Goal: Task Accomplishment & Management: Manage account settings

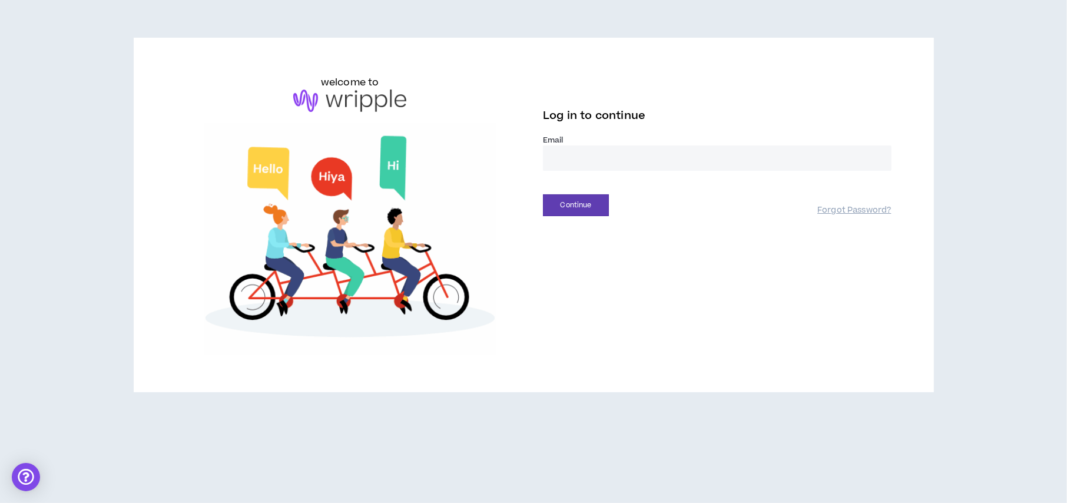
click at [585, 157] on input "email" at bounding box center [717, 157] width 349 height 25
type input "**********"
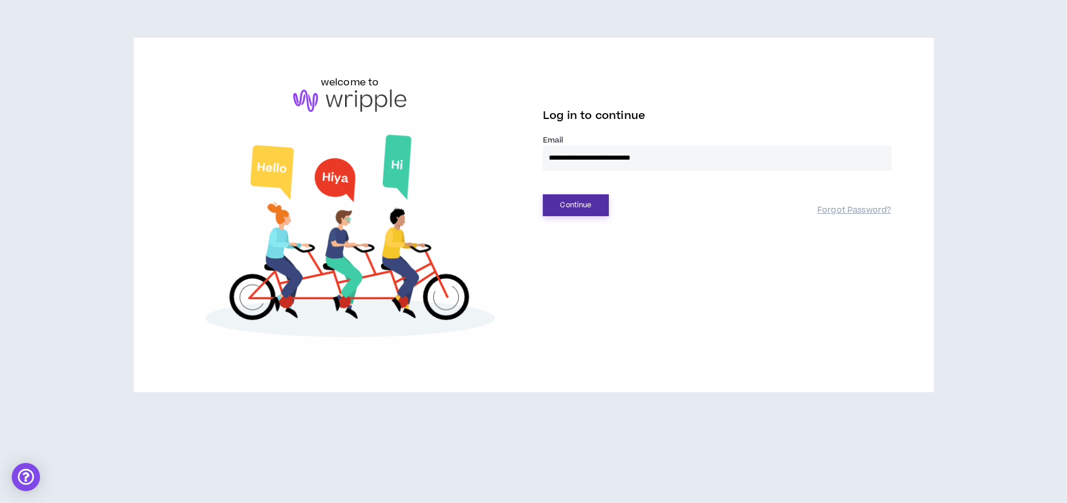
click at [592, 205] on button "Continue" at bounding box center [576, 205] width 66 height 22
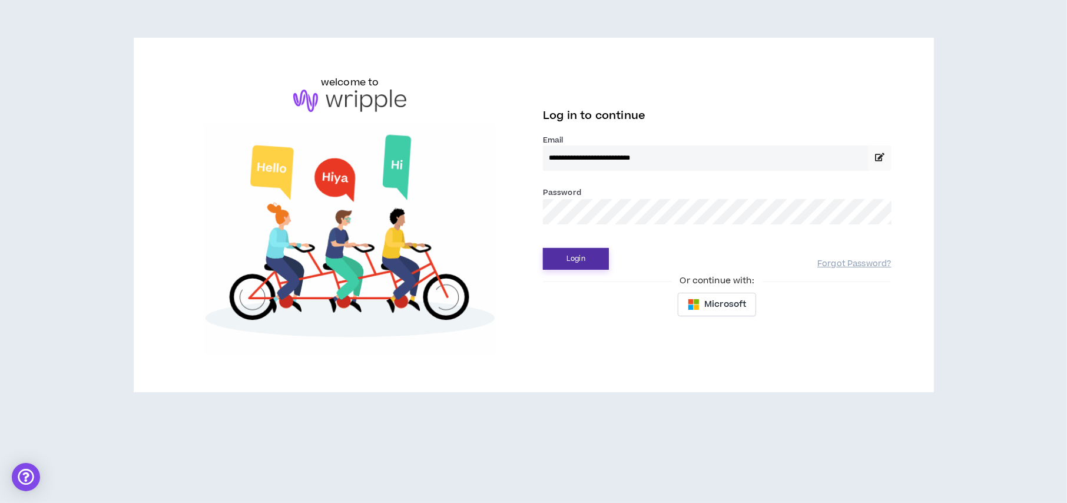
click at [581, 256] on button "Login" at bounding box center [576, 259] width 66 height 22
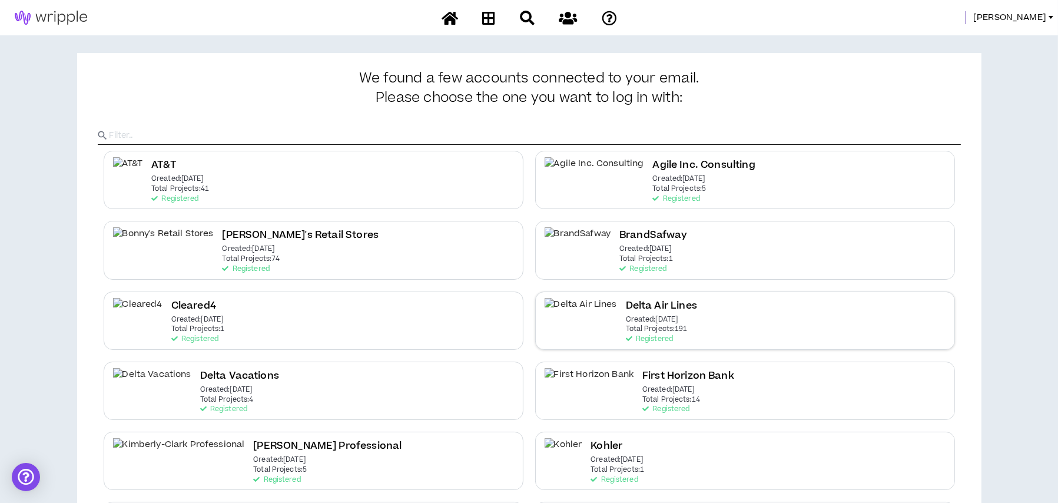
click at [626, 311] on h2 "Delta Air Lines" at bounding box center [661, 306] width 71 height 16
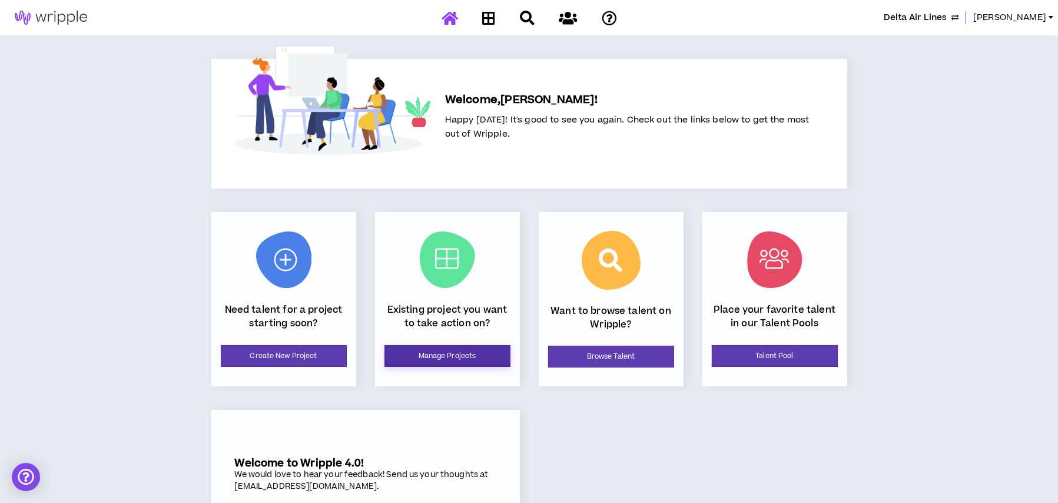
click at [432, 353] on link "Manage Projects" at bounding box center [447, 356] width 126 height 22
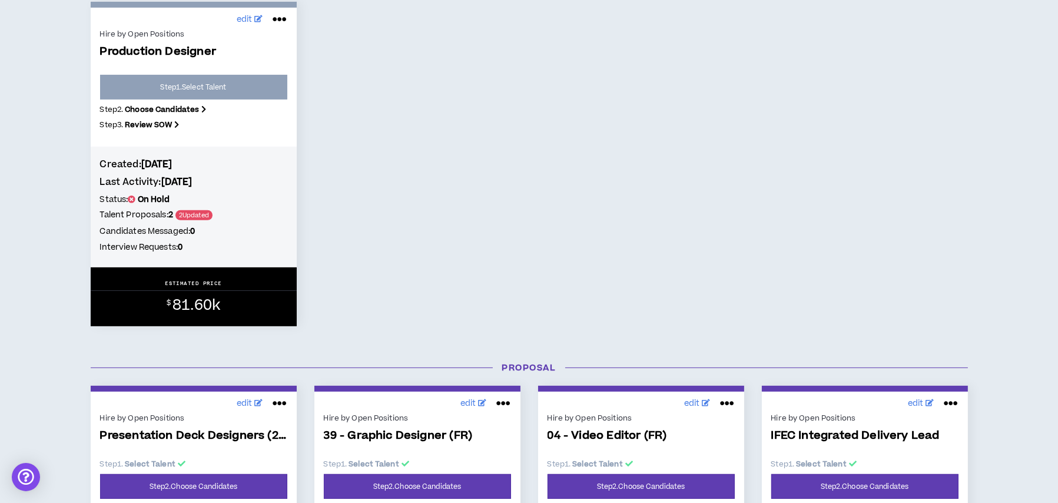
scroll to position [824, 0]
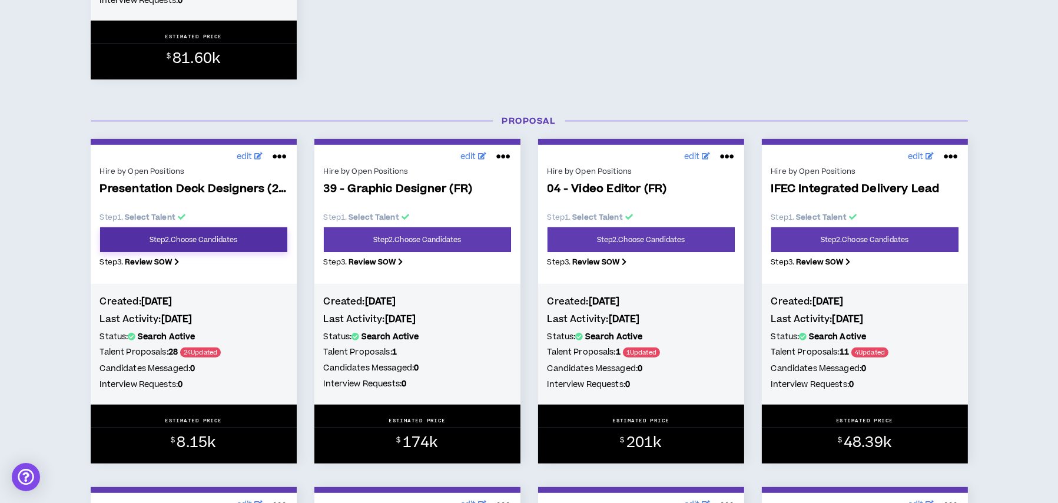
click at [220, 241] on link "Step 2 . Choose Candidates" at bounding box center [193, 239] width 187 height 25
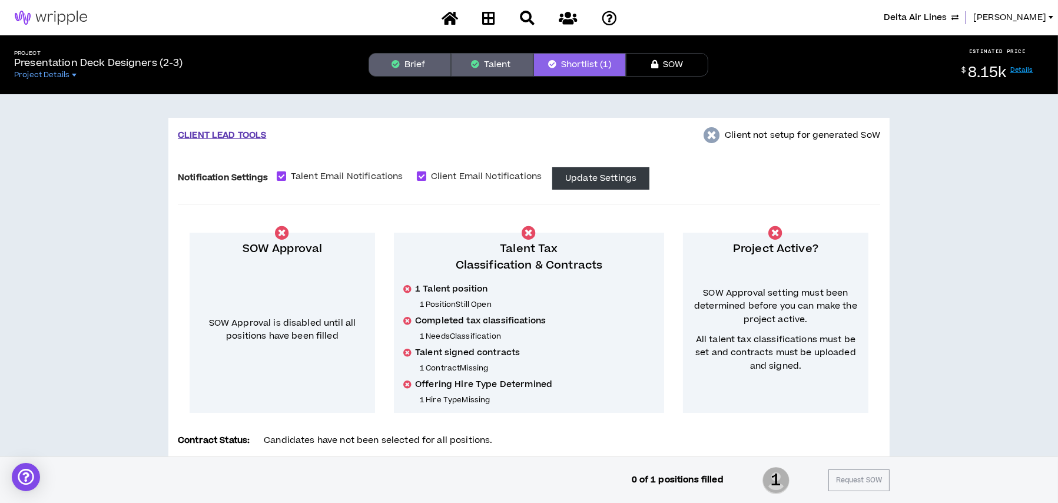
click at [482, 66] on button "Talent" at bounding box center [492, 65] width 82 height 24
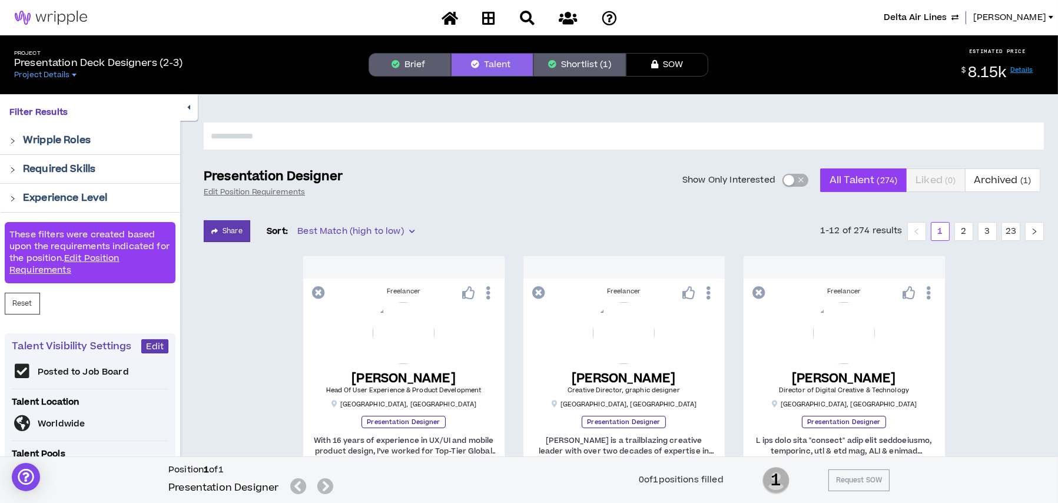
click at [790, 181] on div "button" at bounding box center [789, 180] width 11 height 11
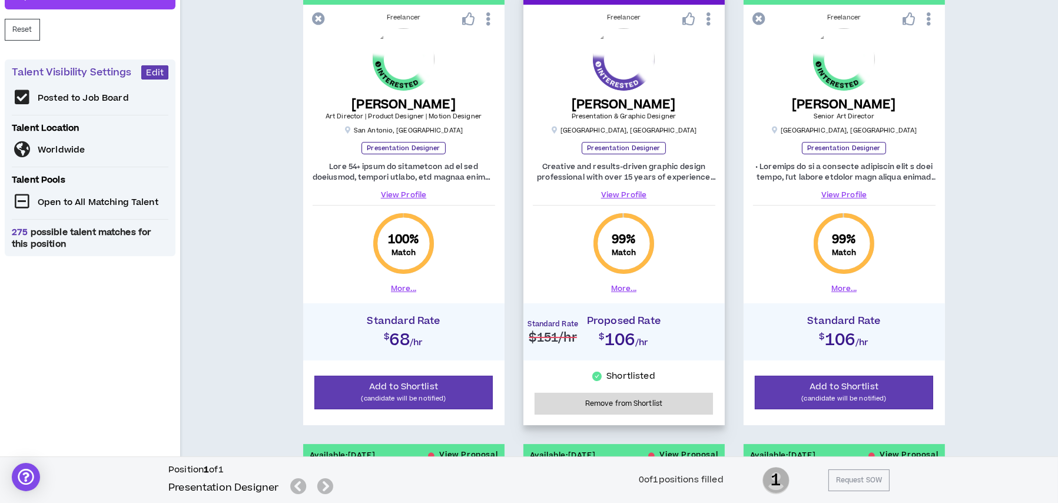
scroll to position [294, 0]
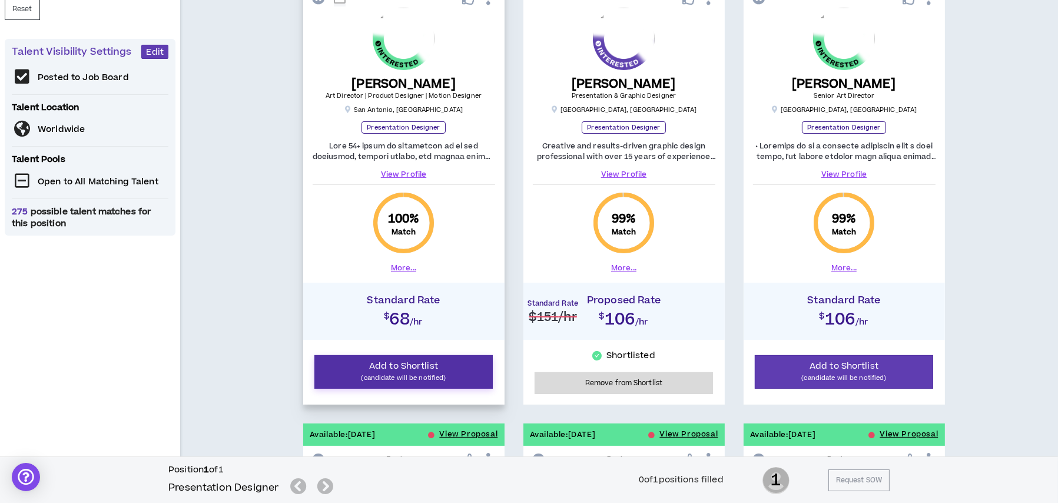
click at [422, 363] on span "Add to Shortlist" at bounding box center [403, 366] width 69 height 12
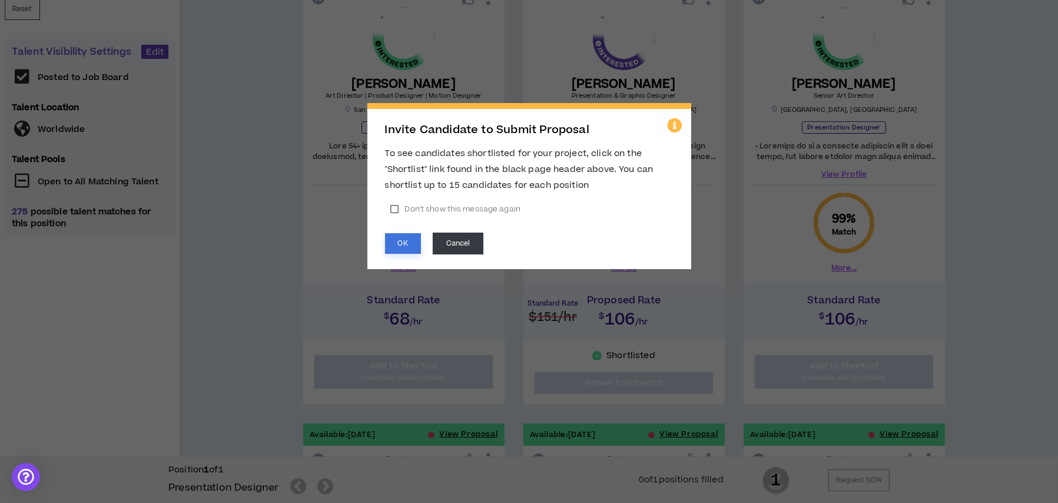
click at [411, 241] on button "OK" at bounding box center [403, 243] width 36 height 21
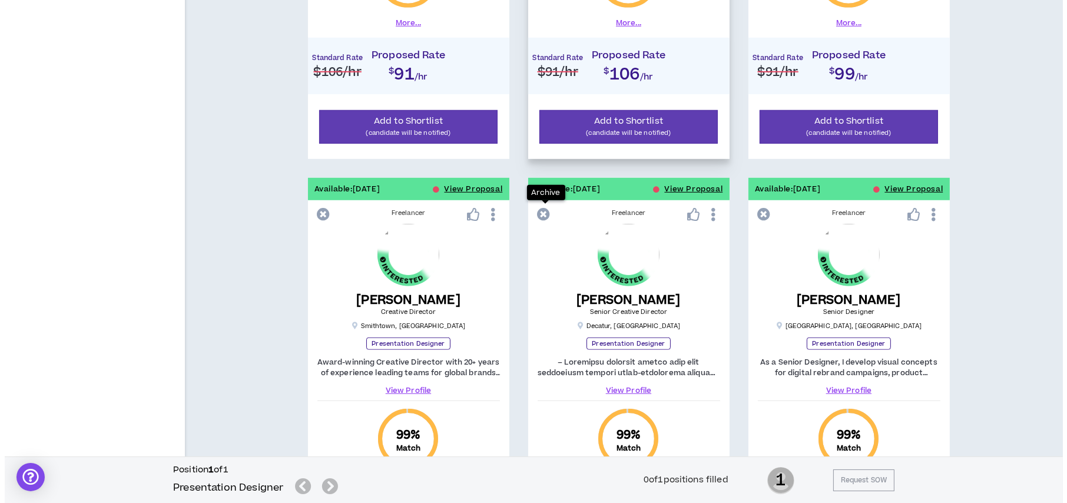
scroll to position [1178, 0]
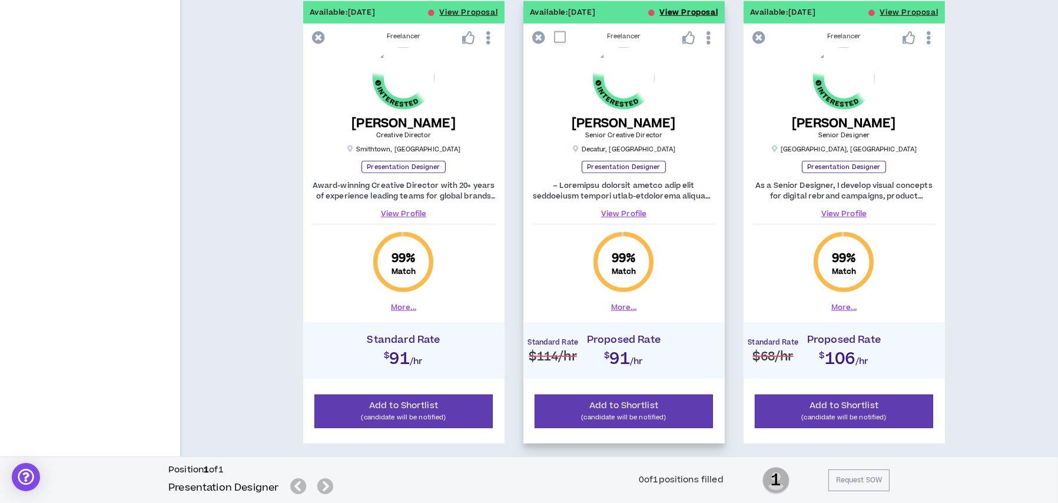
click at [678, 10] on button "View Proposal" at bounding box center [689, 12] width 58 height 22
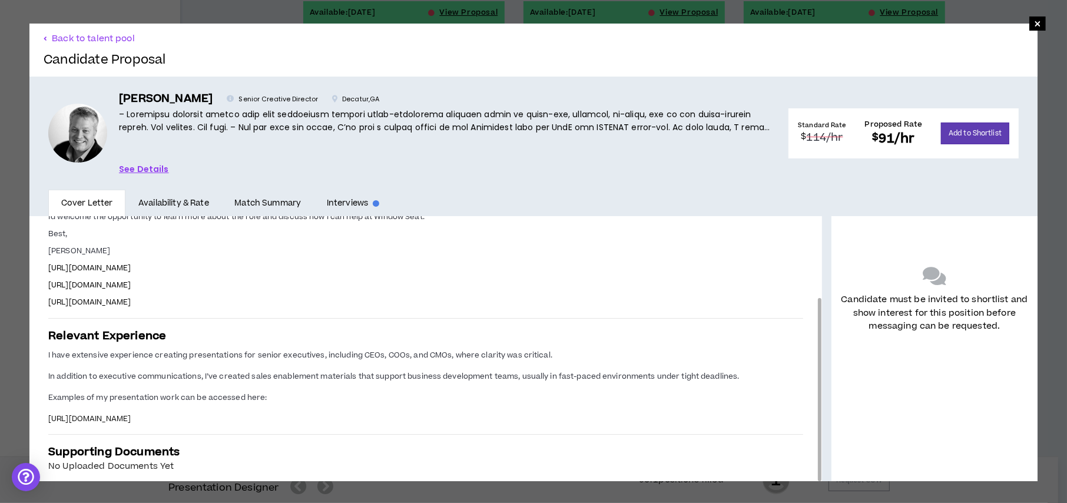
click at [131, 413] on span "https://docs.google.com/presentation/d/1TZtqny9xm9N_-MPNjrgTB_Se1sWiEXkAcAnMBkY…" at bounding box center [89, 418] width 82 height 11
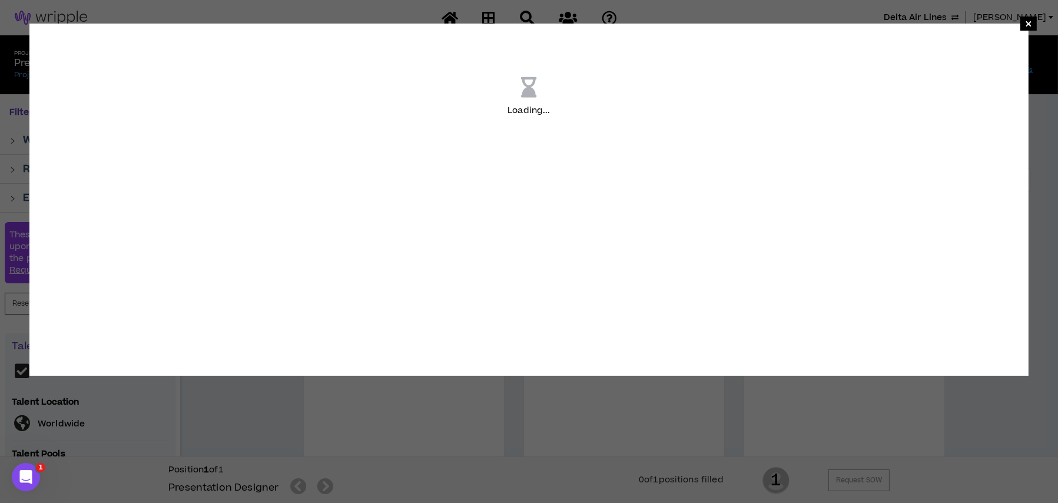
click at [1015, 25] on div "Loading ..." at bounding box center [528, 97] width 999 height 147
click at [1025, 24] on span "×" at bounding box center [1028, 23] width 7 height 14
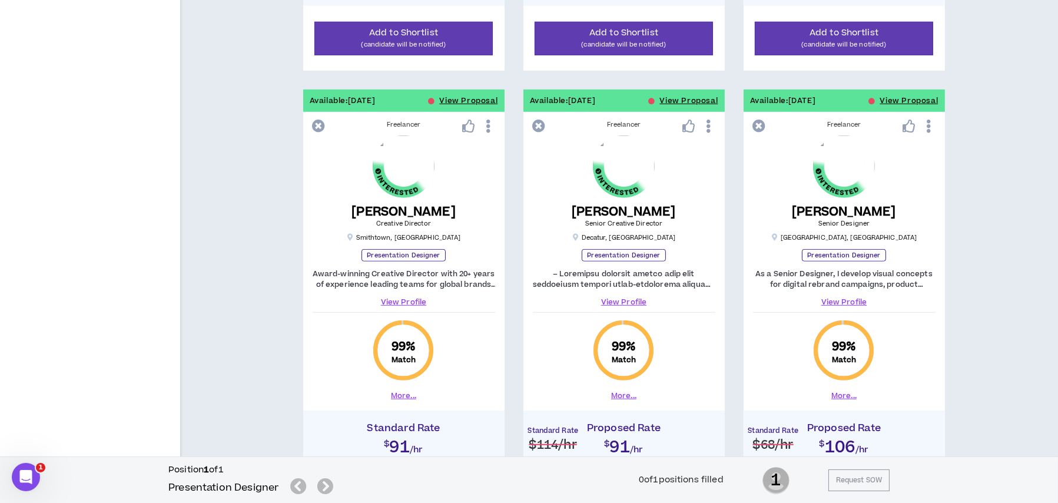
scroll to position [1178, 0]
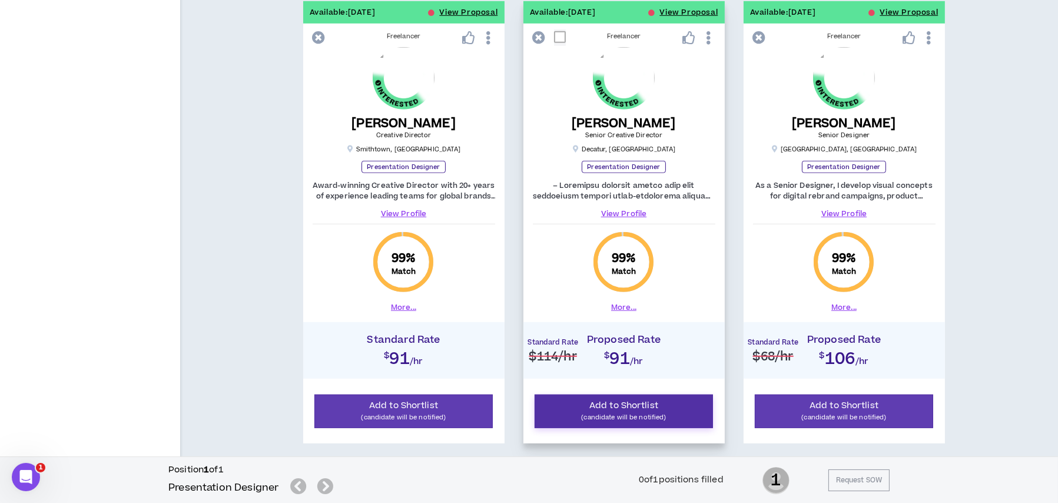
click at [653, 415] on p "(candidate will be notified)" at bounding box center [624, 417] width 164 height 11
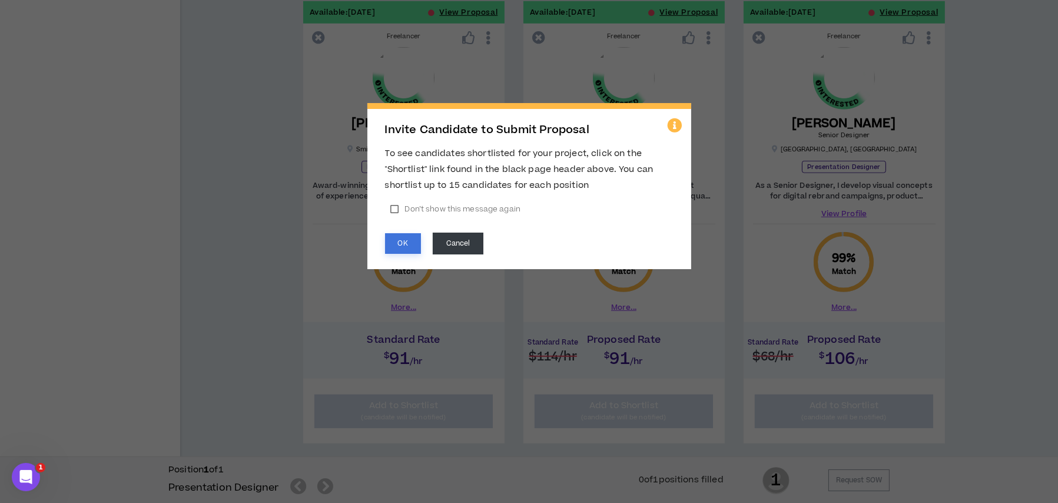
click at [399, 242] on button "OK" at bounding box center [403, 243] width 36 height 21
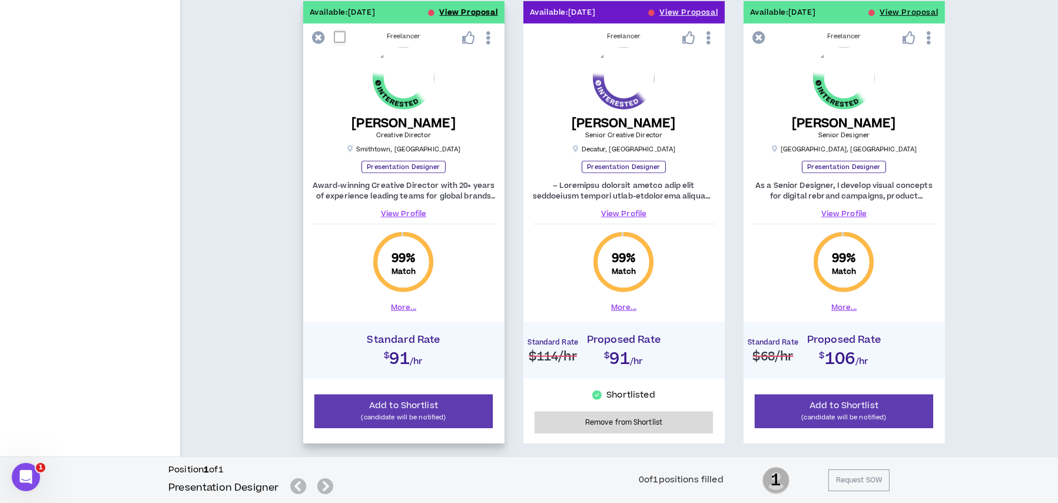
click at [459, 11] on button "View Proposal" at bounding box center [469, 12] width 58 height 22
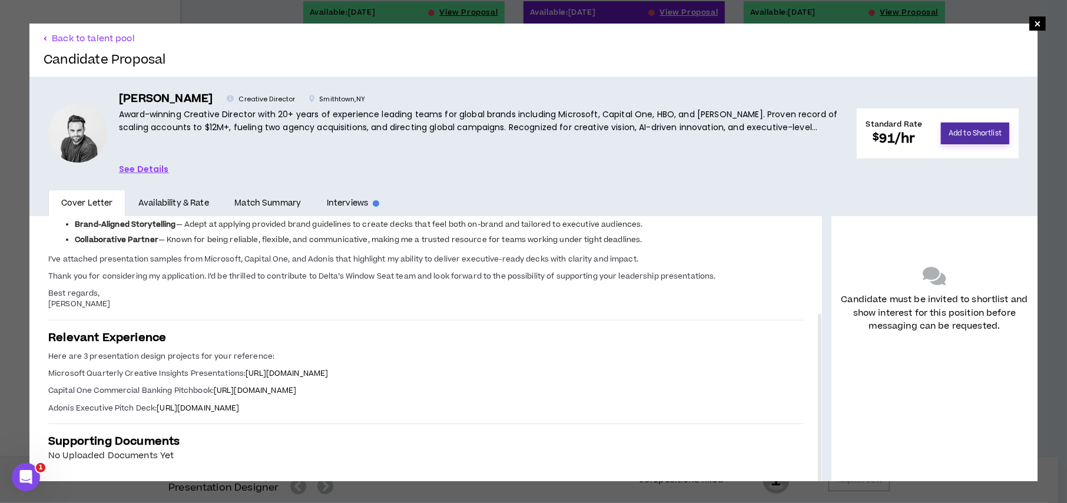
click at [973, 131] on button "Add to Shortlist" at bounding box center [975, 133] width 68 height 22
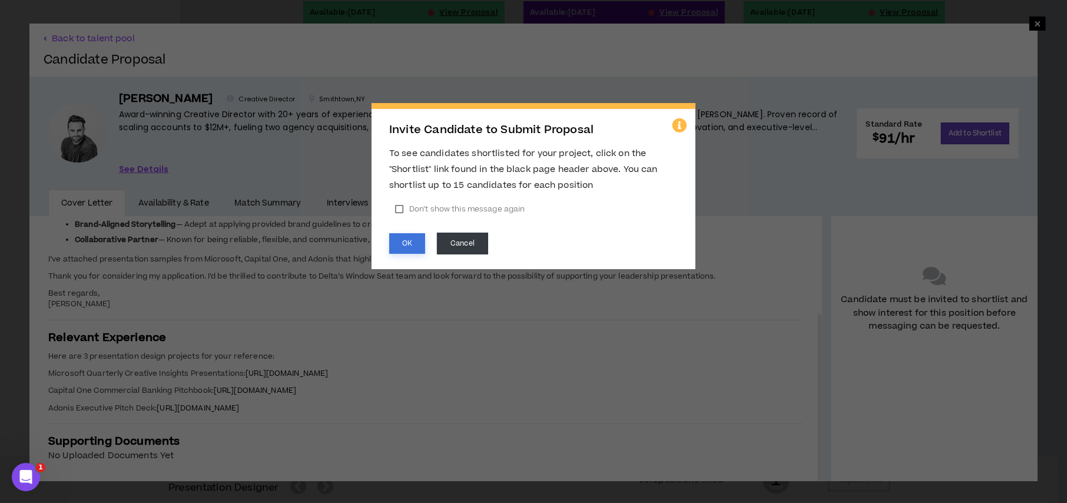
click at [402, 245] on button "OK" at bounding box center [407, 243] width 36 height 21
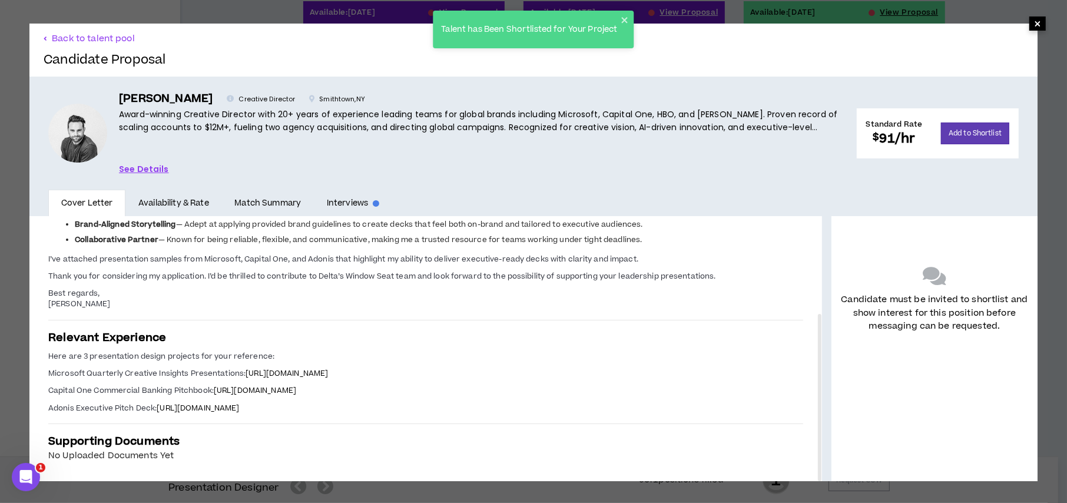
click at [1034, 26] on span "×" at bounding box center [1037, 23] width 16 height 14
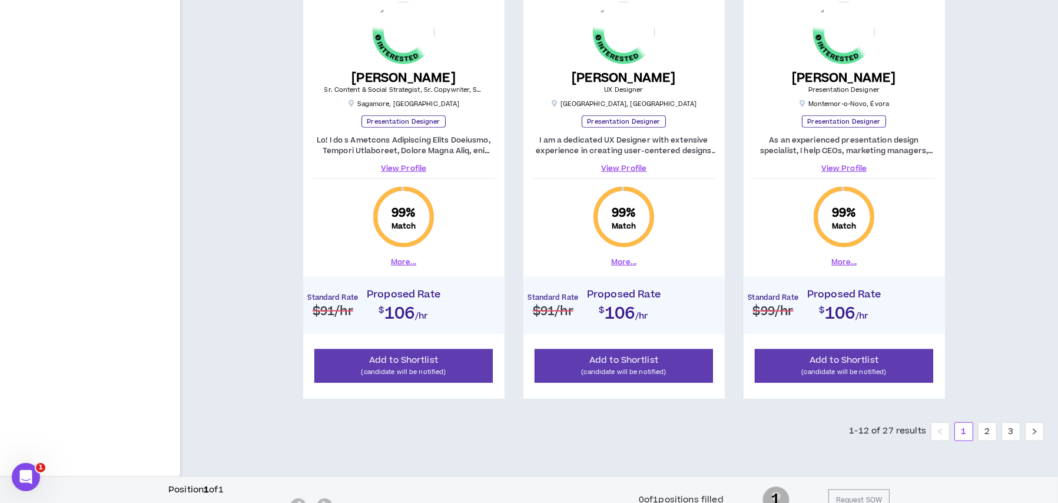
scroll to position [1703, 0]
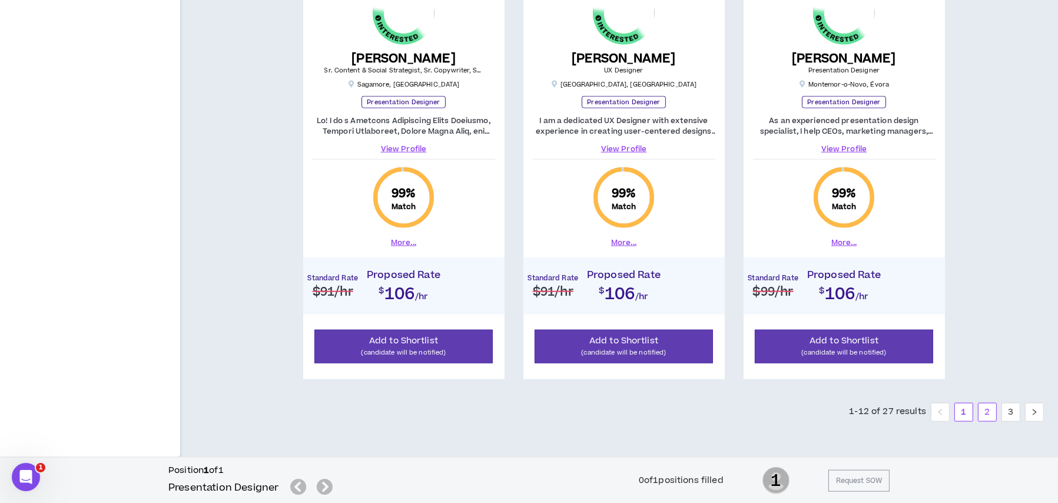
click at [983, 404] on link "2" at bounding box center [988, 412] width 18 height 18
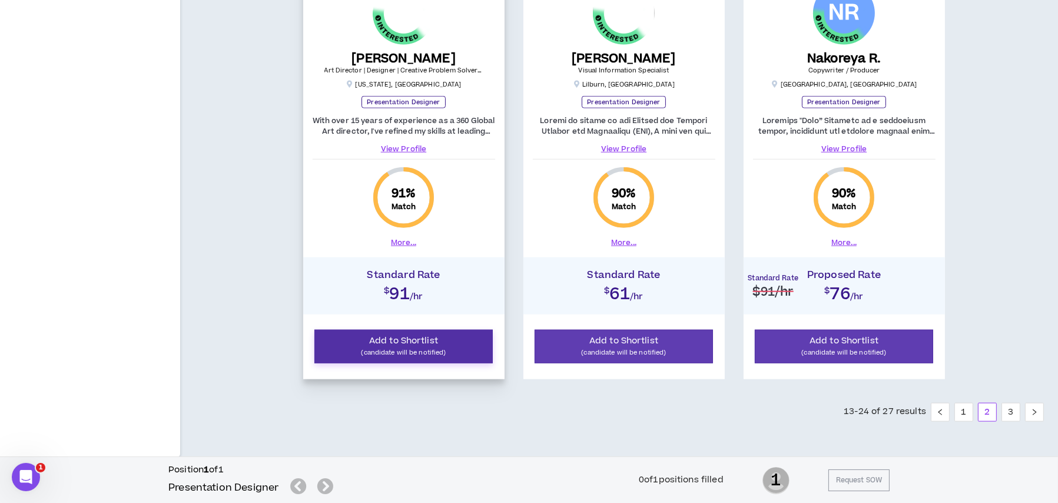
scroll to position [1527, 0]
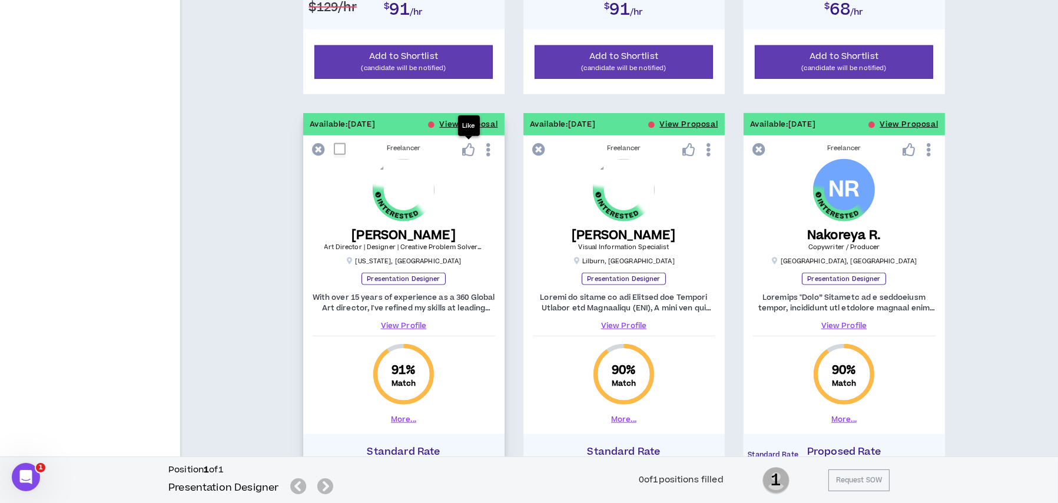
click at [475, 121] on div "Like" at bounding box center [469, 125] width 22 height 21
click at [490, 122] on button "View Proposal" at bounding box center [469, 124] width 58 height 22
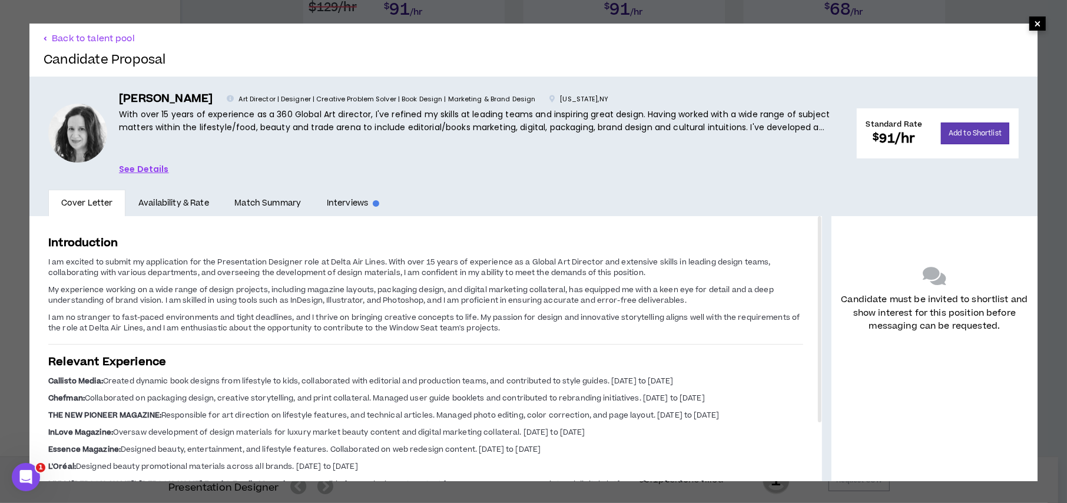
click at [1034, 25] on span "×" at bounding box center [1037, 23] width 7 height 14
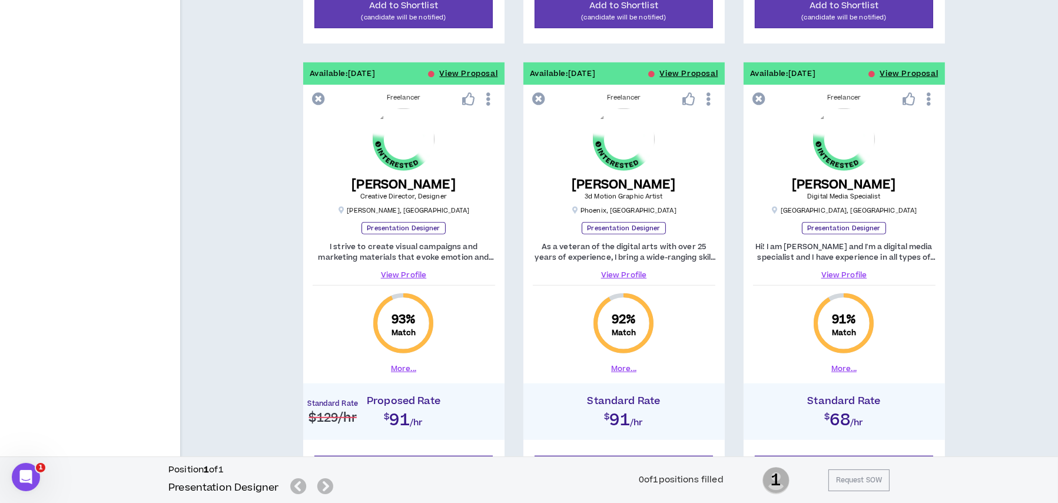
scroll to position [1115, 0]
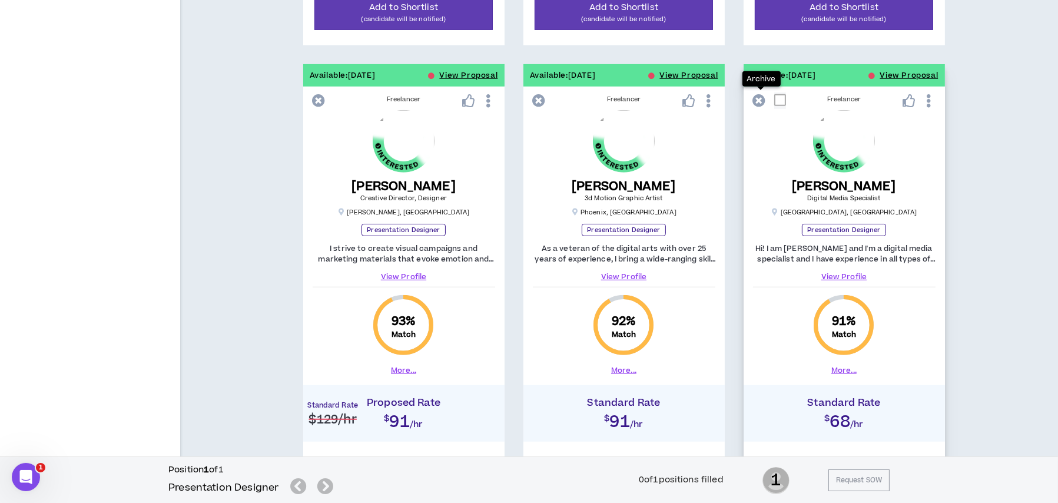
click at [756, 98] on icon at bounding box center [759, 100] width 13 height 13
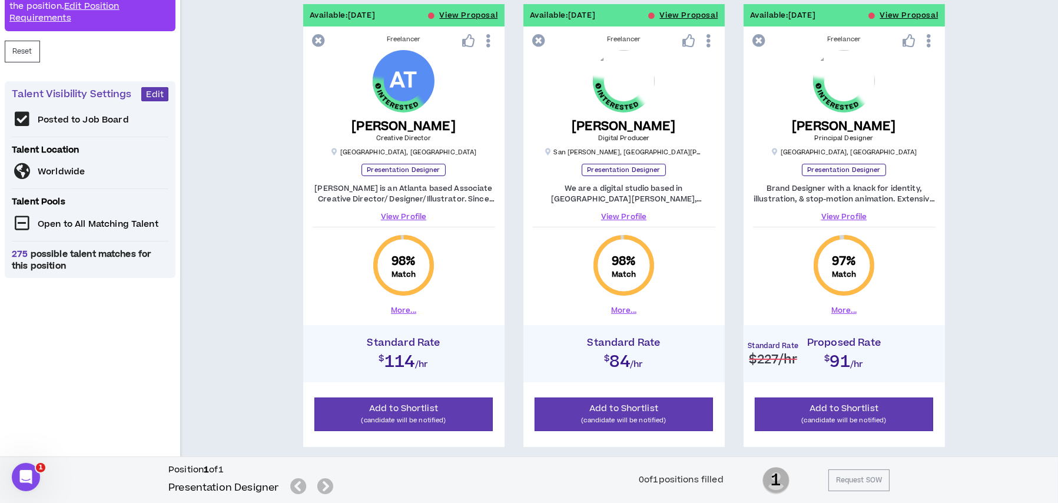
scroll to position [231, 0]
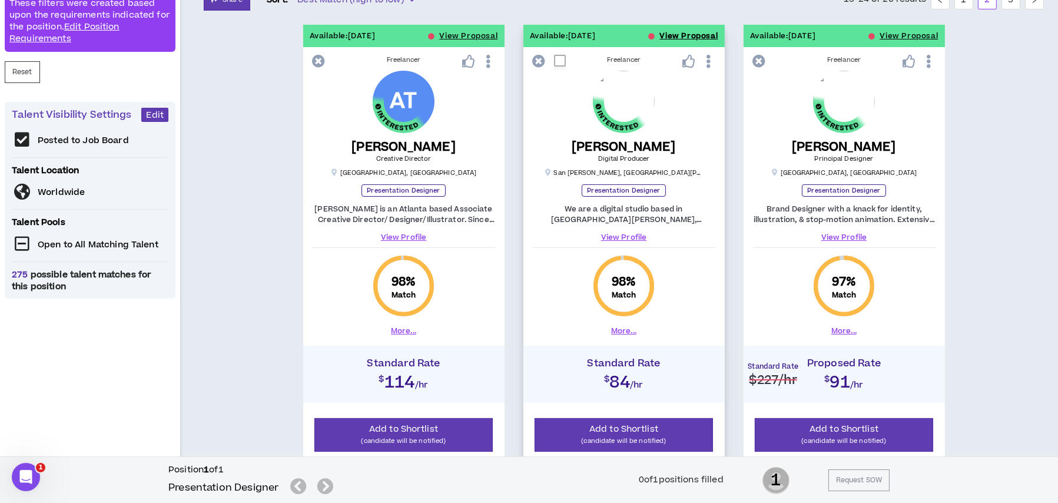
click at [669, 37] on button "View Proposal" at bounding box center [689, 36] width 58 height 22
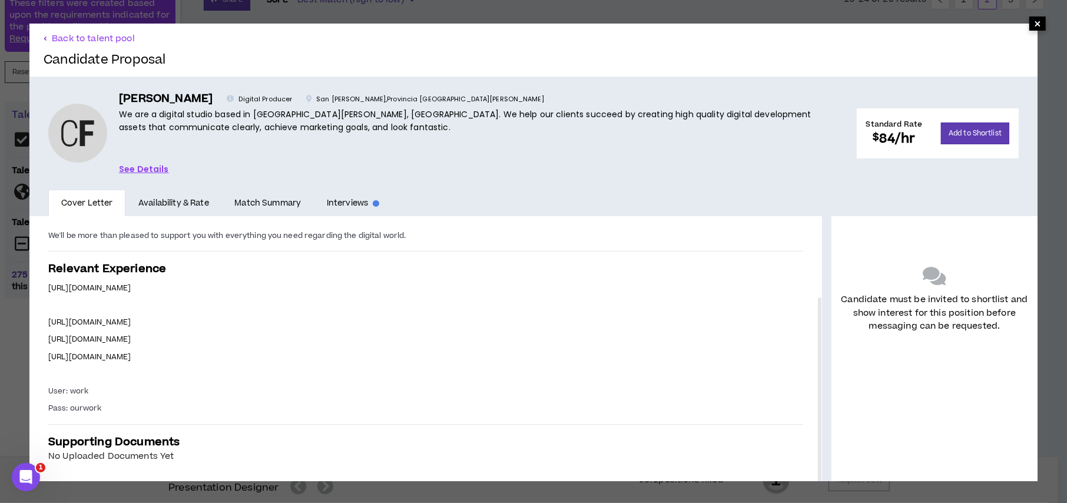
click at [1029, 21] on span "×" at bounding box center [1037, 23] width 16 height 14
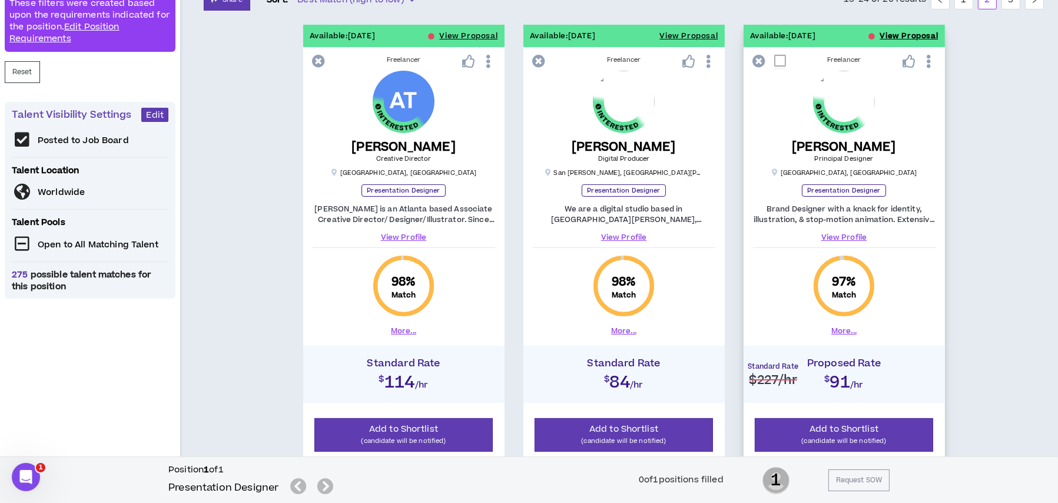
click at [896, 37] on button "View Proposal" at bounding box center [909, 36] width 58 height 22
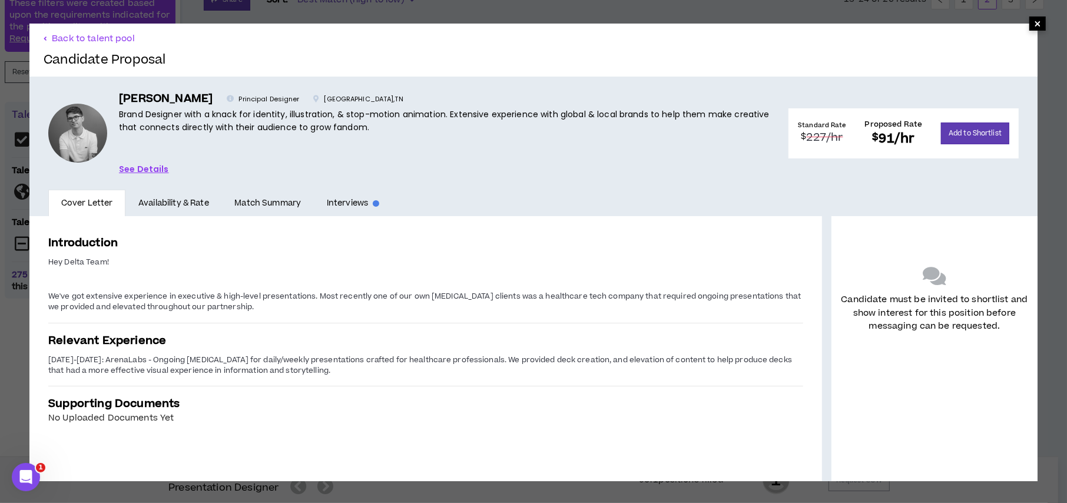
click at [1034, 24] on span "×" at bounding box center [1037, 23] width 7 height 14
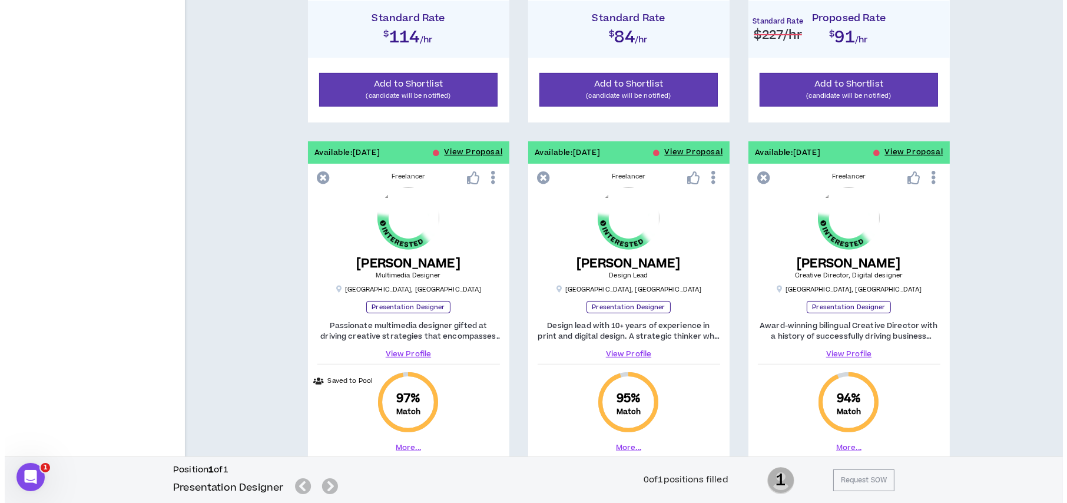
scroll to position [585, 0]
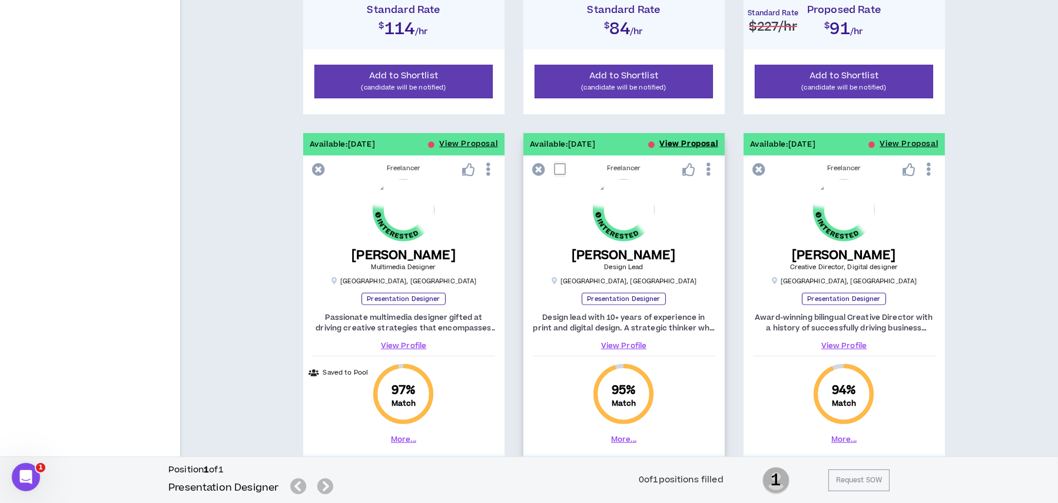
click at [685, 144] on button "View Proposal" at bounding box center [689, 144] width 58 height 22
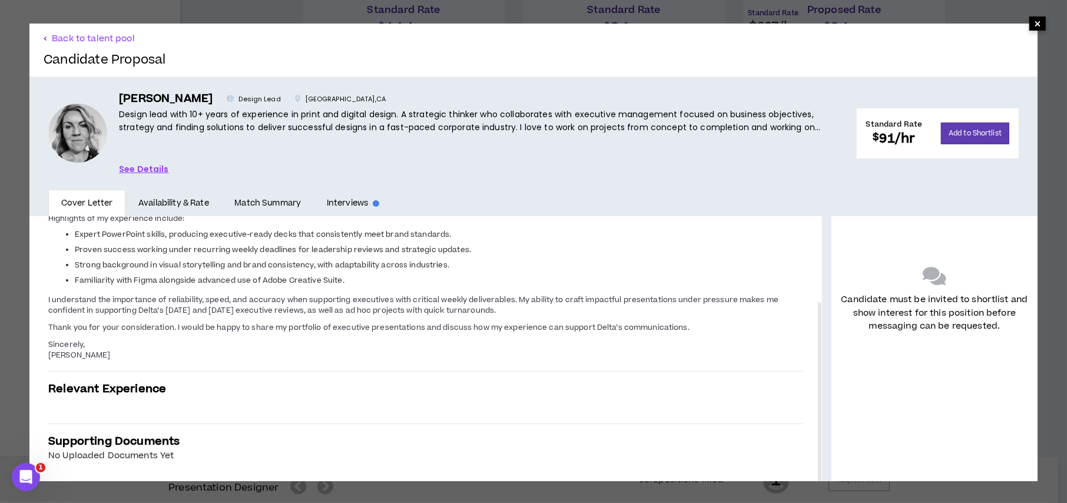
click at [1034, 24] on span "×" at bounding box center [1037, 23] width 7 height 14
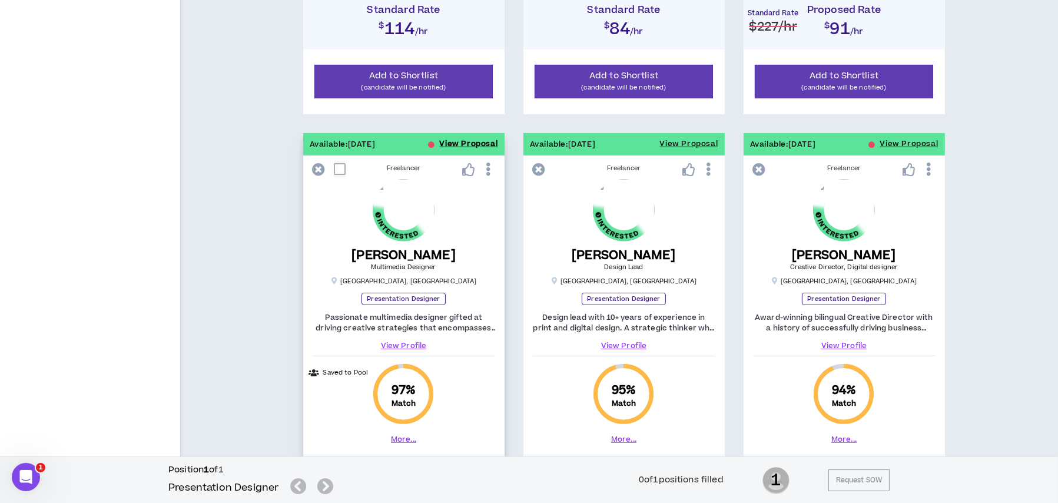
click at [479, 142] on button "View Proposal" at bounding box center [469, 144] width 58 height 22
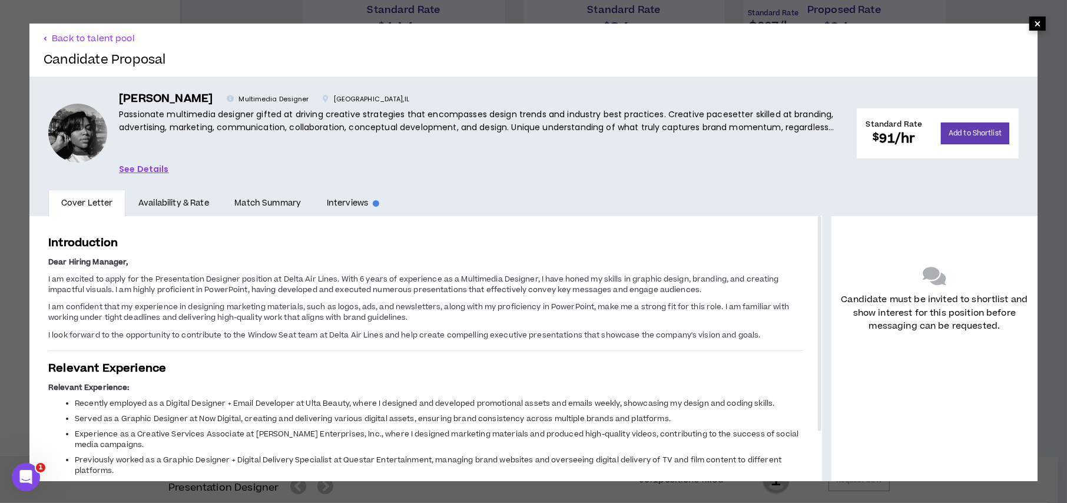
click at [1034, 19] on span "×" at bounding box center [1037, 23] width 7 height 14
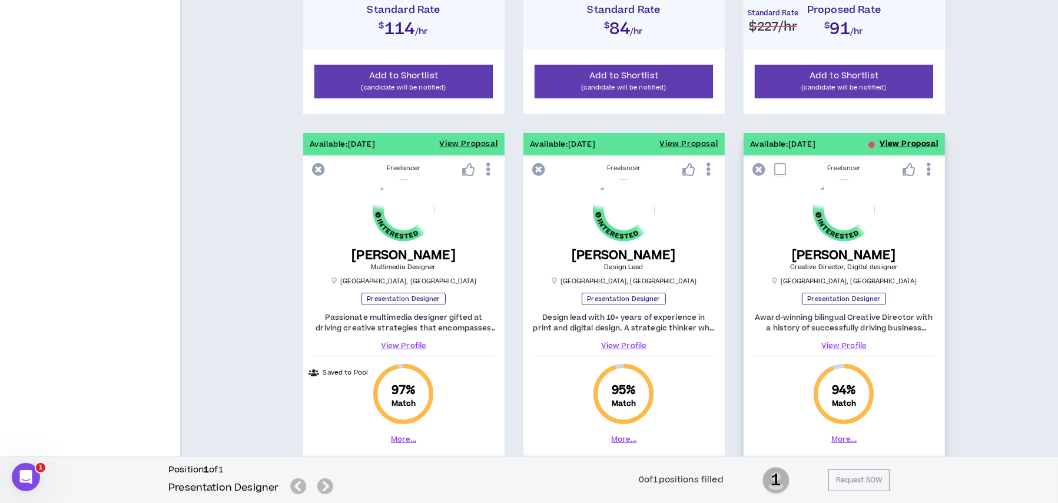
click at [920, 142] on button "View Proposal" at bounding box center [909, 144] width 58 height 22
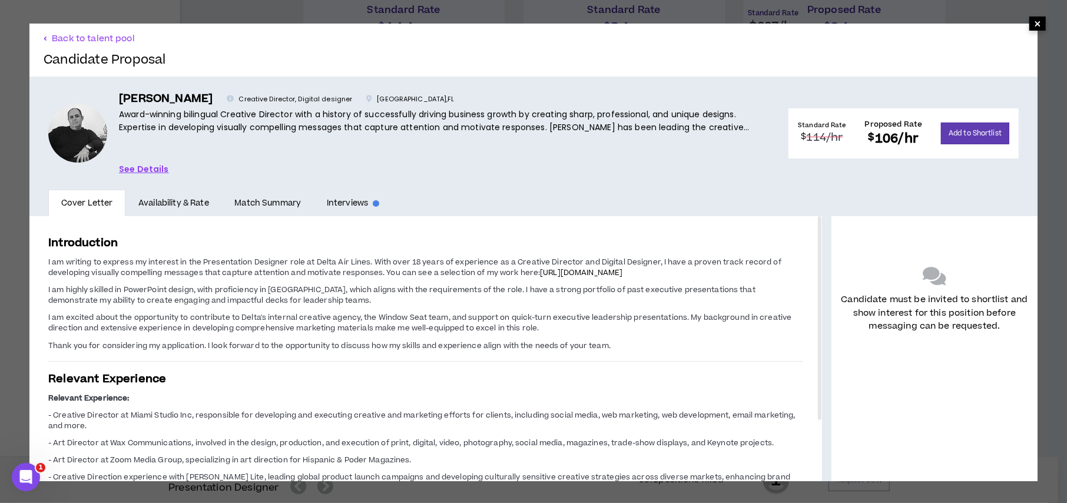
click at [1034, 25] on span "×" at bounding box center [1037, 23] width 7 height 14
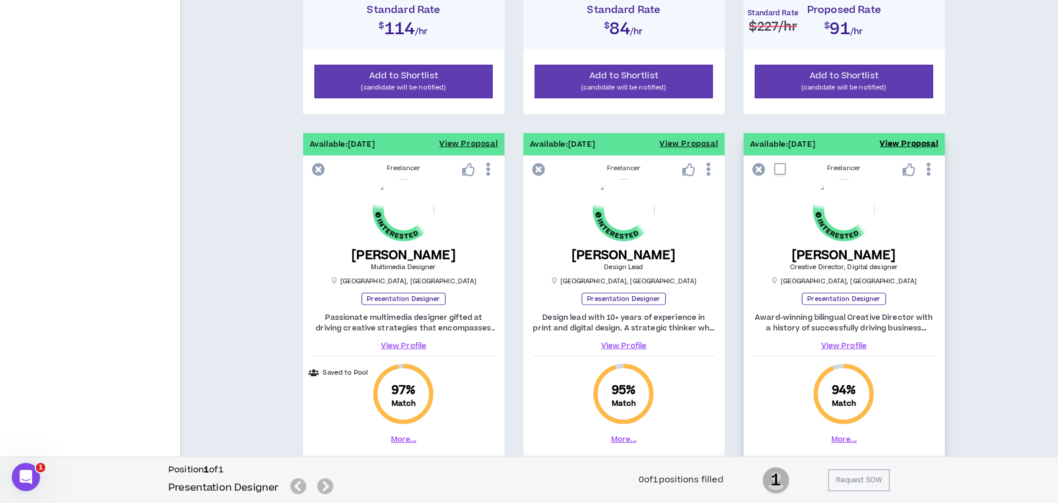
click at [903, 140] on button "View Proposal" at bounding box center [909, 144] width 58 height 22
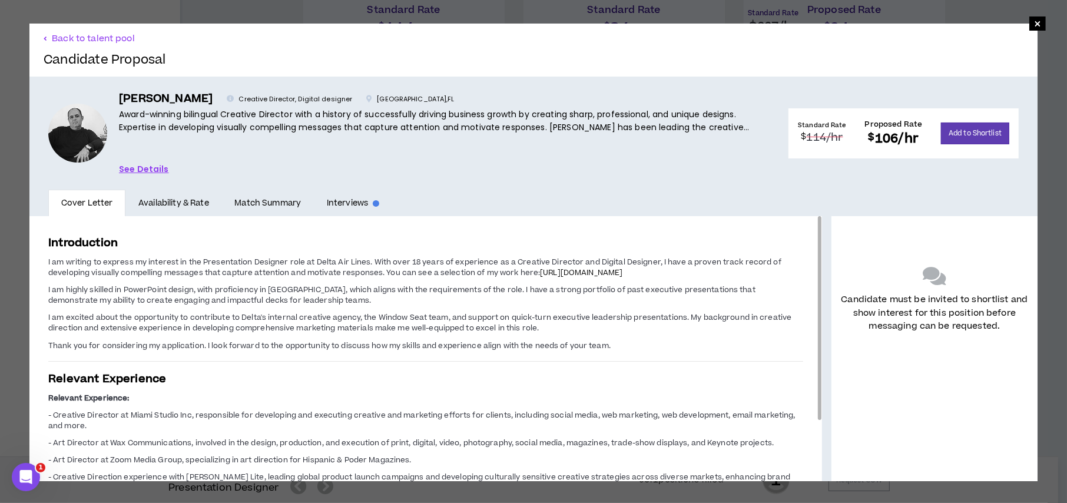
click at [556, 271] on span "[URL][DOMAIN_NAME]" at bounding box center [581, 272] width 82 height 11
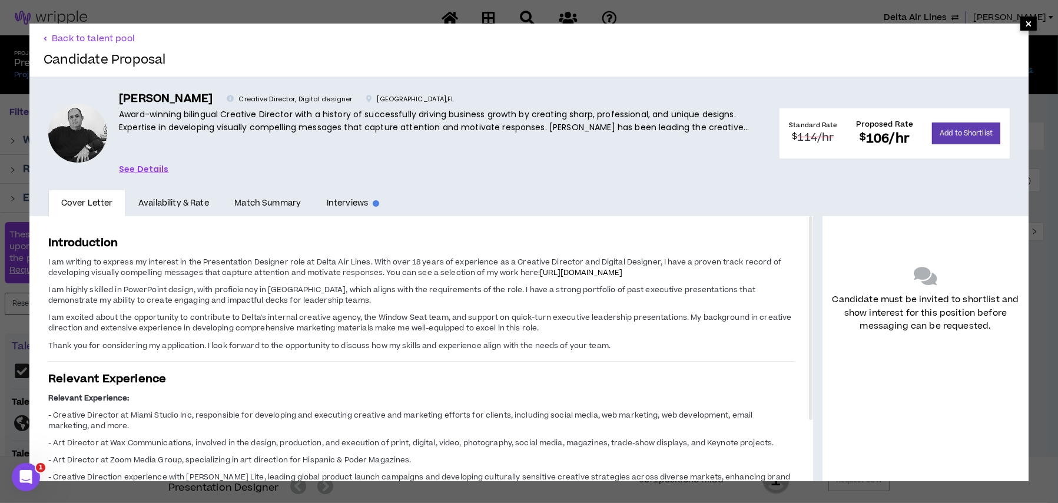
click at [1025, 22] on span "×" at bounding box center [1028, 23] width 7 height 14
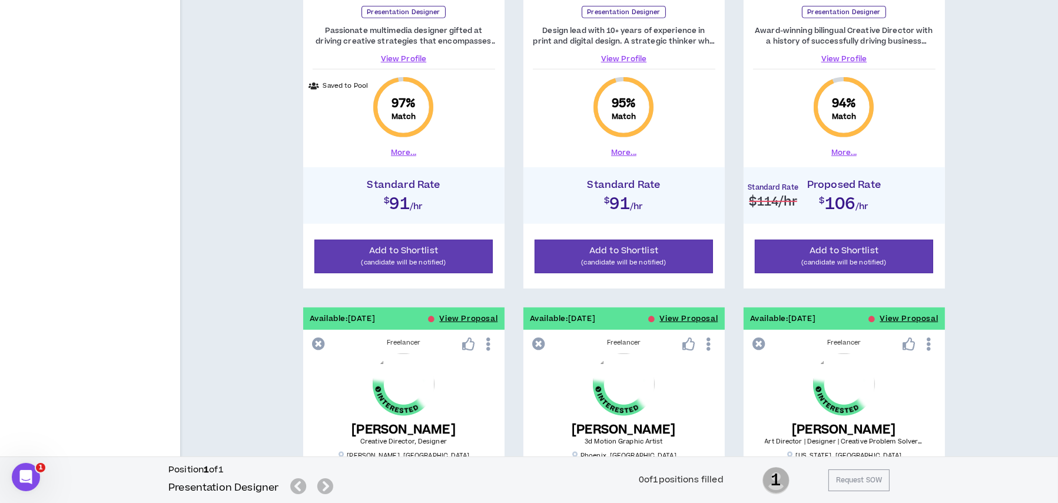
scroll to position [883, 0]
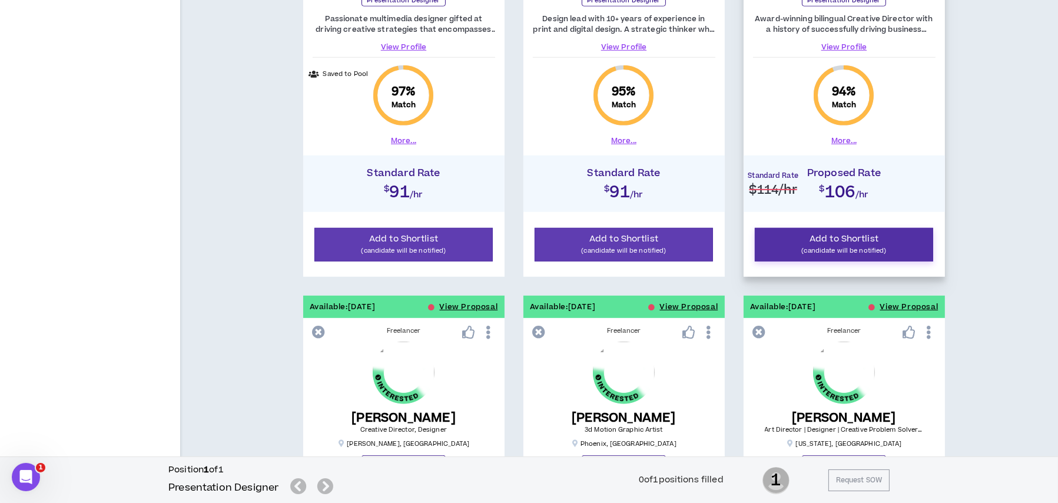
click at [876, 231] on button "Add to Shortlist (candidate will be notified)" at bounding box center [844, 245] width 179 height 34
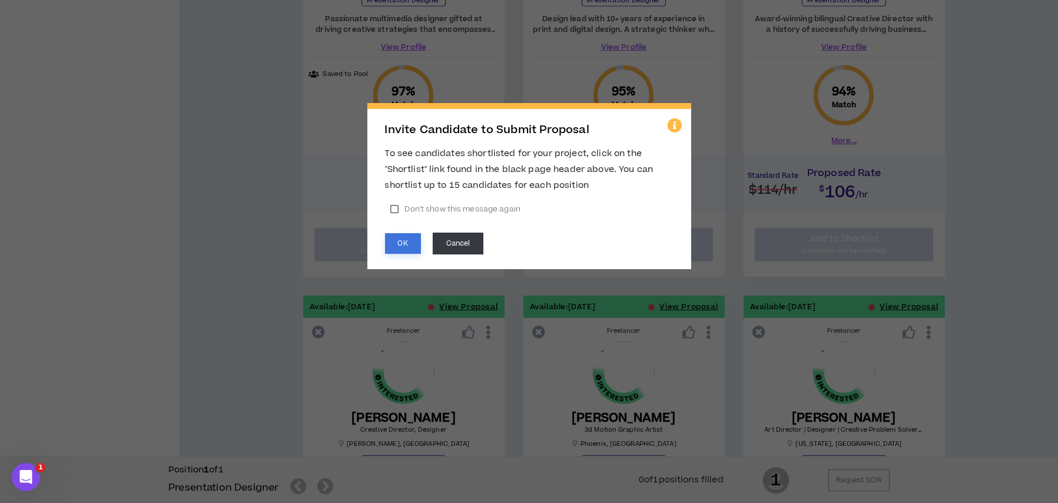
click at [406, 242] on button "OK" at bounding box center [403, 243] width 36 height 21
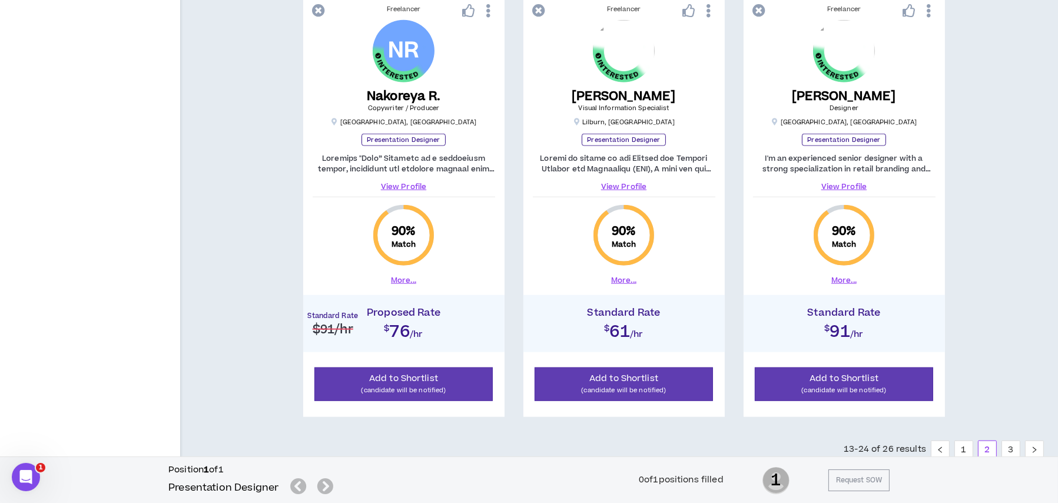
scroll to position [1645, 0]
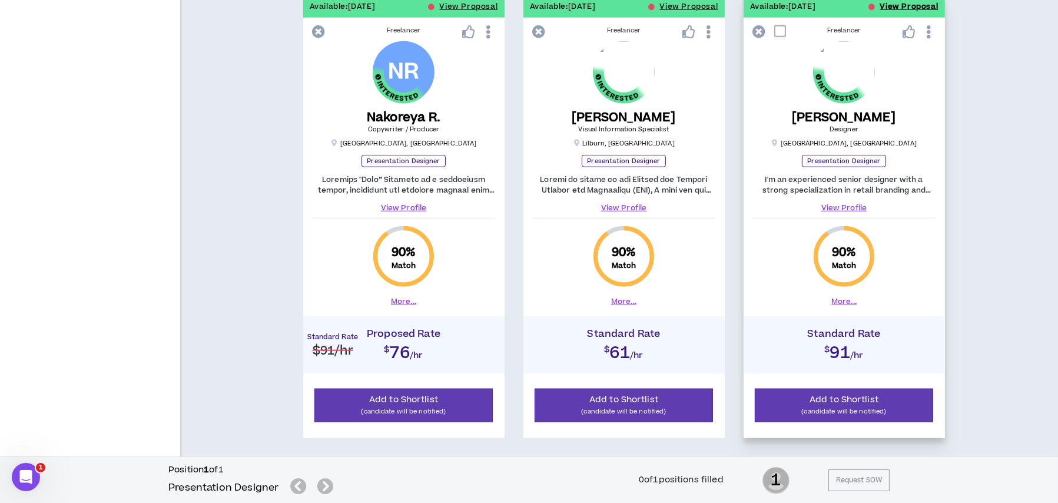
click at [891, 2] on button "View Proposal" at bounding box center [909, 6] width 58 height 22
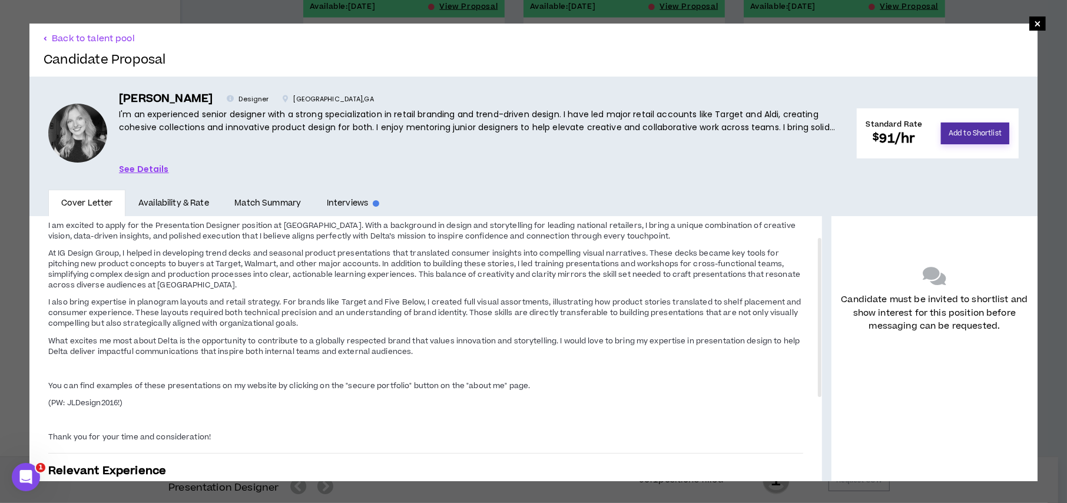
click at [983, 126] on button "Add to Shortlist" at bounding box center [975, 133] width 68 height 22
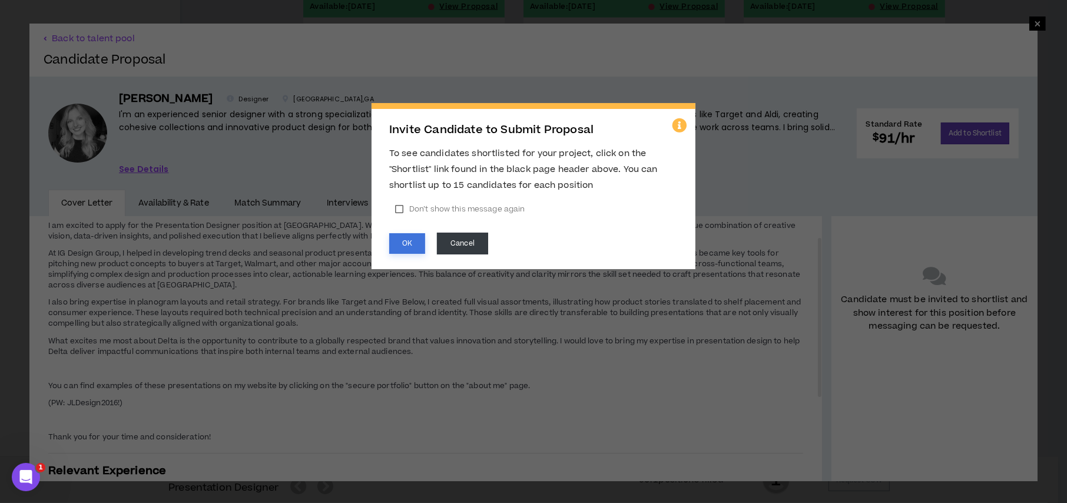
click at [400, 242] on button "OK" at bounding box center [407, 243] width 36 height 21
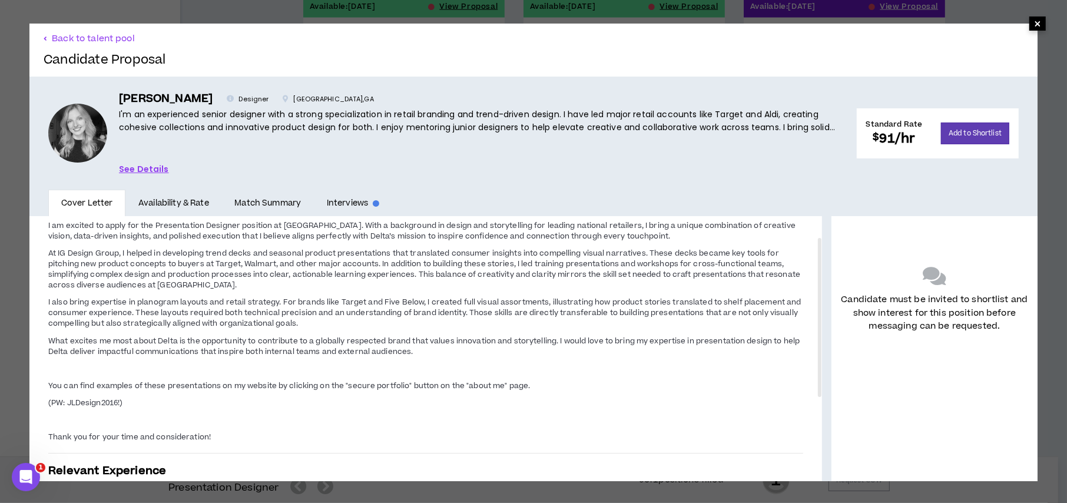
click at [1034, 26] on span "×" at bounding box center [1037, 23] width 7 height 14
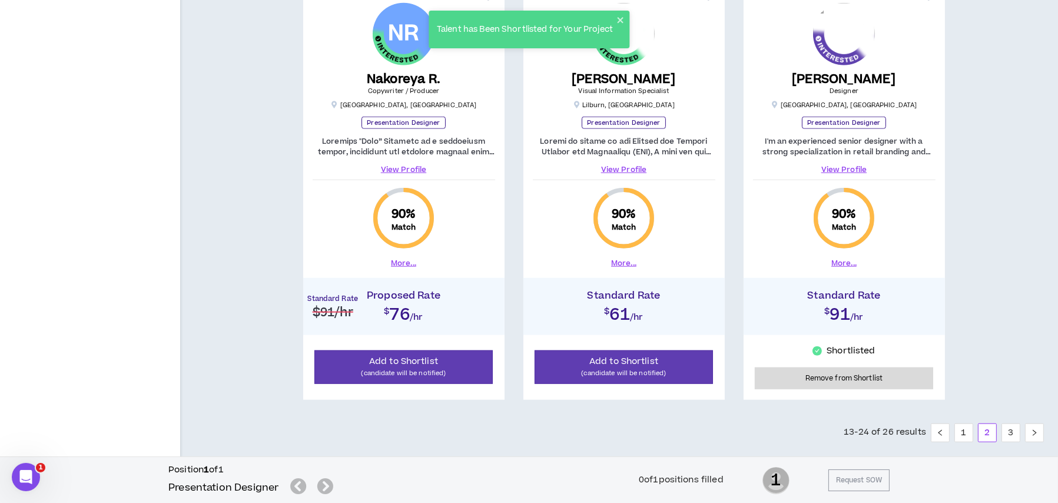
scroll to position [1703, 0]
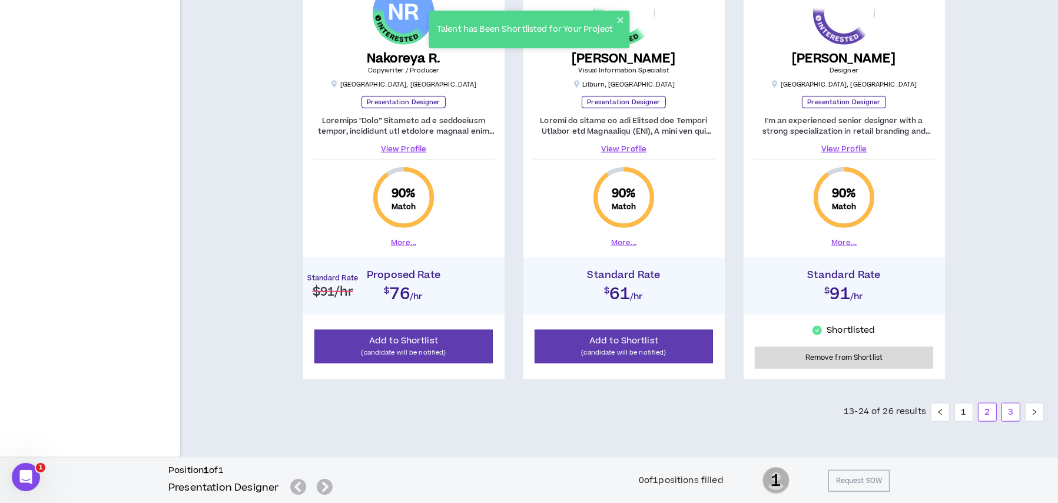
click at [1019, 408] on link "3" at bounding box center [1011, 412] width 18 height 18
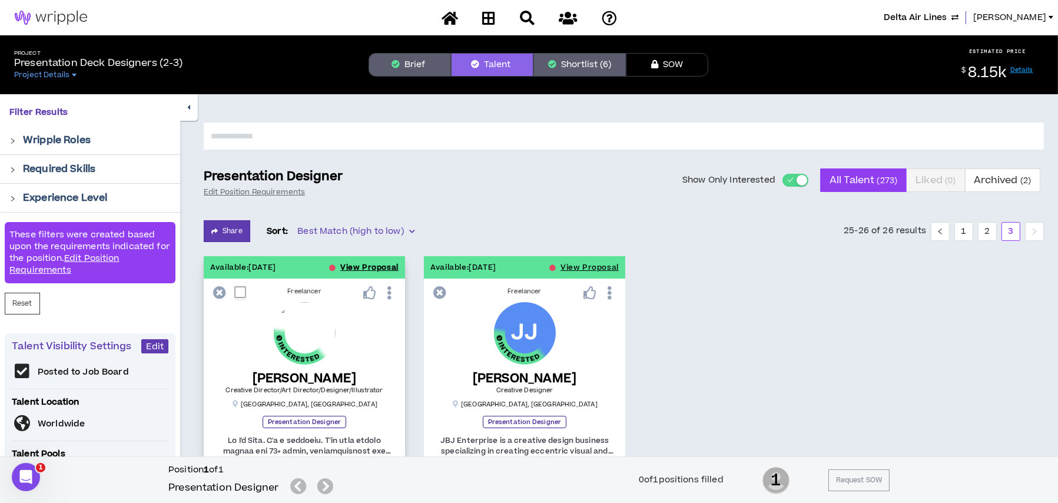
click at [354, 261] on button "View Proposal" at bounding box center [369, 267] width 58 height 22
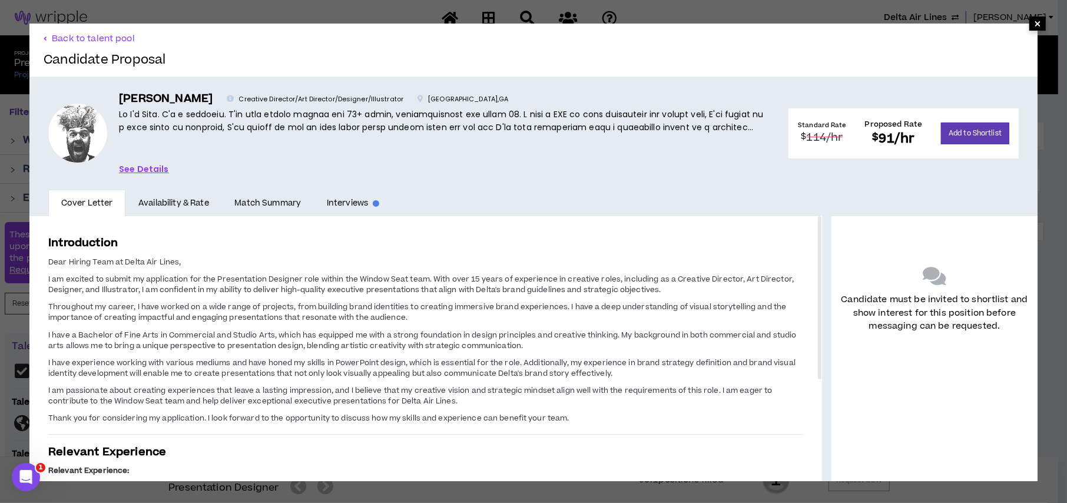
click at [1034, 21] on span "×" at bounding box center [1037, 23] width 16 height 14
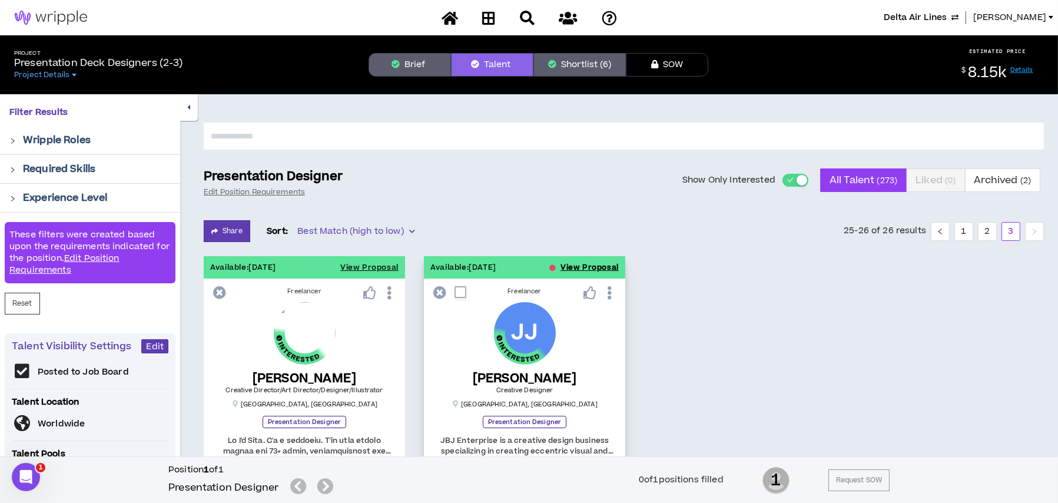
click at [586, 266] on button "View Proposal" at bounding box center [590, 267] width 58 height 22
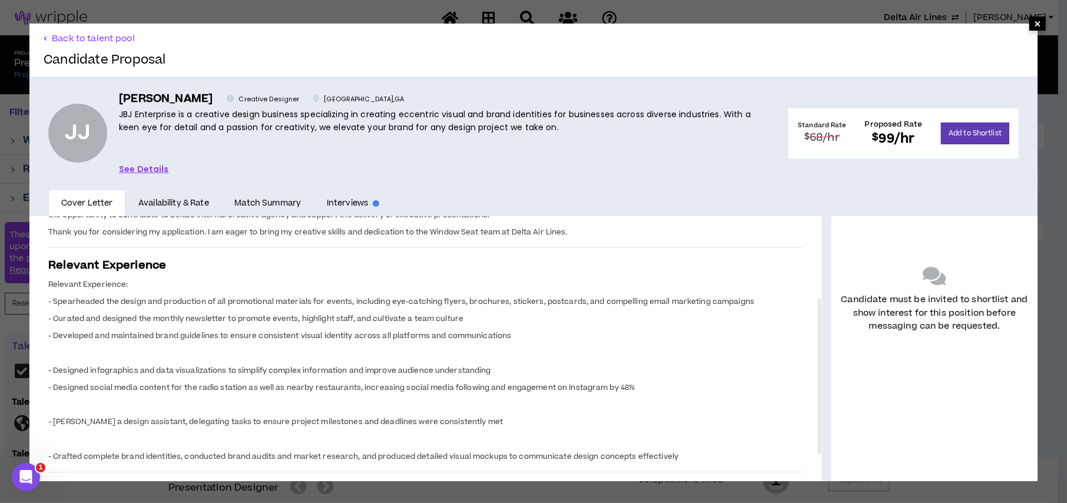
click at [1034, 25] on span "×" at bounding box center [1037, 23] width 7 height 14
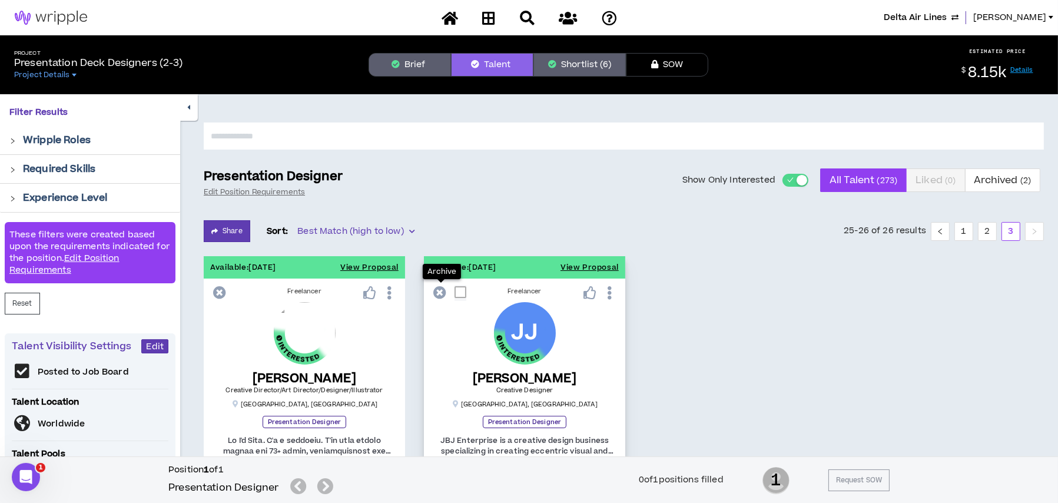
click at [437, 291] on icon at bounding box center [439, 292] width 13 height 13
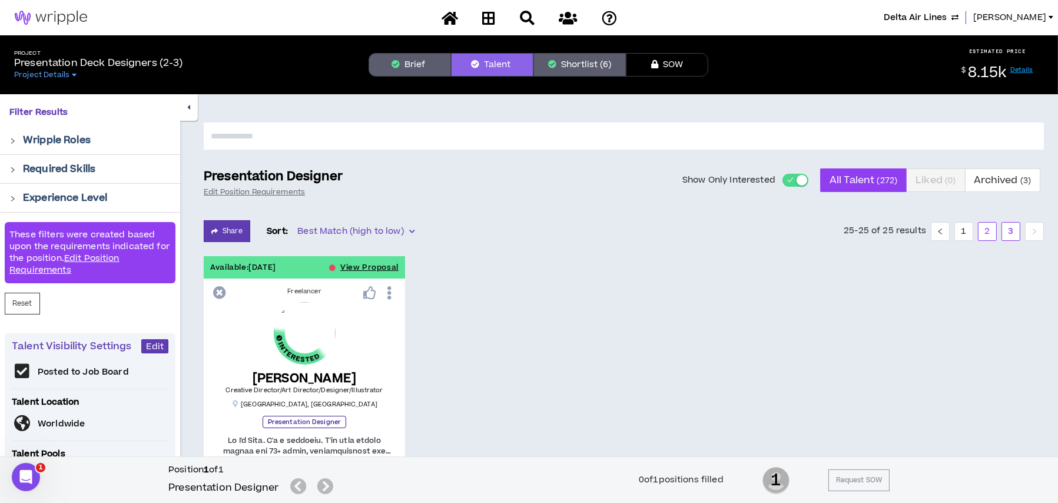
click at [987, 229] on link "2" at bounding box center [988, 232] width 18 height 18
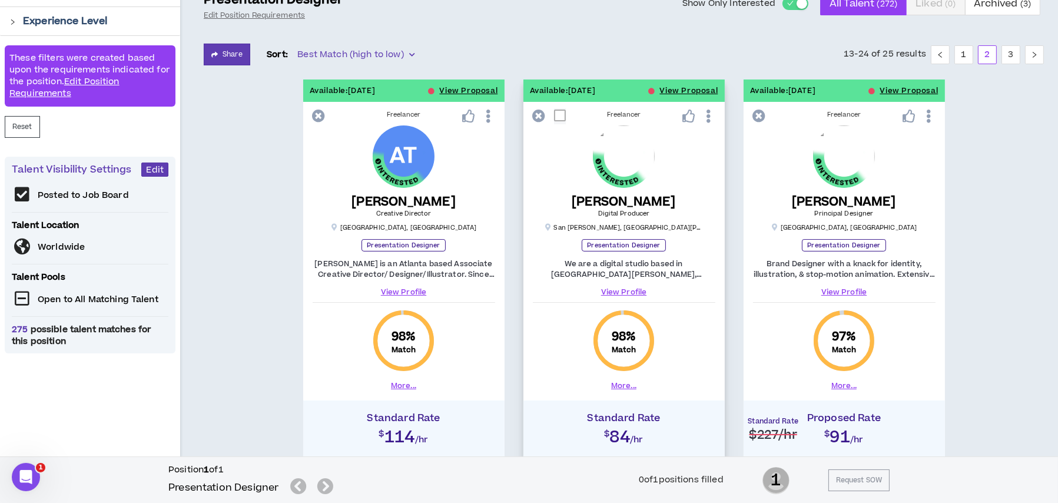
scroll to position [412, 0]
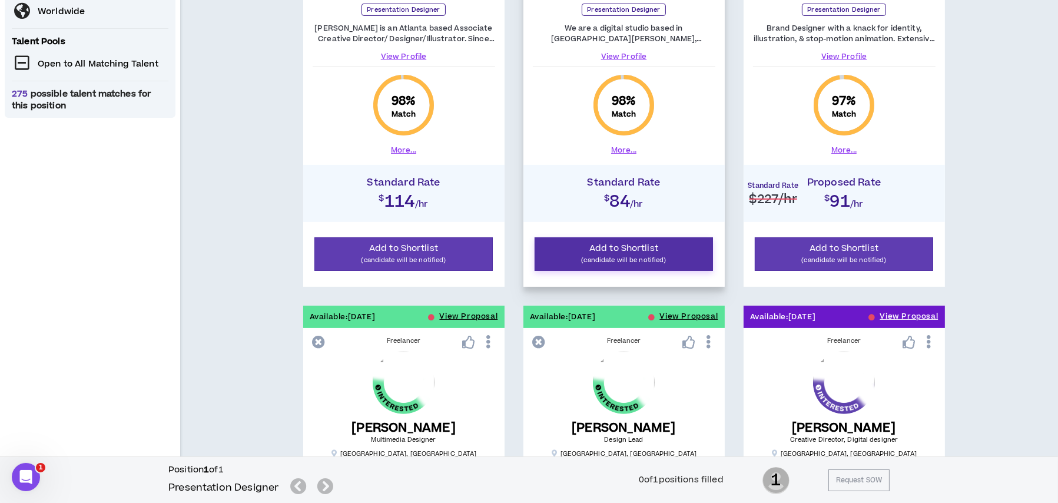
click at [582, 256] on p "(candidate will be notified)" at bounding box center [624, 259] width 164 height 11
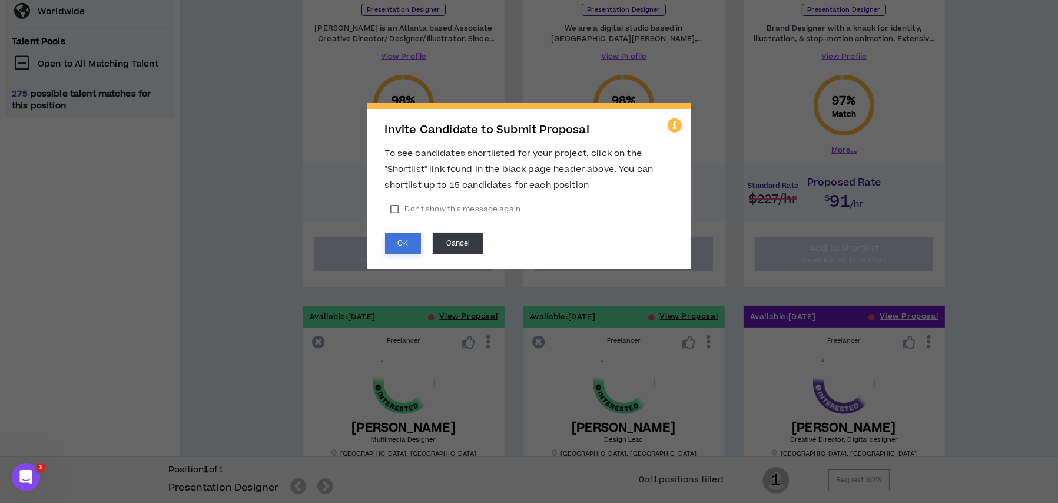
click at [406, 237] on button "OK" at bounding box center [403, 243] width 36 height 21
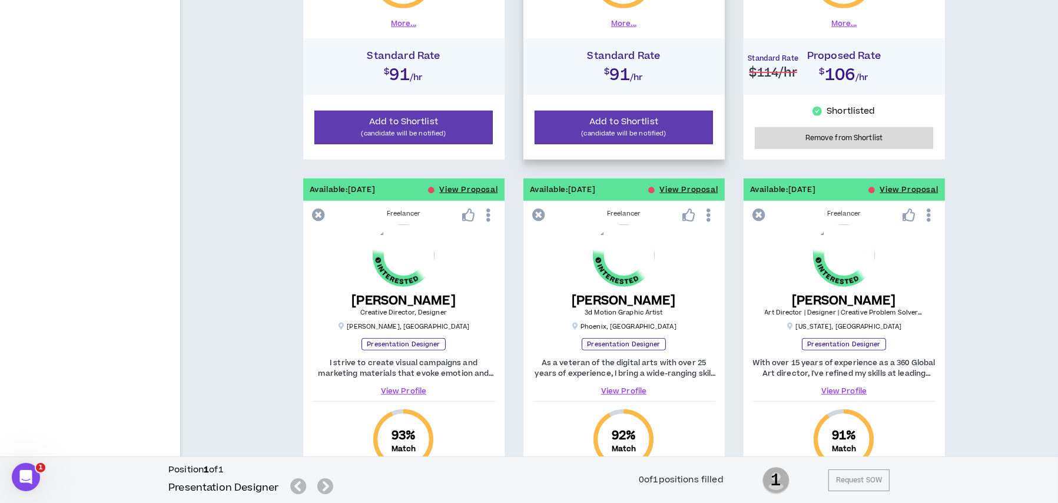
scroll to position [1001, 0]
click at [540, 208] on icon at bounding box center [539, 214] width 13 height 13
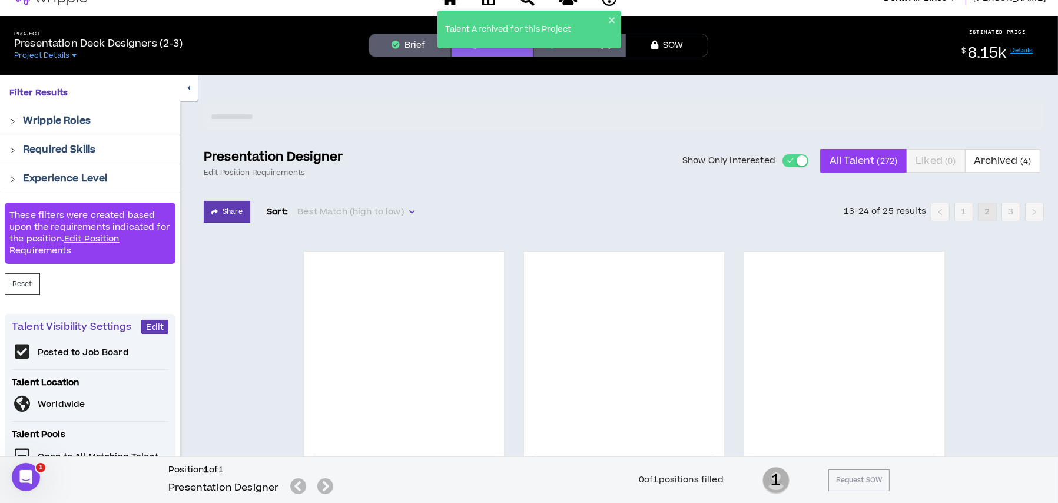
scroll to position [0, 0]
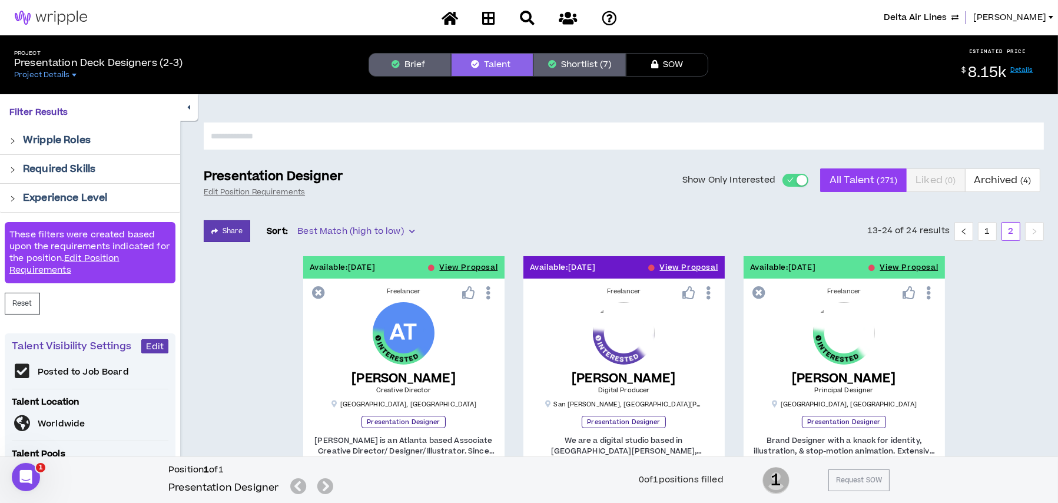
click at [395, 131] on input "text" at bounding box center [624, 135] width 840 height 27
type input "******"
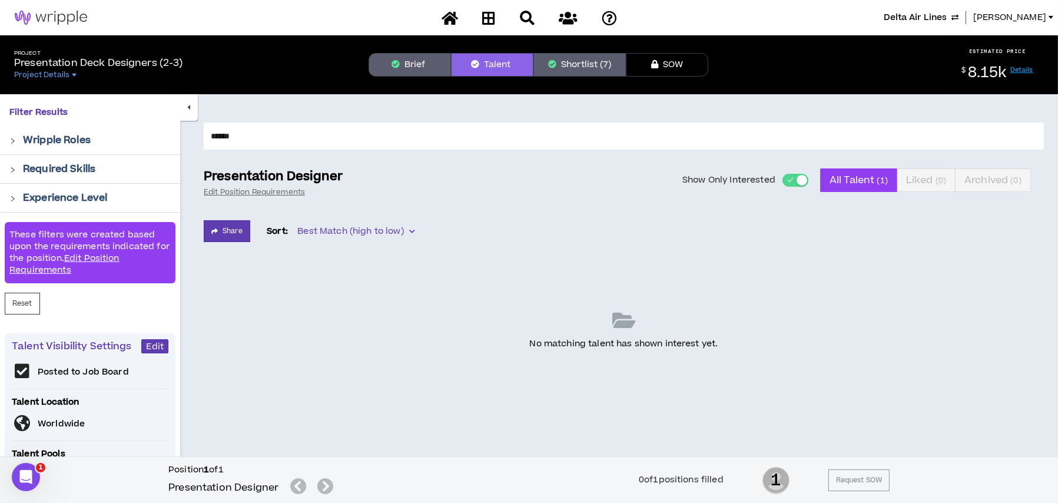
click at [411, 68] on button "Brief" at bounding box center [410, 65] width 82 height 24
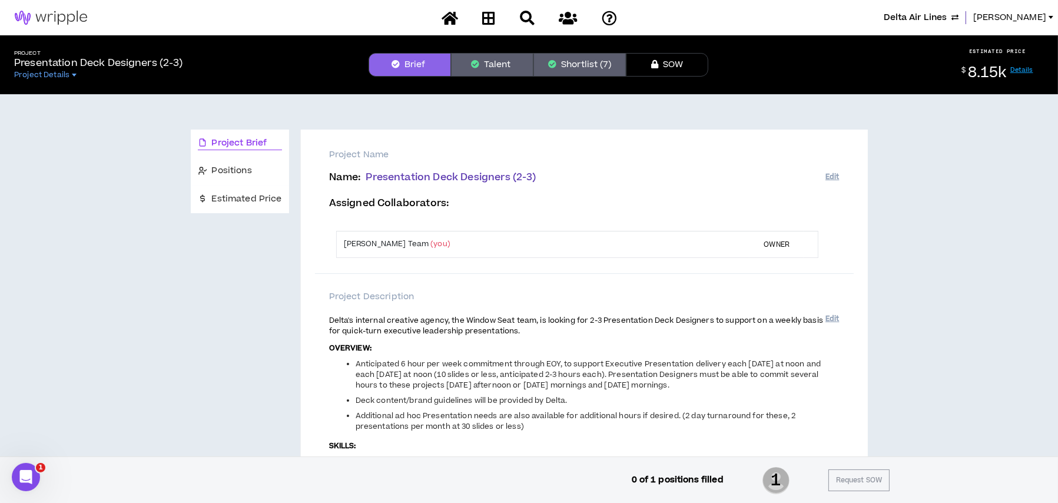
click at [493, 68] on button "Talent" at bounding box center [492, 65] width 82 height 24
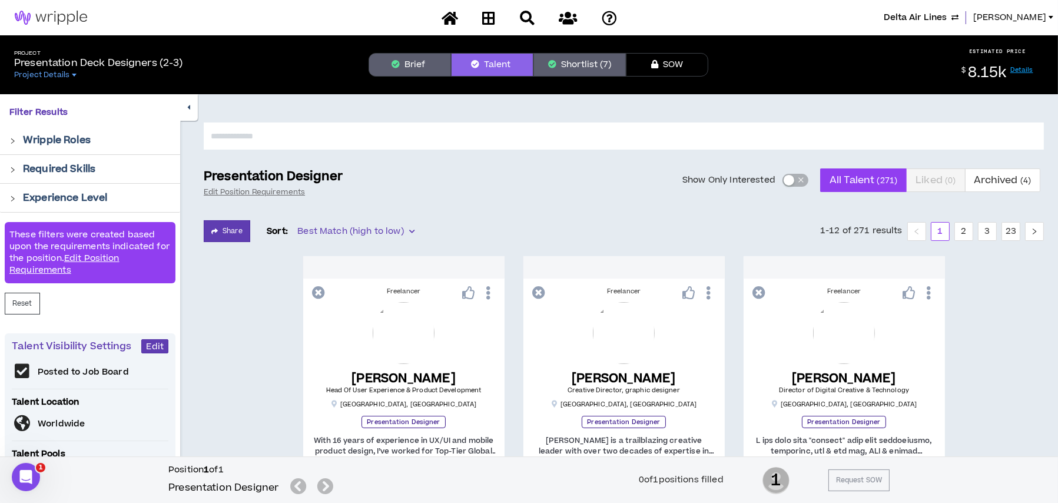
click at [788, 180] on div "button" at bounding box center [789, 180] width 11 height 11
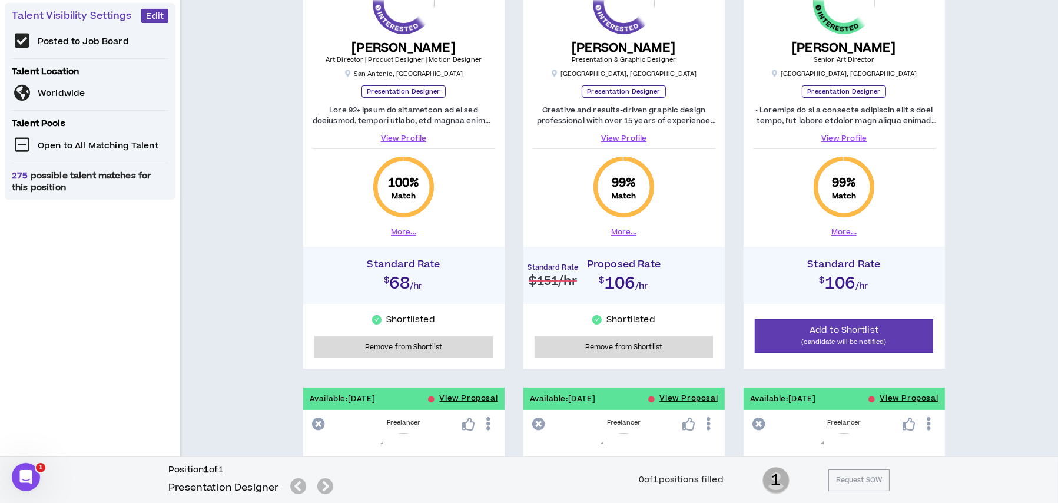
scroll to position [177, 0]
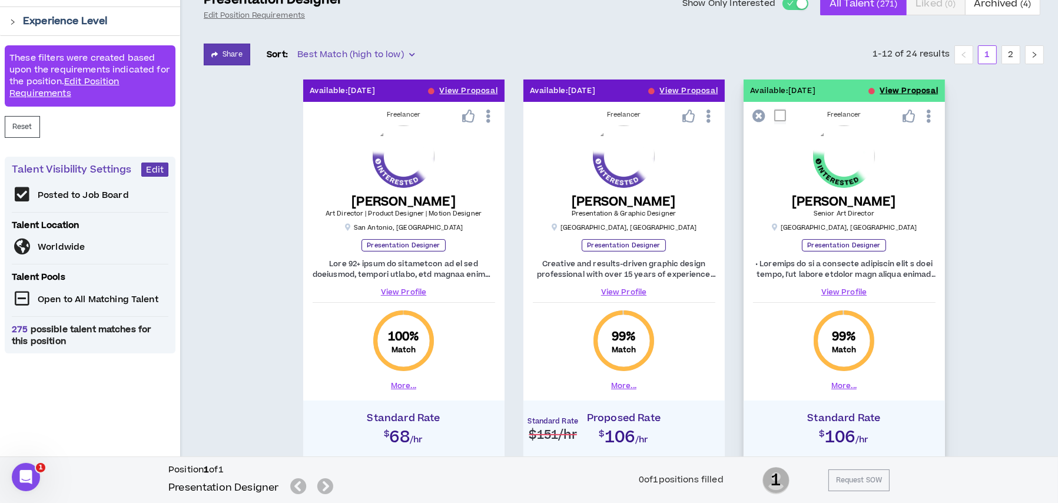
click at [920, 92] on button "View Proposal" at bounding box center [909, 90] width 58 height 22
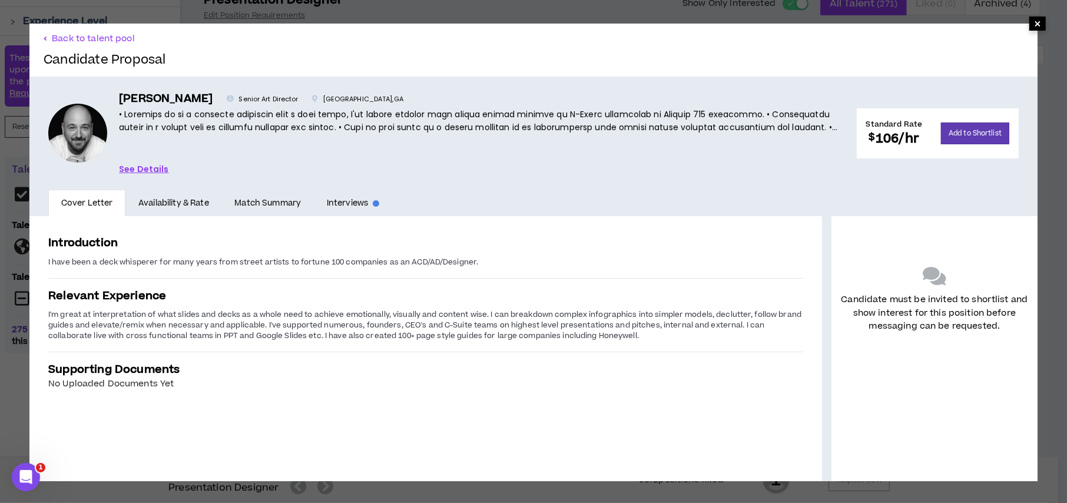
click at [1034, 25] on span "×" at bounding box center [1037, 23] width 7 height 14
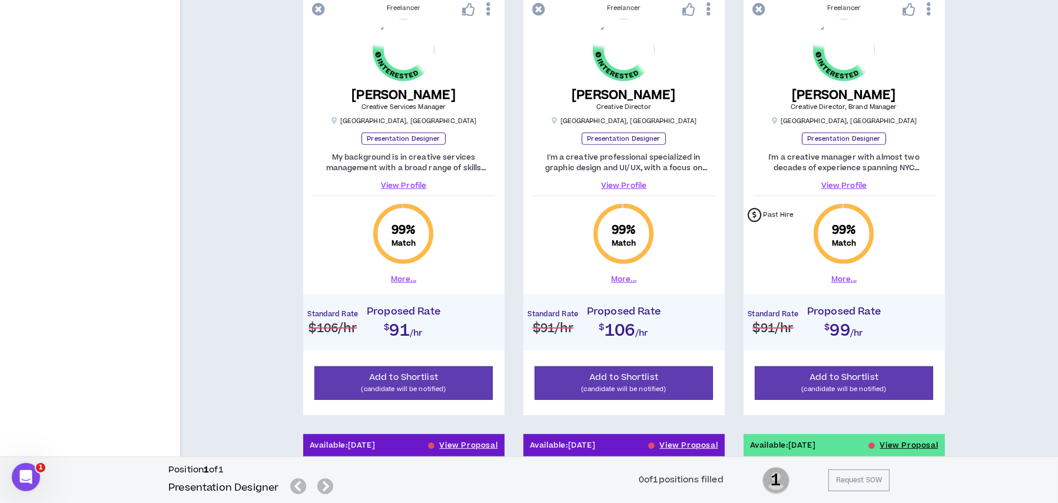
scroll to position [883, 0]
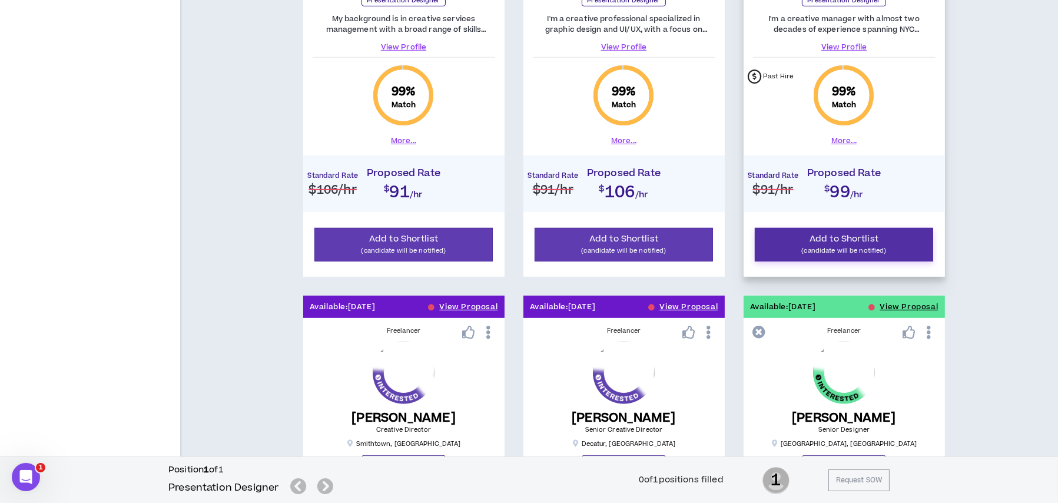
click at [862, 240] on span "Add to Shortlist" at bounding box center [844, 239] width 69 height 12
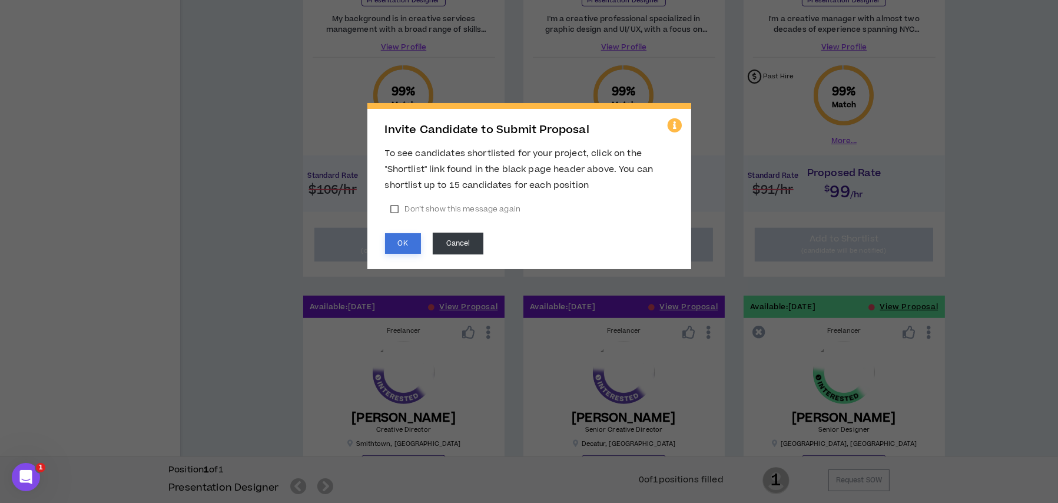
click at [410, 245] on button "OK" at bounding box center [403, 243] width 36 height 21
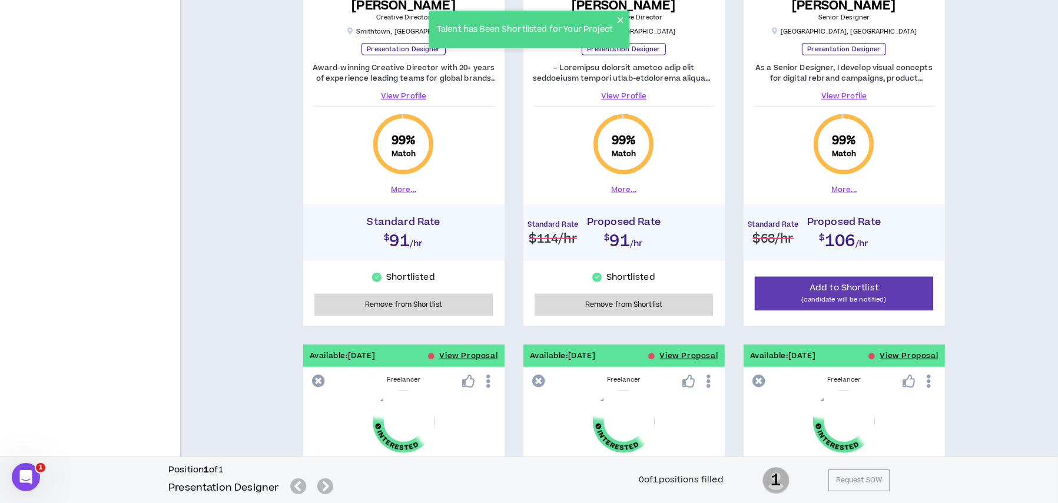
scroll to position [1178, 0]
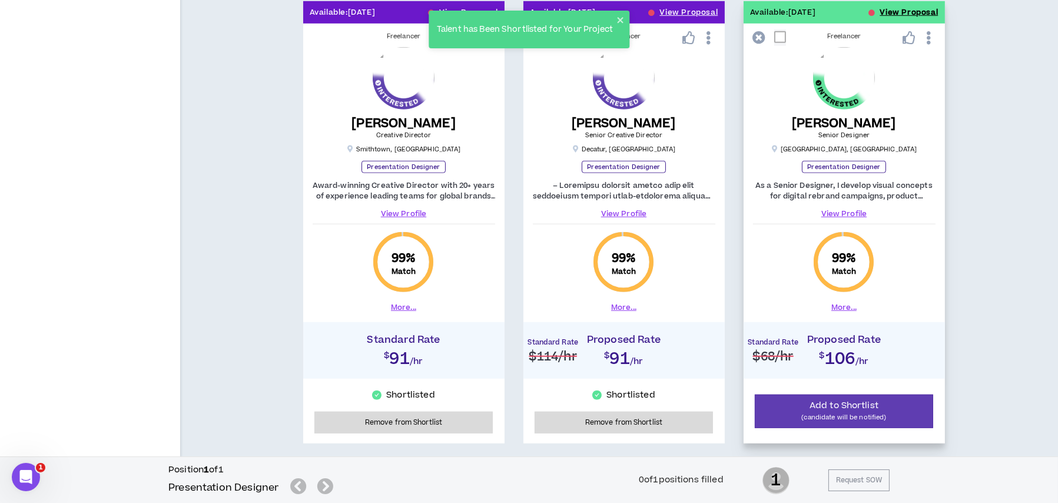
click at [904, 9] on button "View Proposal" at bounding box center [909, 12] width 58 height 22
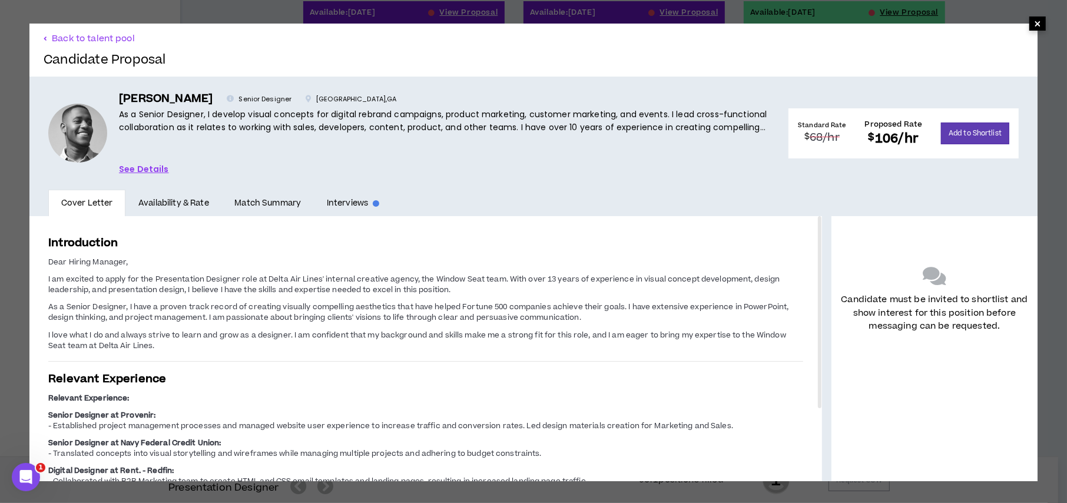
click at [1034, 20] on span "×" at bounding box center [1037, 23] width 7 height 14
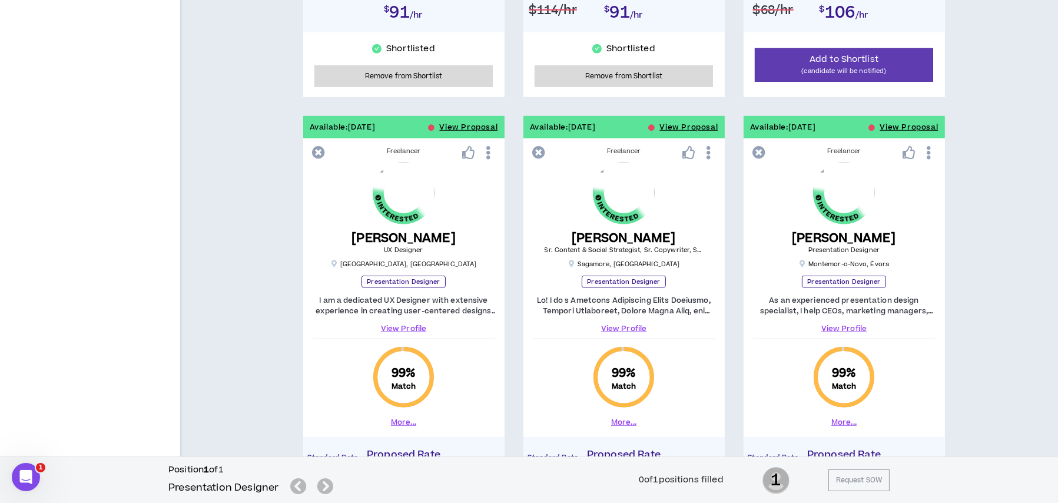
scroll to position [1590, 0]
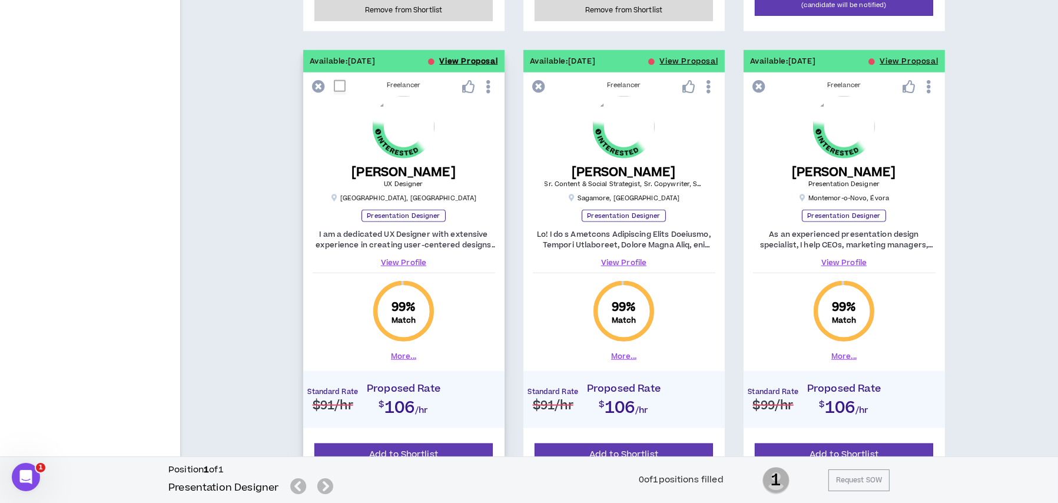
click at [478, 57] on button "View Proposal" at bounding box center [469, 61] width 58 height 22
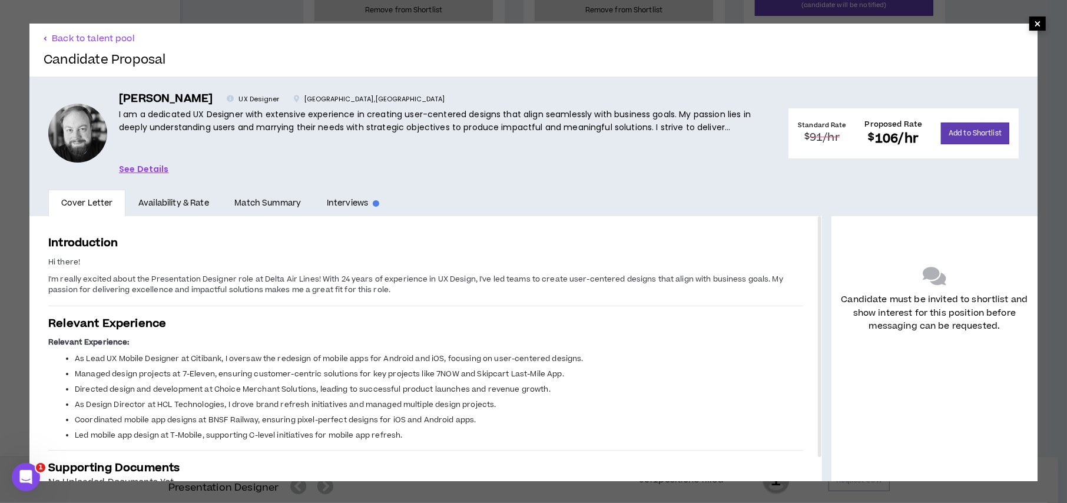
click at [1034, 24] on span "×" at bounding box center [1037, 23] width 7 height 14
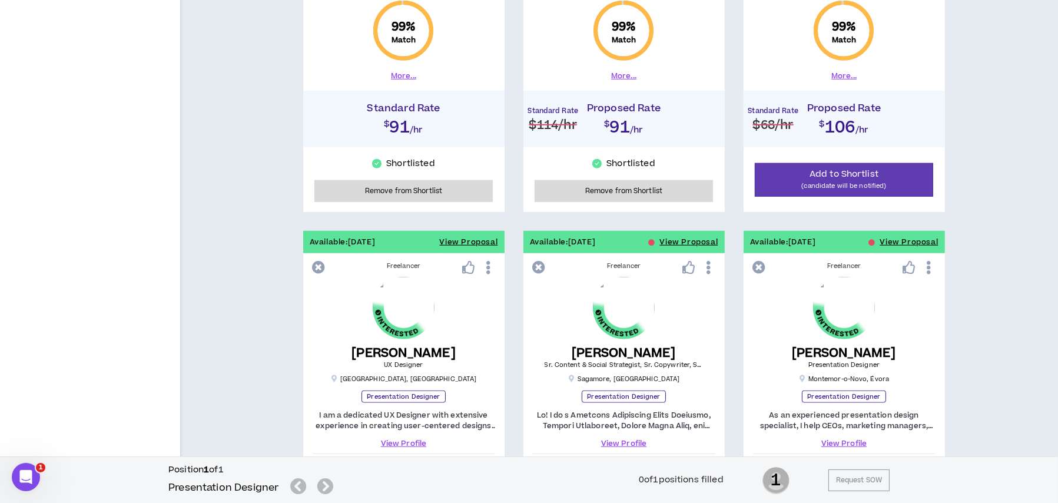
scroll to position [1173, 0]
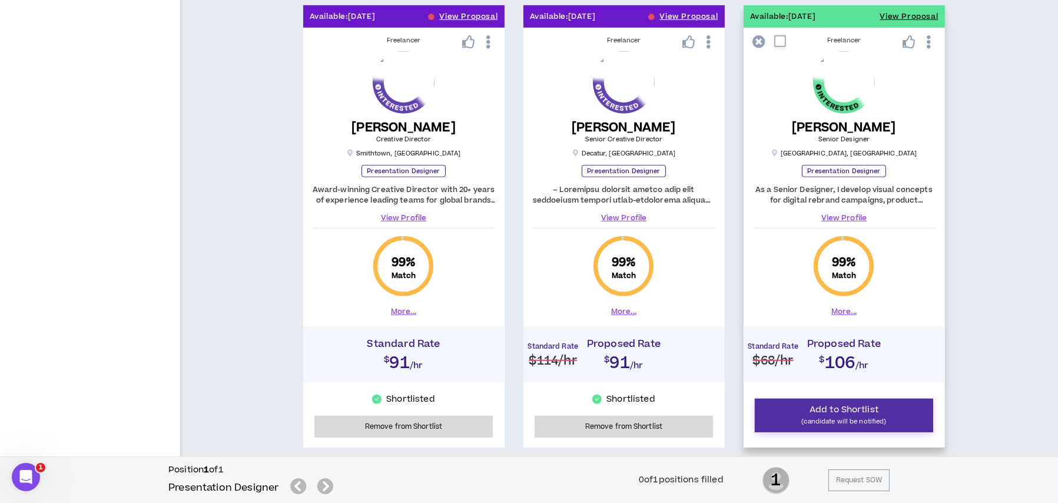
click at [879, 403] on button "Add to Shortlist (candidate will be notified)" at bounding box center [844, 416] width 179 height 34
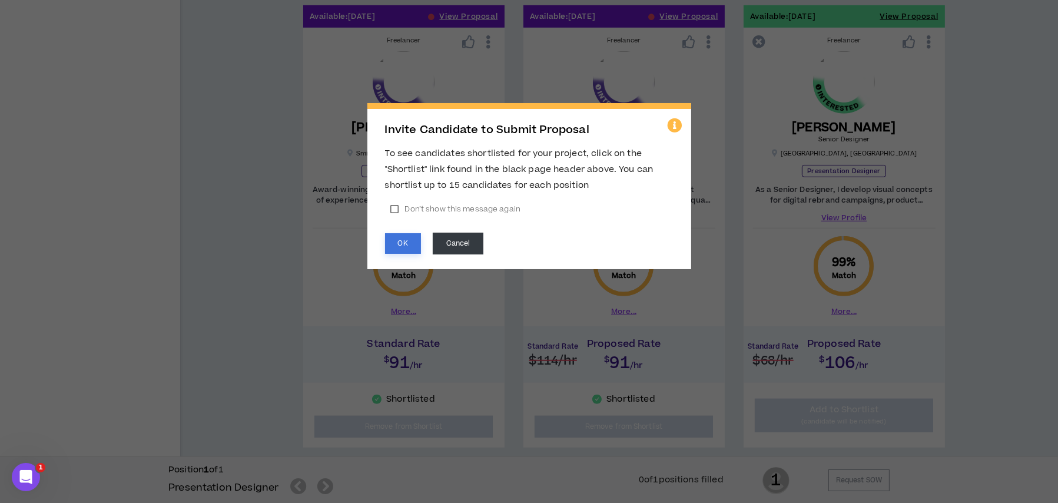
click at [396, 243] on button "OK" at bounding box center [403, 243] width 36 height 21
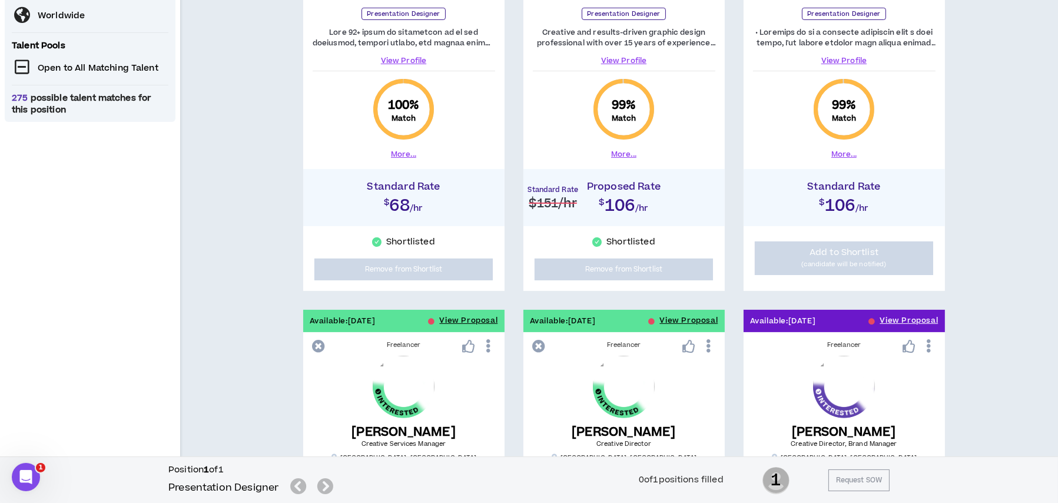
scroll to position [0, 0]
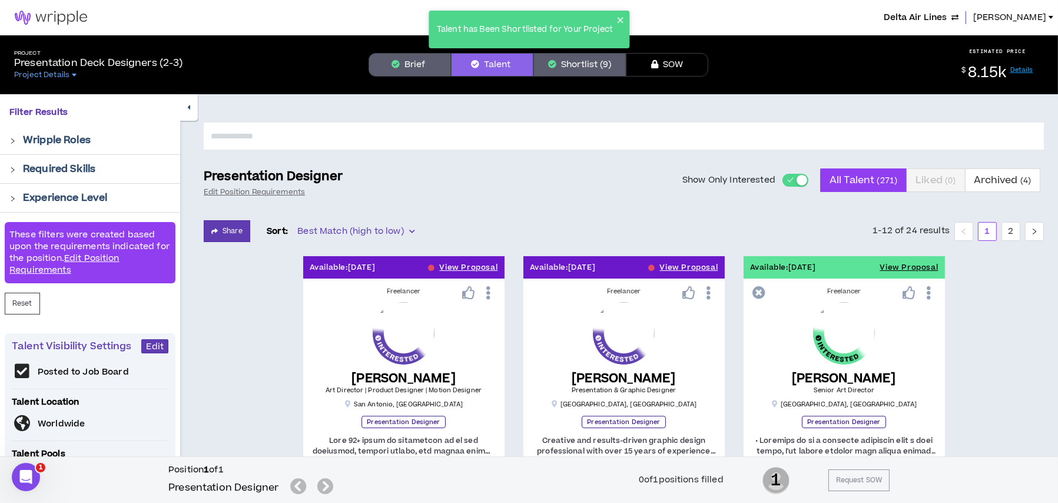
click at [587, 67] on button "Shortlist (9)" at bounding box center [579, 65] width 92 height 24
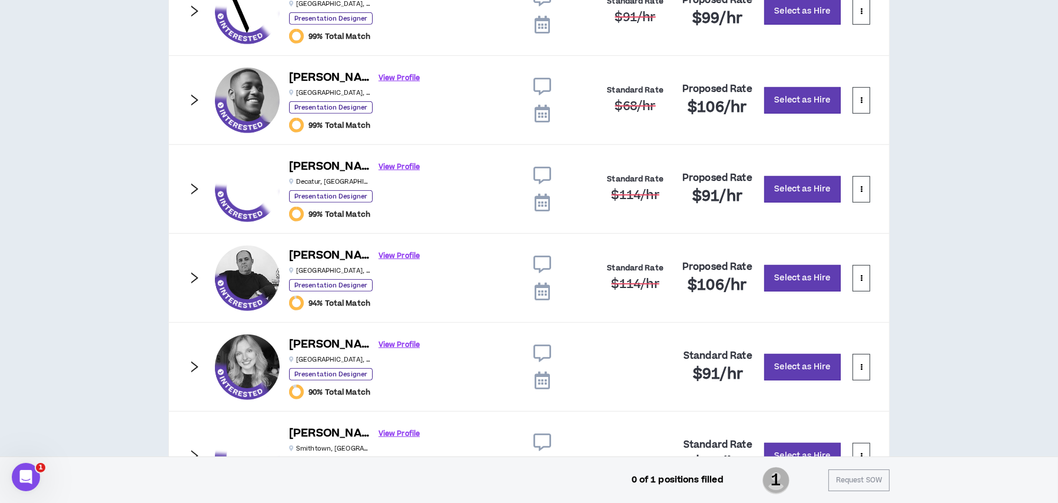
scroll to position [1057, 0]
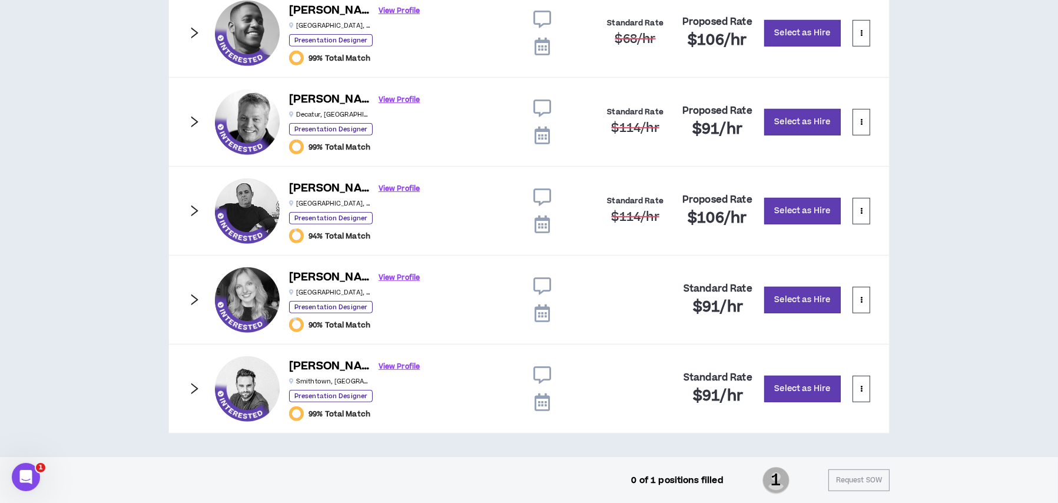
click at [192, 385] on icon "right" at bounding box center [194, 388] width 13 height 13
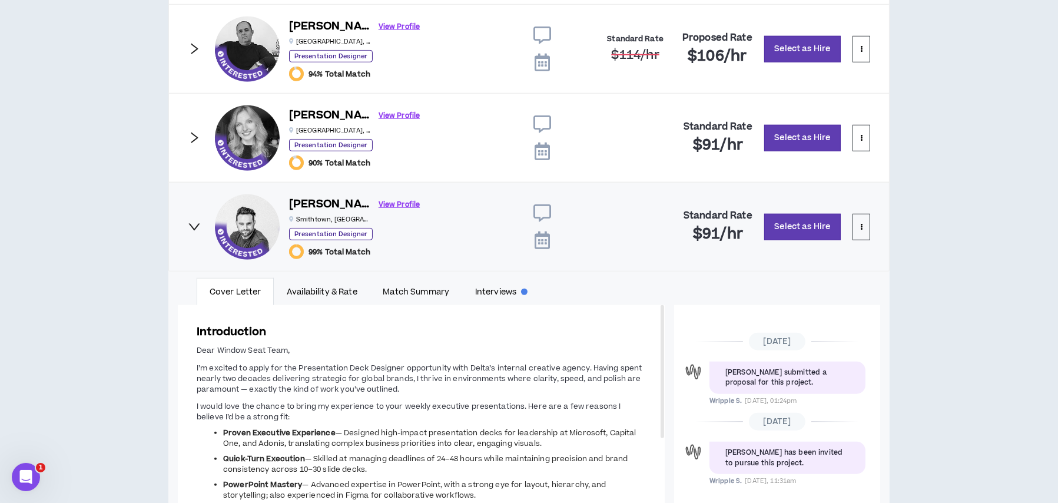
scroll to position [1363, 0]
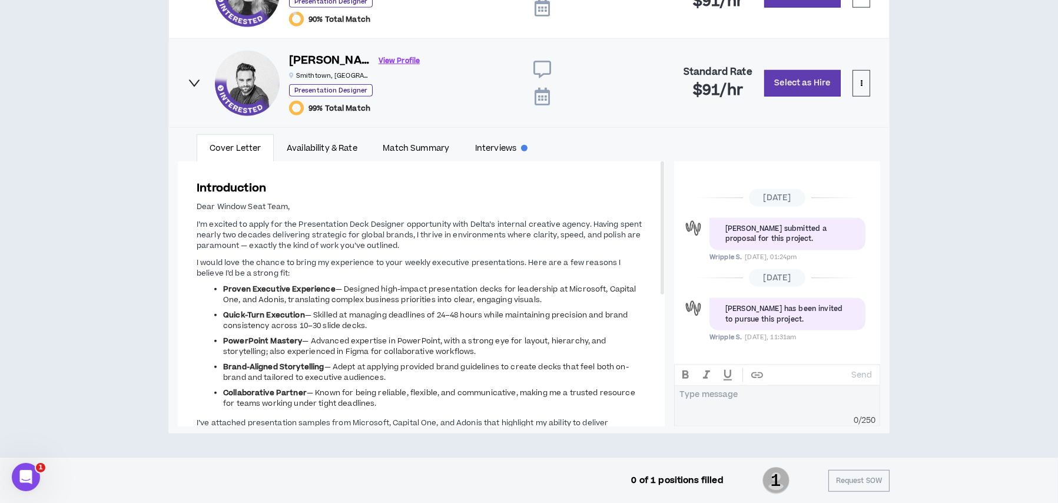
click at [197, 81] on icon "right" at bounding box center [194, 82] width 11 height 7
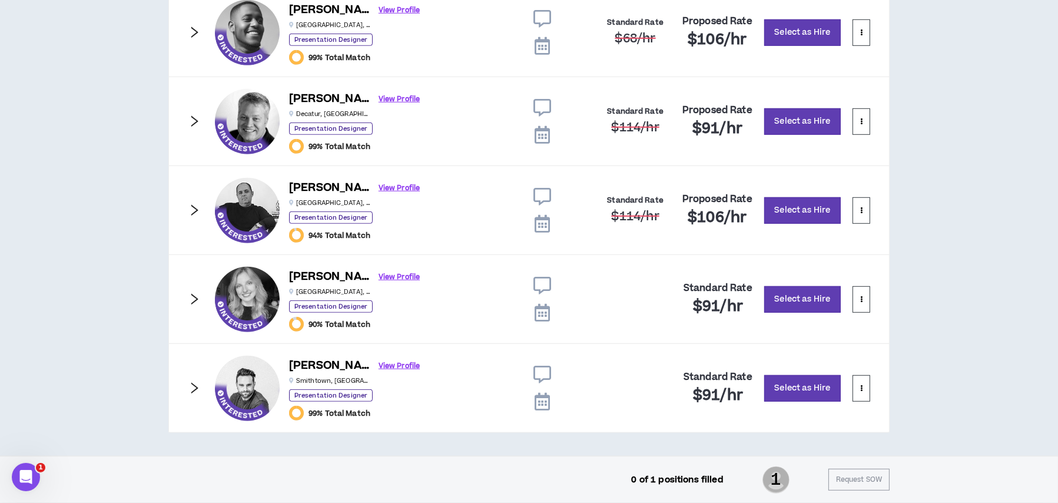
scroll to position [1057, 0]
click at [191, 293] on icon "right" at bounding box center [194, 299] width 13 height 13
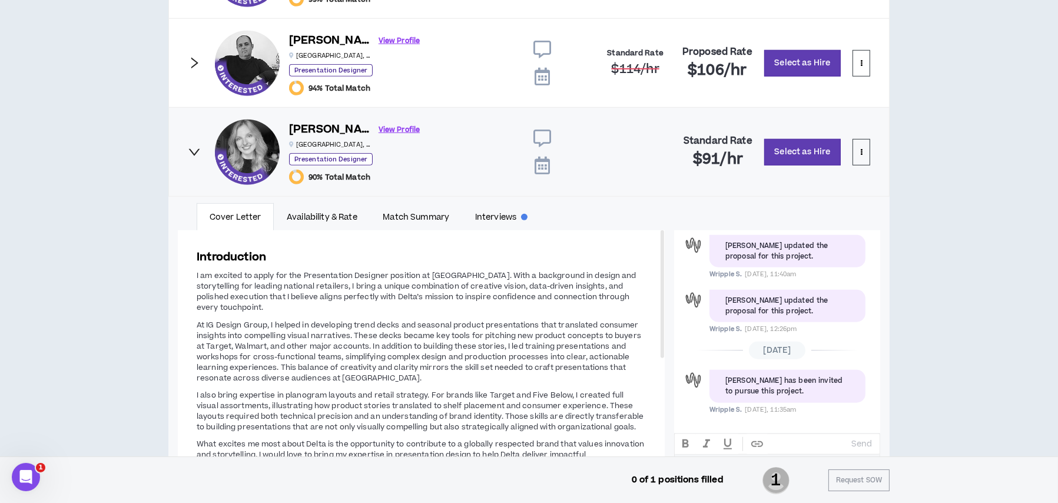
scroll to position [1116, 0]
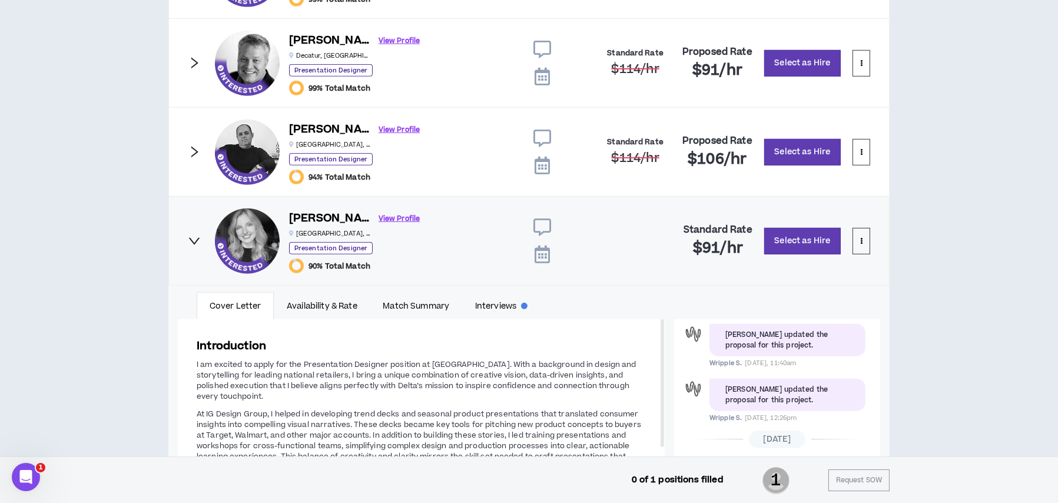
click at [191, 150] on icon "right" at bounding box center [194, 151] width 13 height 13
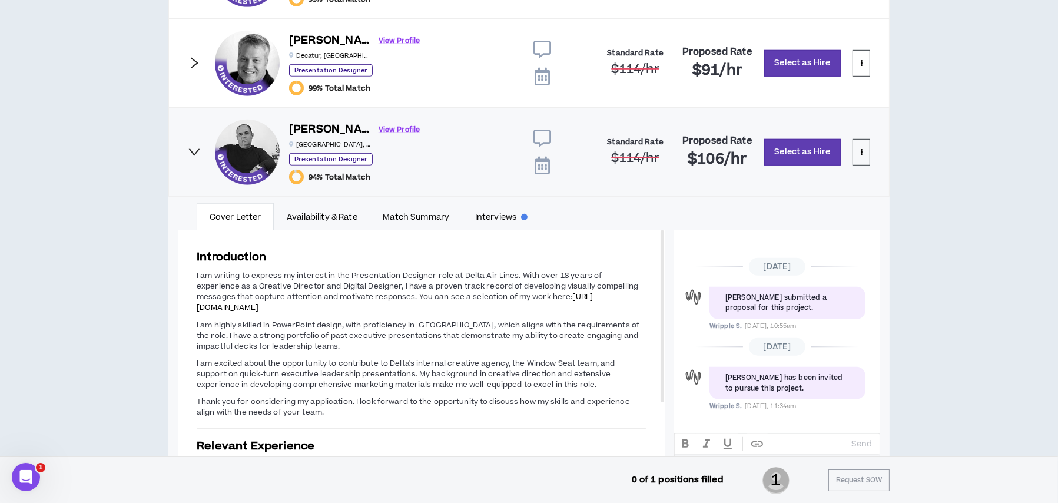
click at [191, 150] on icon "right" at bounding box center [194, 151] width 11 height 7
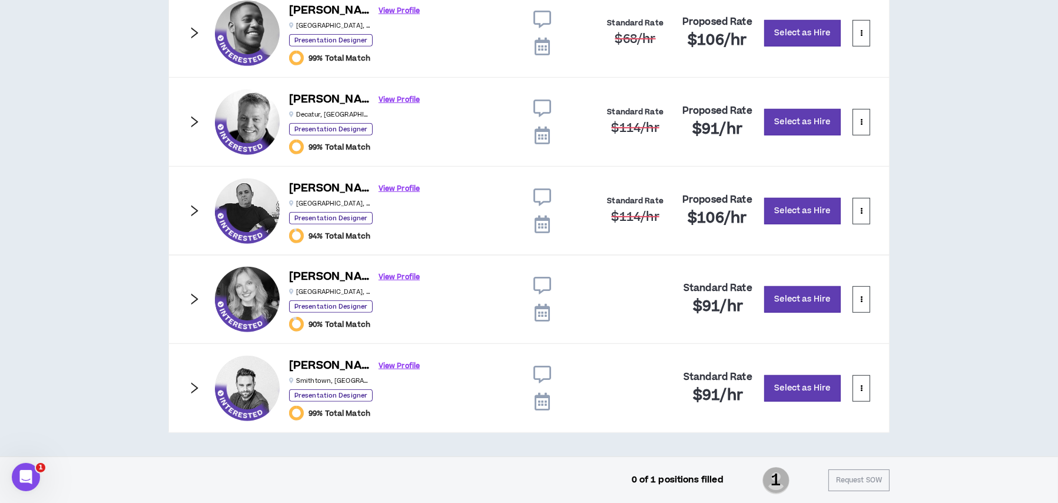
scroll to position [1057, 0]
click at [194, 119] on icon "right" at bounding box center [194, 121] width 13 height 13
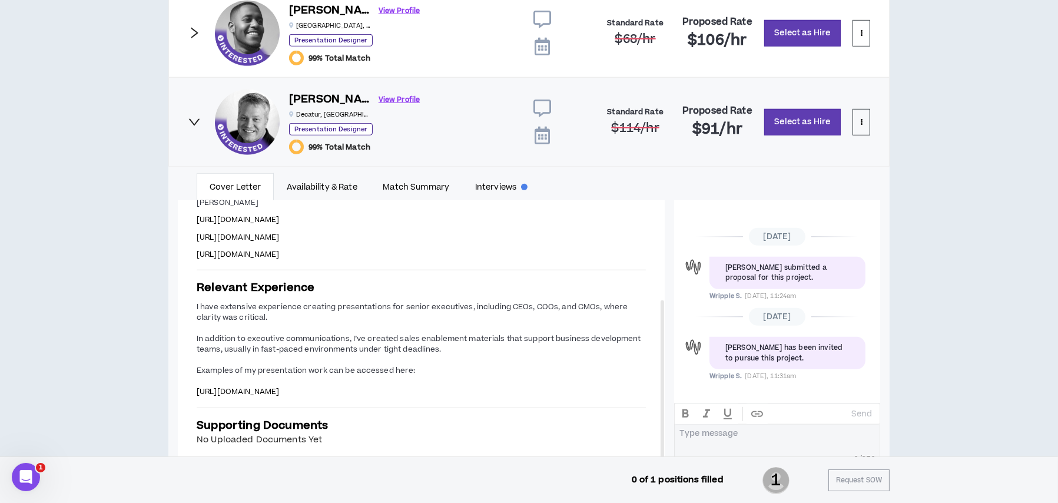
click at [193, 119] on icon "right" at bounding box center [194, 121] width 13 height 13
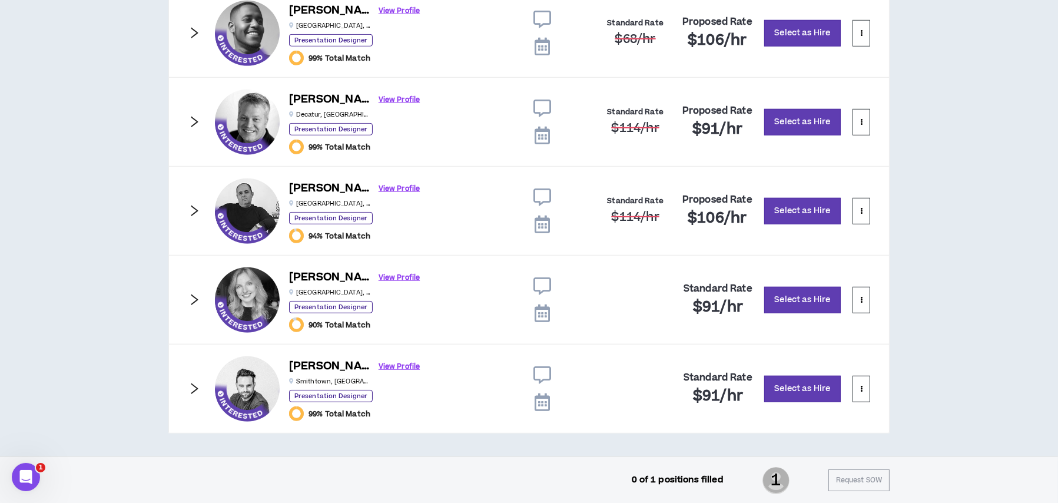
scroll to position [881, 0]
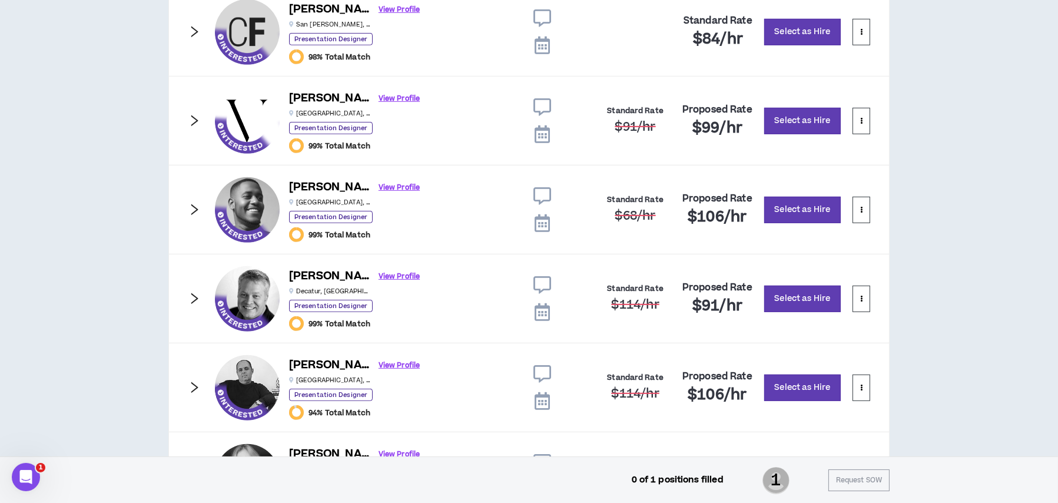
click at [195, 207] on icon "right" at bounding box center [194, 209] width 7 height 11
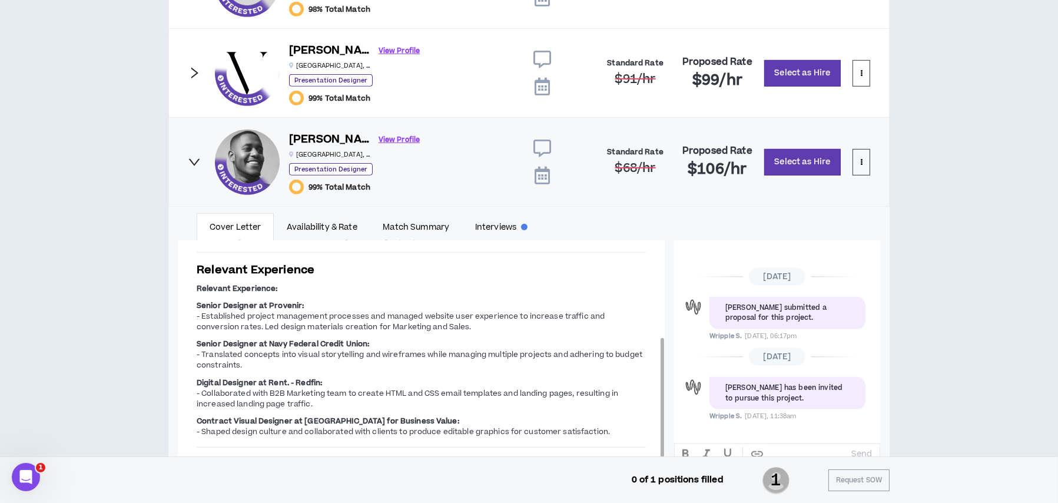
scroll to position [930, 0]
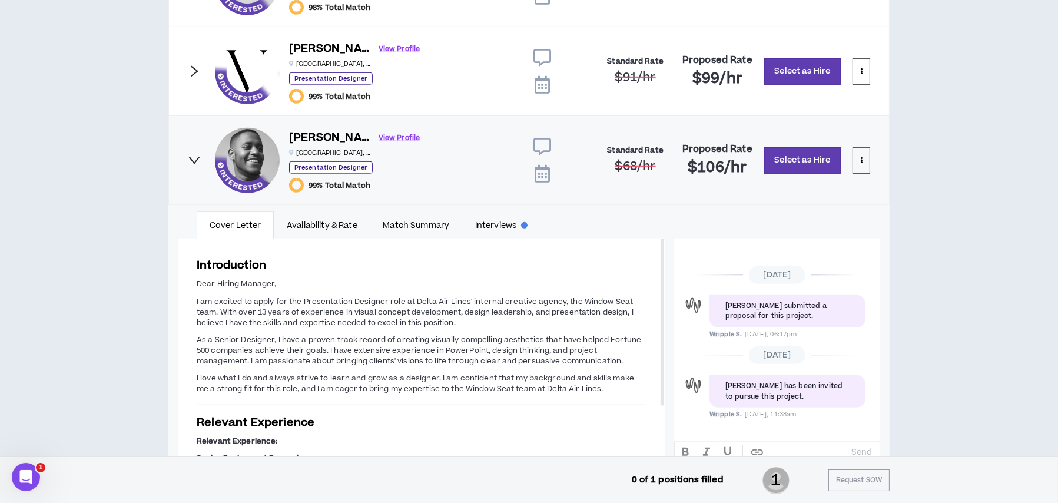
click at [196, 70] on icon "right" at bounding box center [194, 71] width 13 height 13
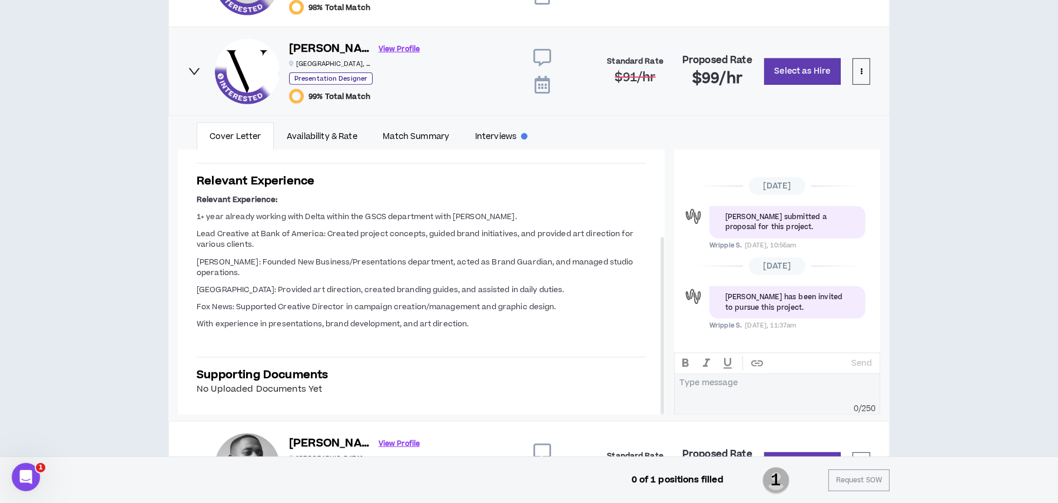
click at [195, 72] on icon "right" at bounding box center [194, 71] width 11 height 7
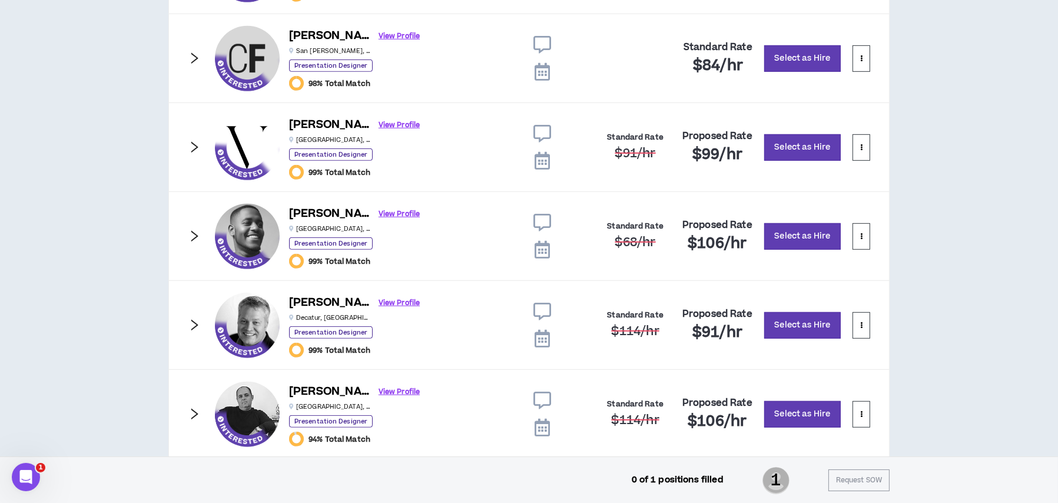
scroll to position [754, 0]
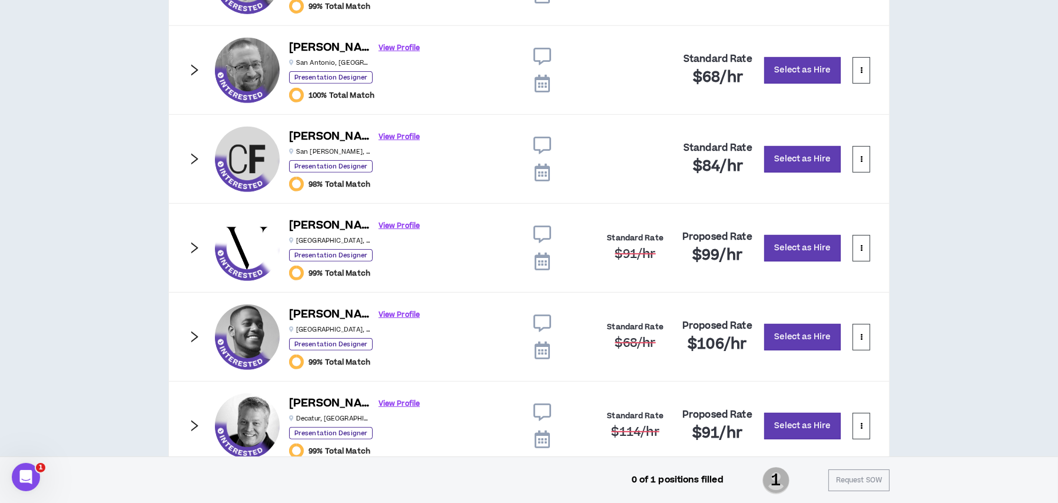
click at [196, 69] on icon "right" at bounding box center [194, 70] width 13 height 13
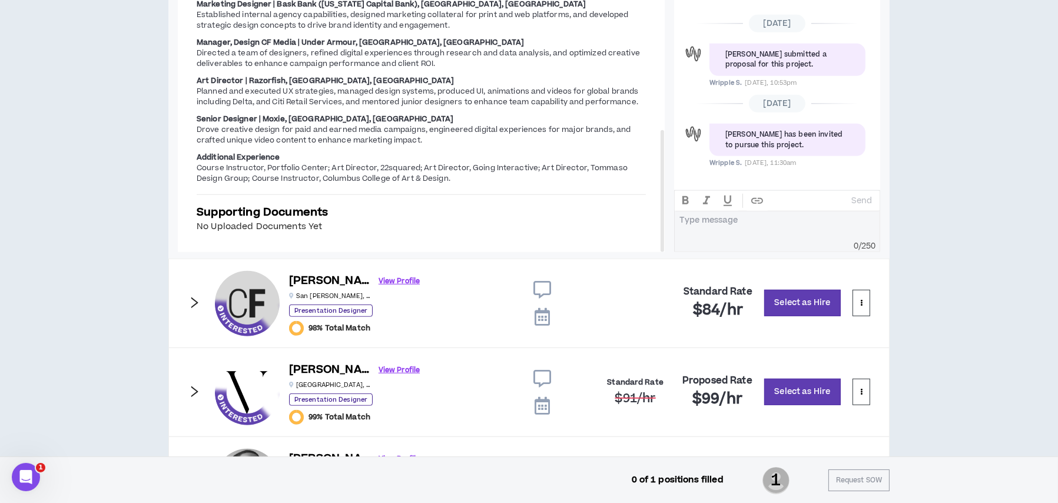
scroll to position [989, 0]
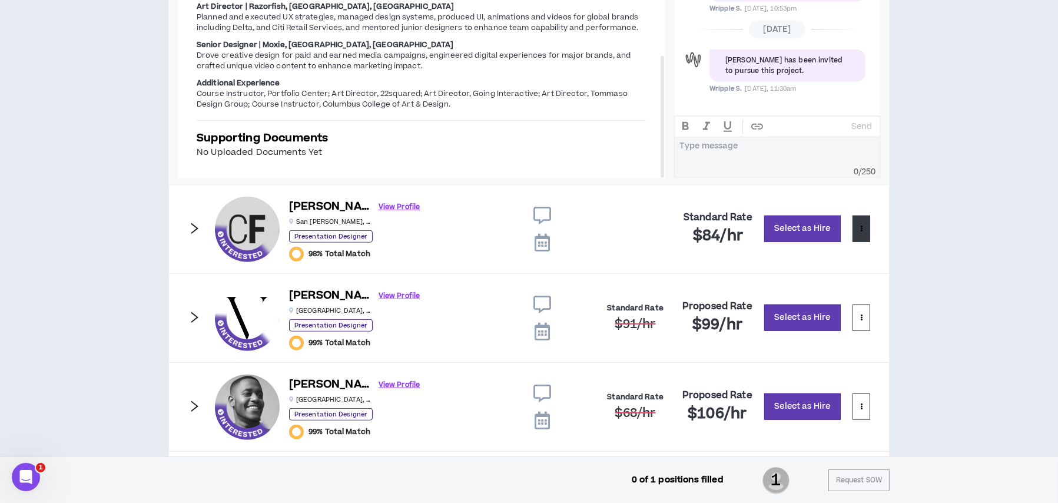
click at [867, 228] on button at bounding box center [862, 229] width 18 height 26
click at [833, 255] on span "Remove from shortlist" at bounding box center [815, 255] width 98 height 13
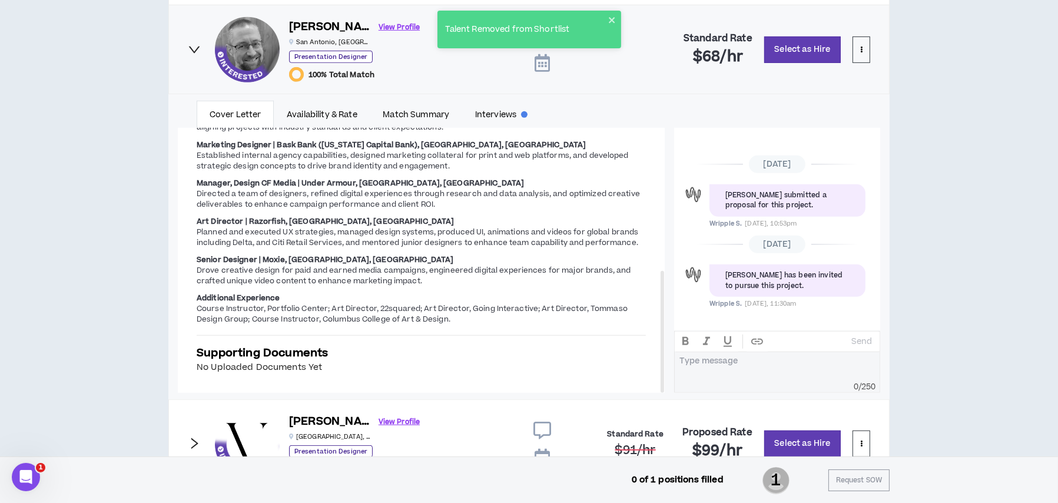
scroll to position [754, 0]
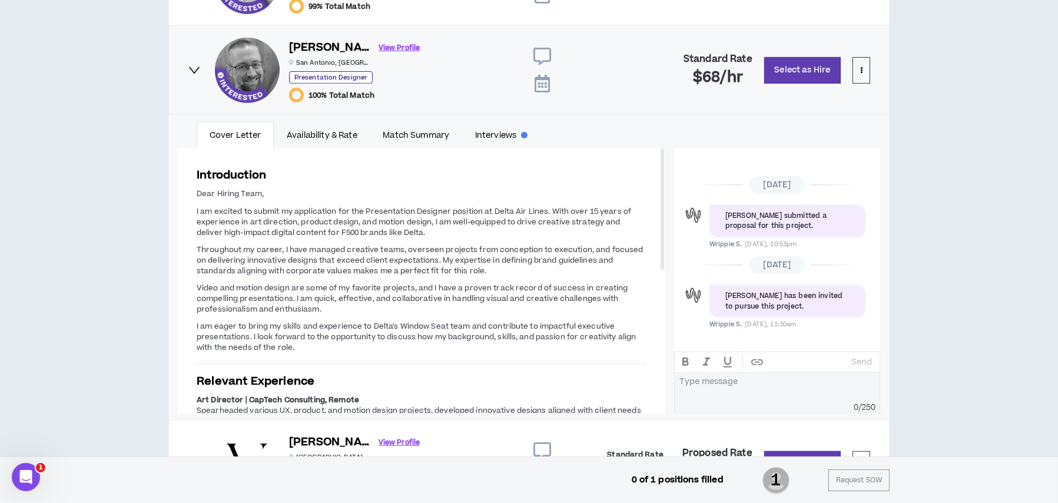
drag, startPoint x: 194, startPoint y: 66, endPoint x: 213, endPoint y: 92, distance: 32.2
click at [194, 66] on icon "right" at bounding box center [194, 70] width 13 height 13
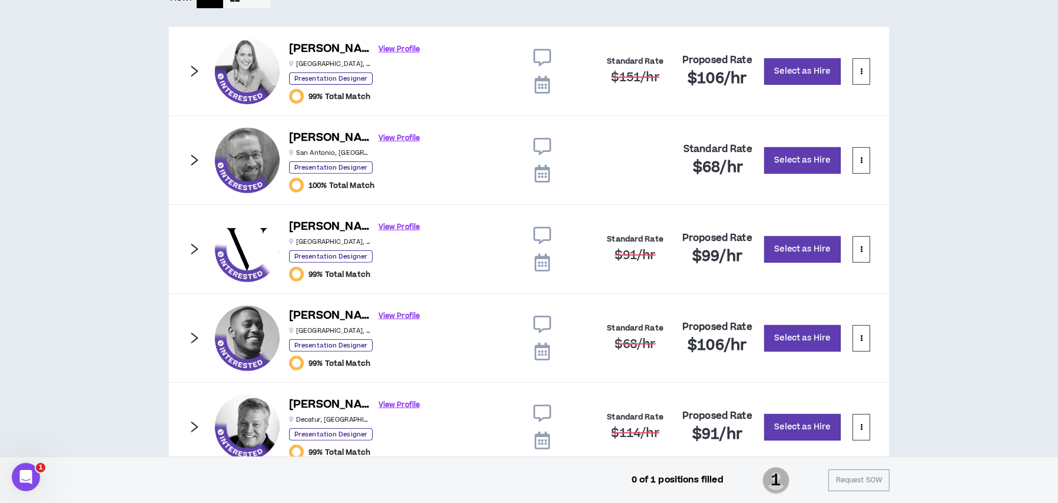
scroll to position [577, 0]
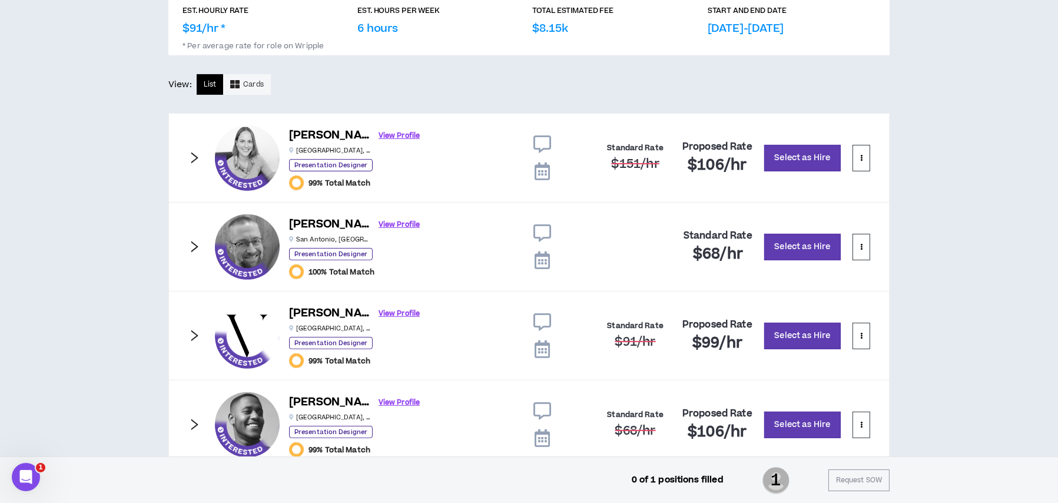
click at [190, 152] on icon "right" at bounding box center [194, 157] width 13 height 13
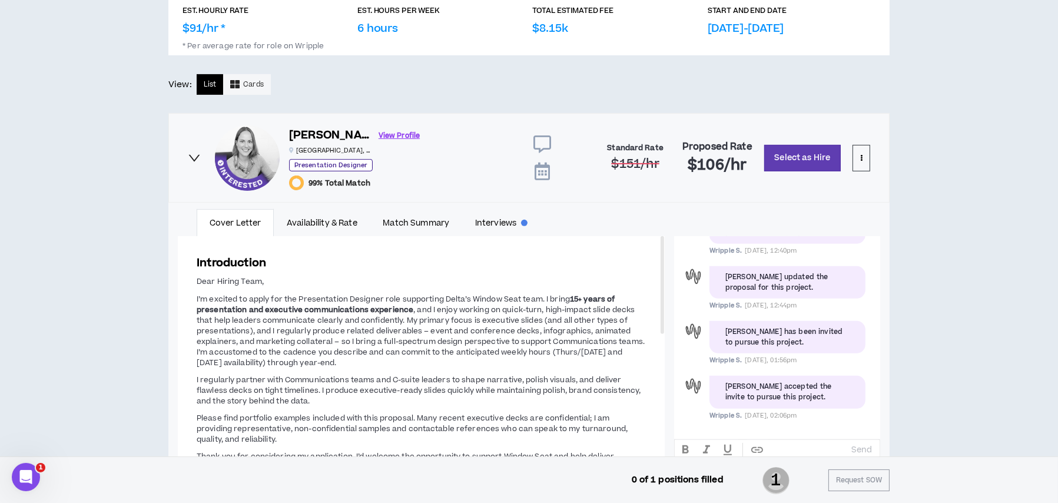
scroll to position [0, 0]
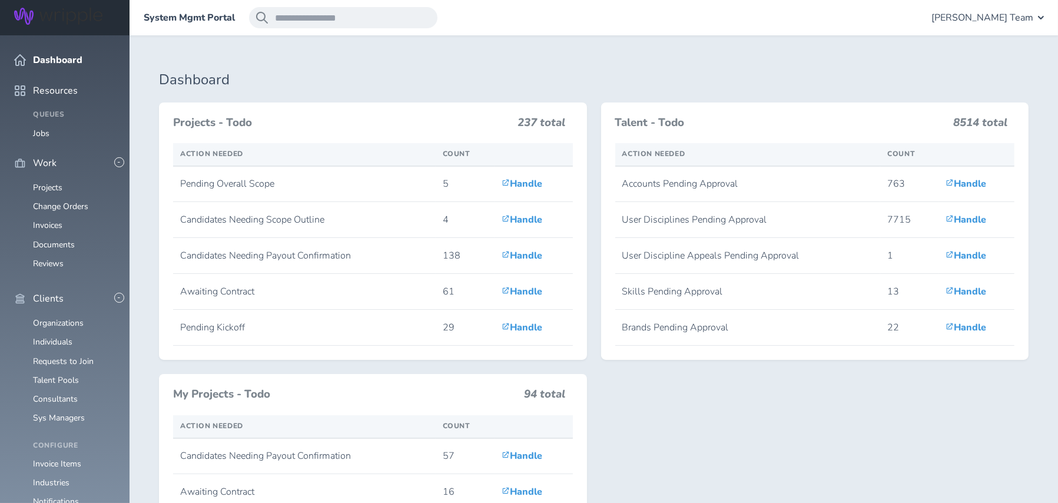
scroll to position [353, 0]
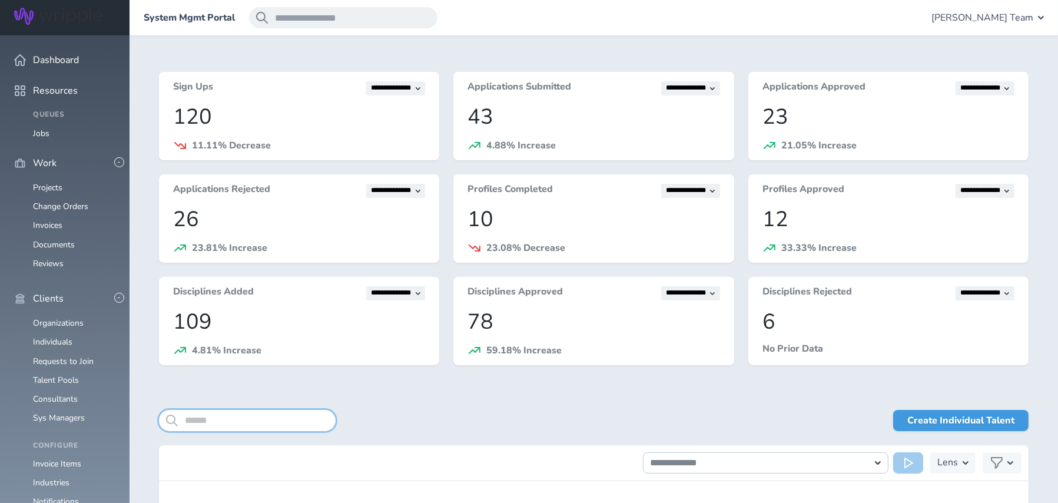
click at [236, 417] on input "search" at bounding box center [247, 420] width 177 height 21
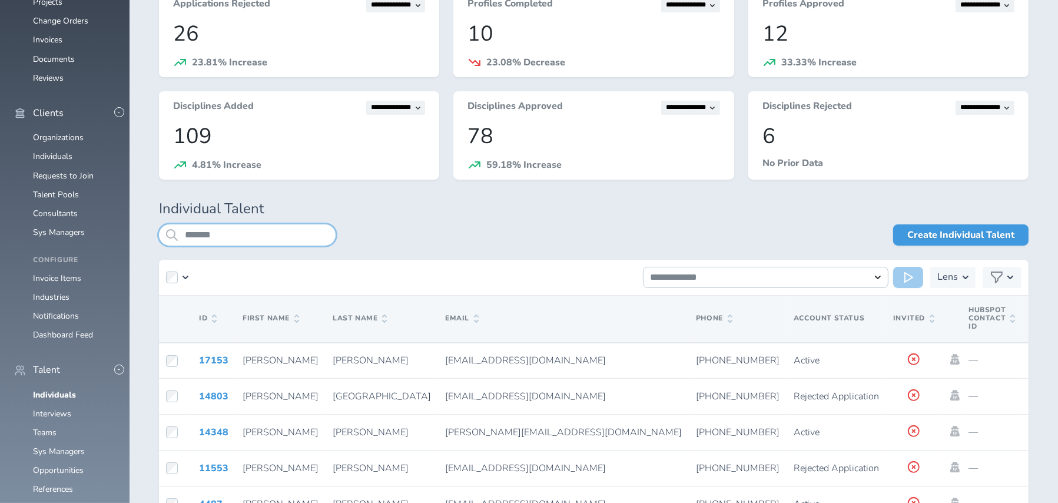
scroll to position [297, 0]
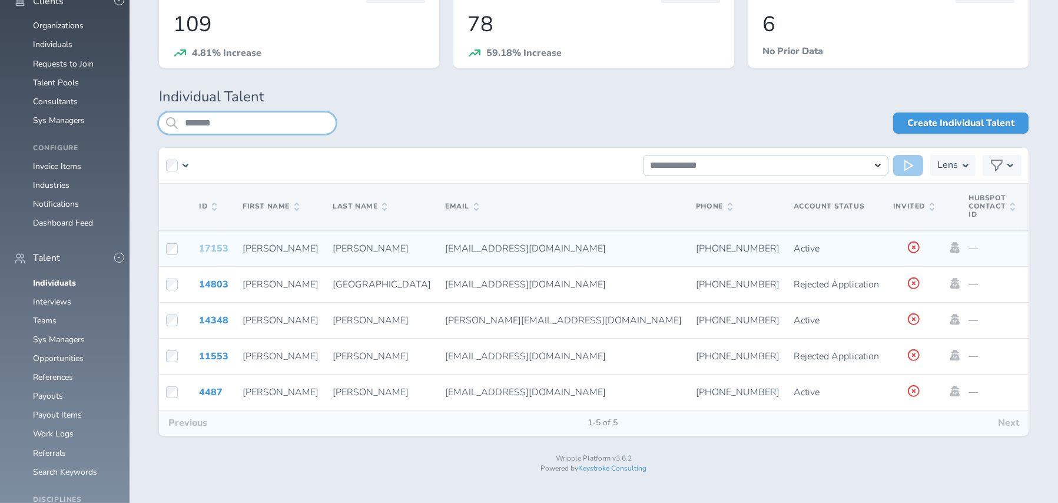
type input "*******"
click at [205, 250] on link "17153" at bounding box center [213, 248] width 29 height 13
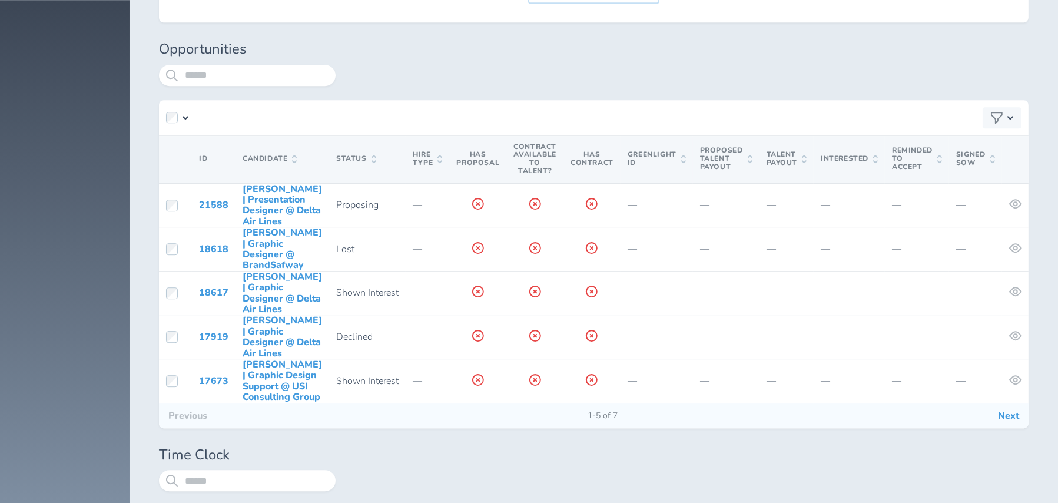
scroll to position [4769, 0]
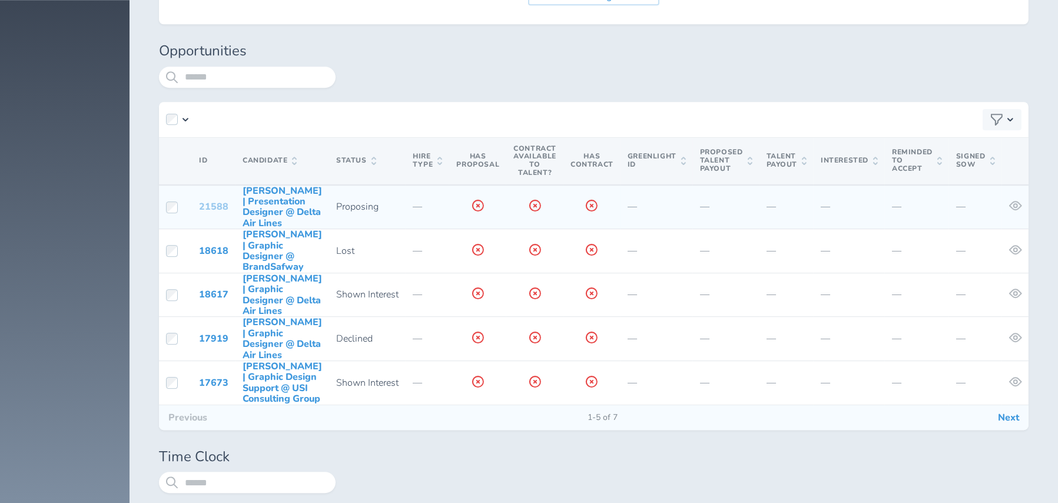
click at [206, 204] on link "21588" at bounding box center [213, 206] width 29 height 13
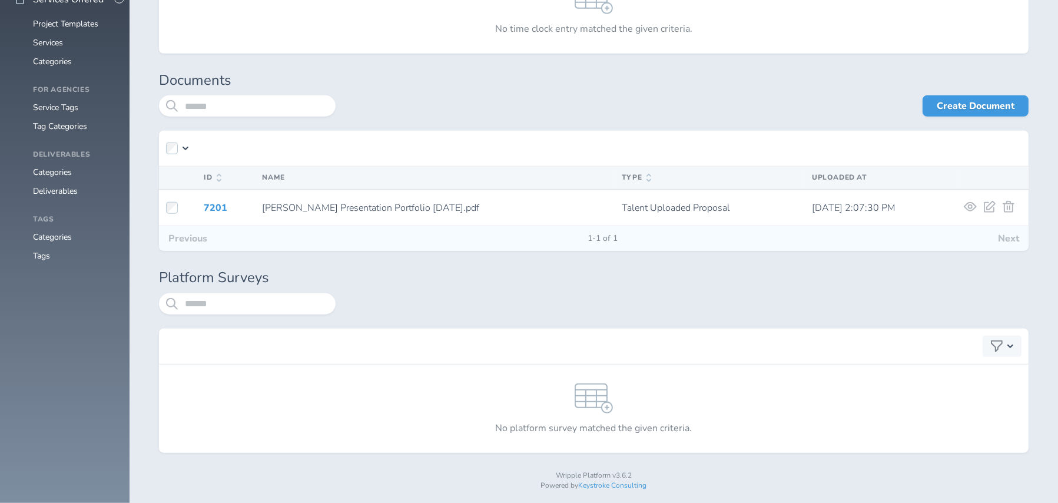
scroll to position [1617, 0]
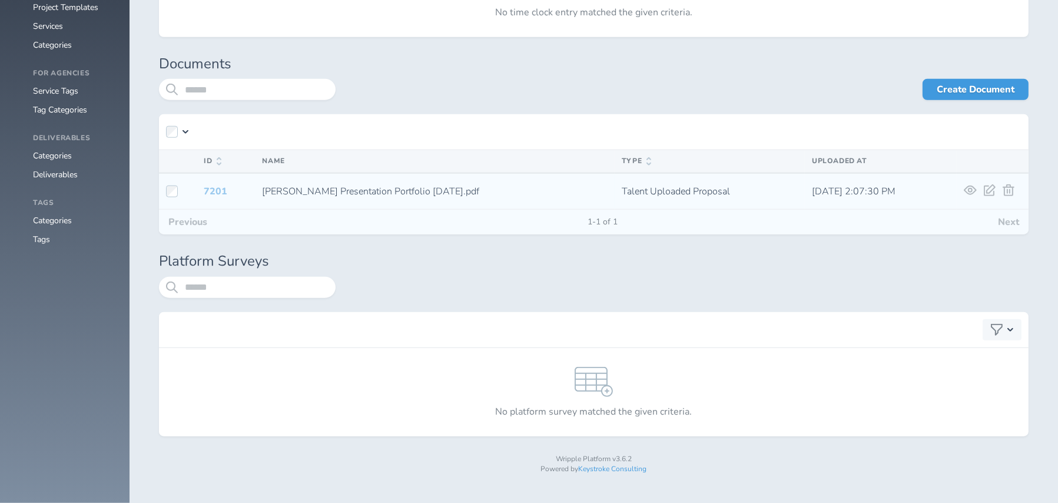
click at [213, 185] on link "7201" at bounding box center [216, 191] width 24 height 13
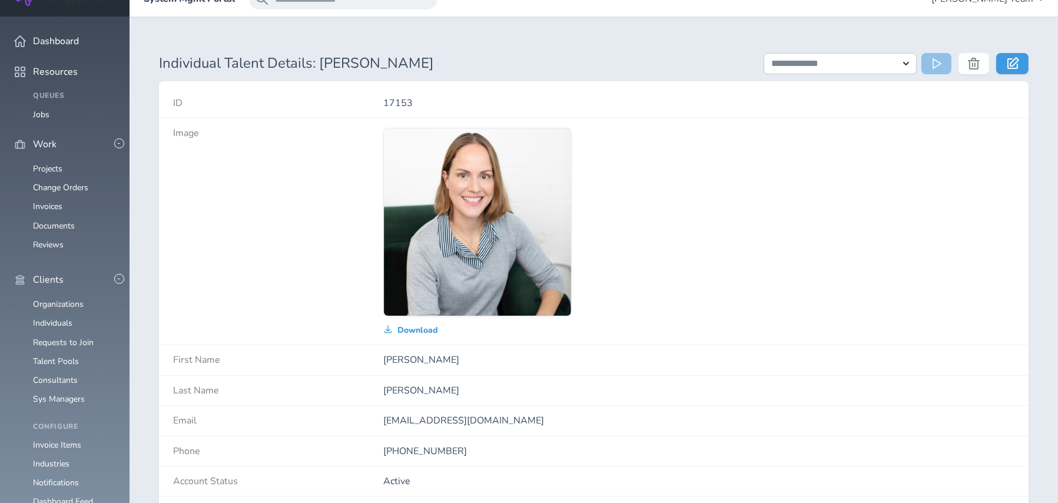
scroll to position [471, 0]
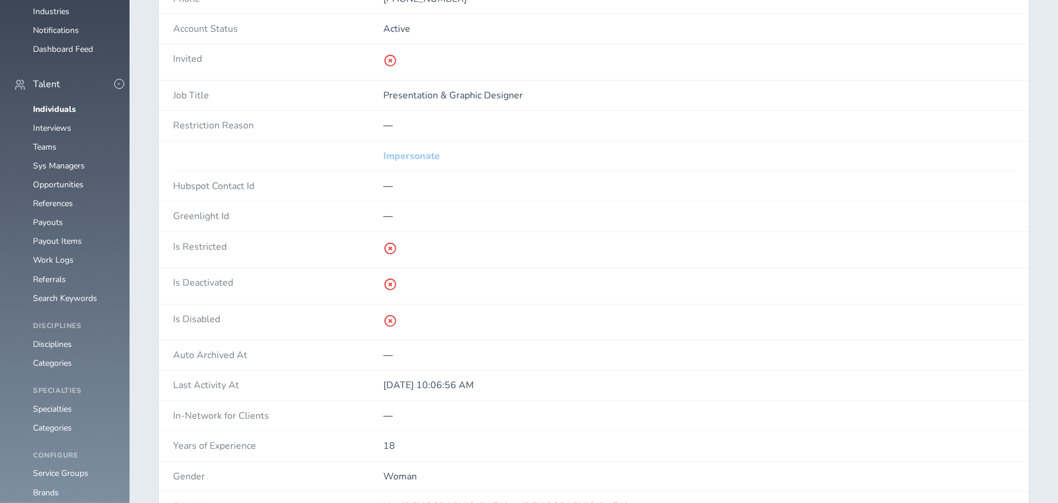
click at [428, 155] on link "Impersonate" at bounding box center [411, 156] width 57 height 11
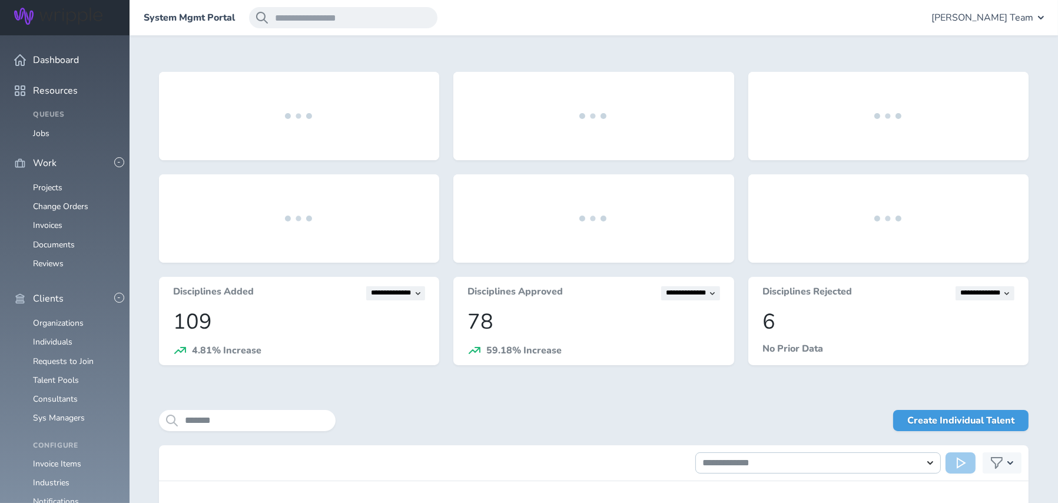
scroll to position [125, 0]
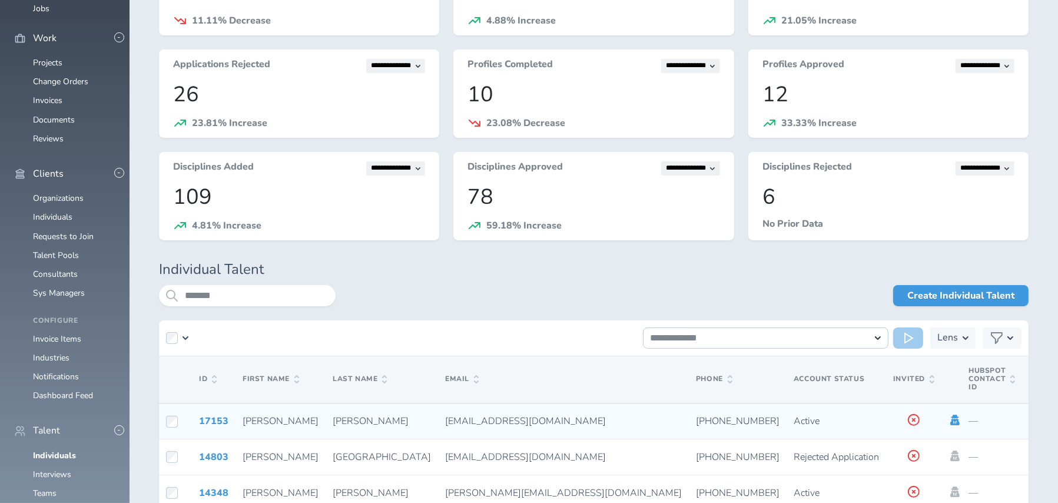
click at [949, 418] on icon at bounding box center [955, 420] width 13 height 11
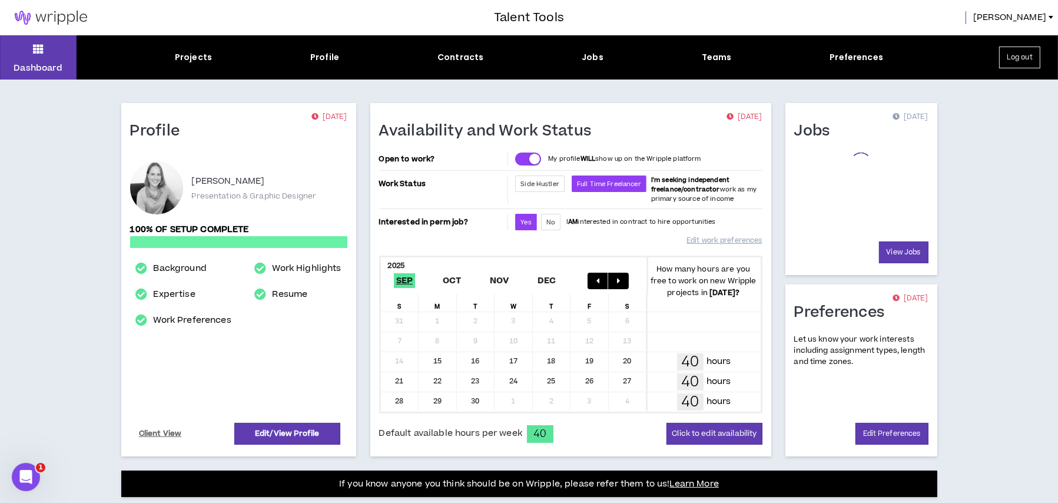
scroll to position [266, 0]
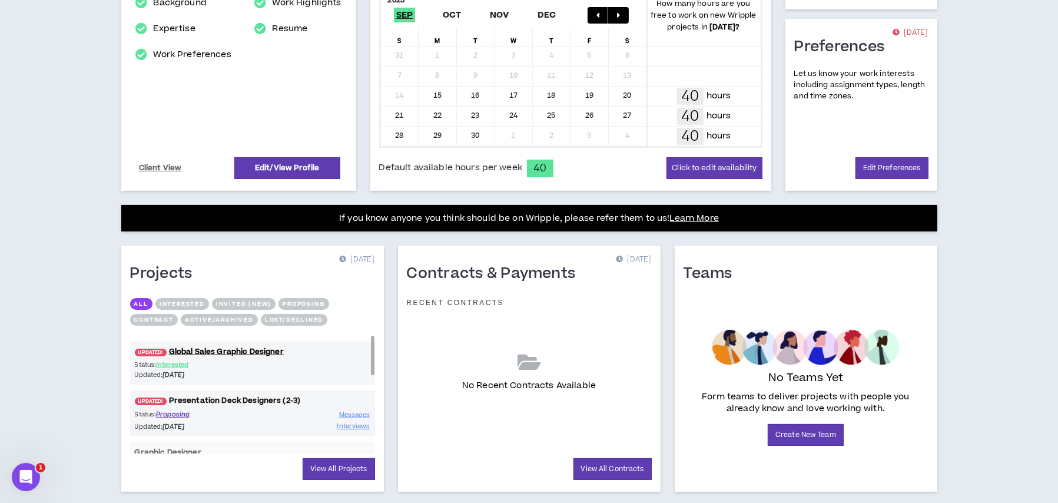
click at [262, 396] on link "UPDATED! Presentation Deck Designers (2-3)" at bounding box center [252, 400] width 245 height 11
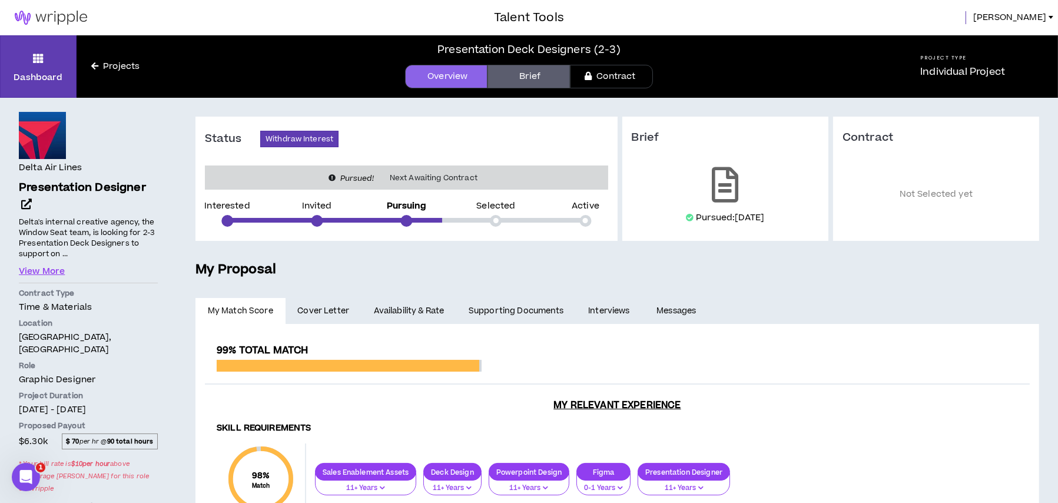
click at [393, 307] on link "Availability & Rate" at bounding box center [409, 311] width 95 height 26
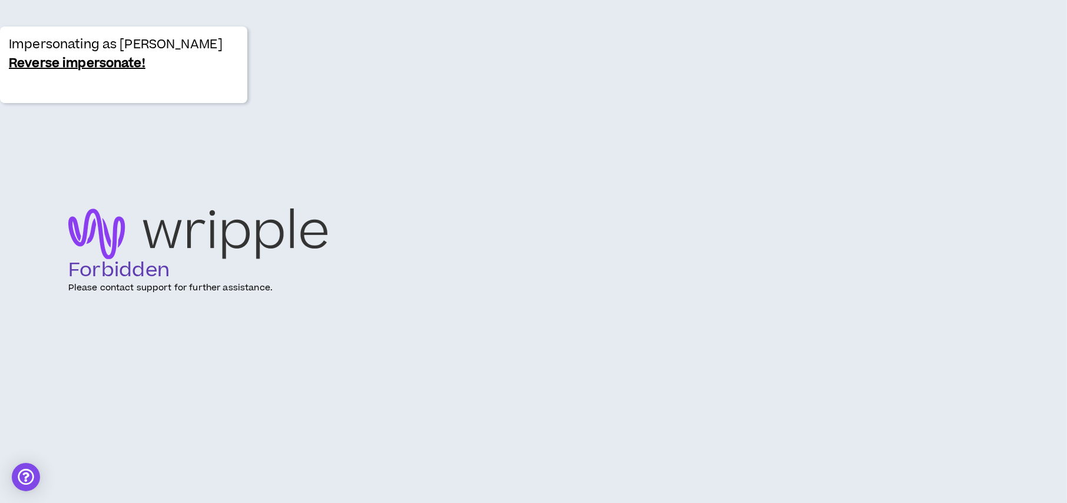
click at [14, 36] on p "Impersonating as [PERSON_NAME]" at bounding box center [116, 44] width 214 height 19
click at [37, 64] on link "Reverse impersonate!" at bounding box center [77, 63] width 137 height 19
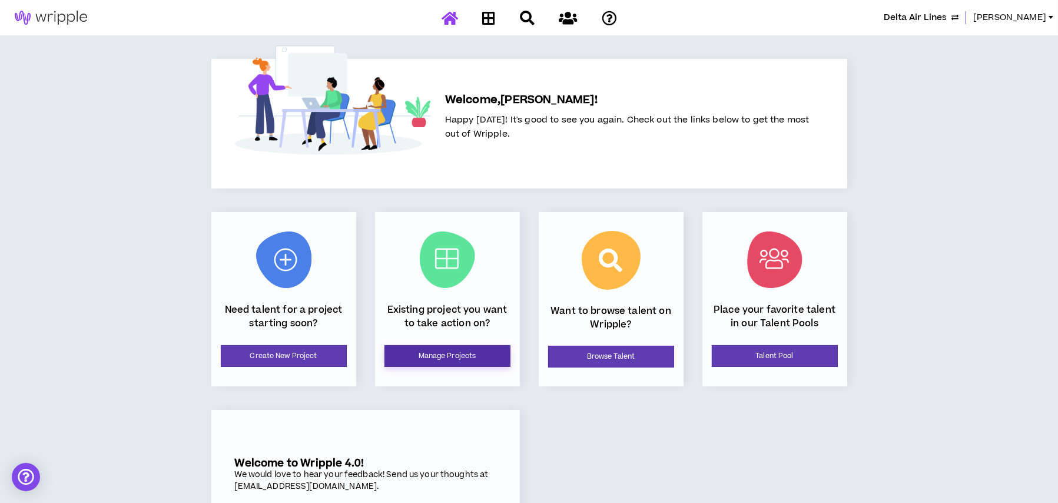
click at [473, 356] on link "Manage Projects" at bounding box center [447, 356] width 126 height 22
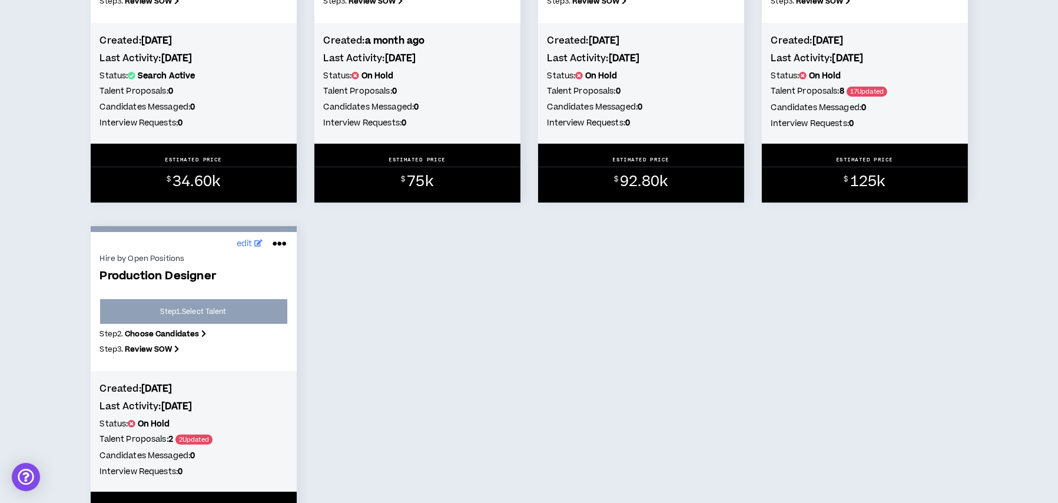
scroll to position [765, 0]
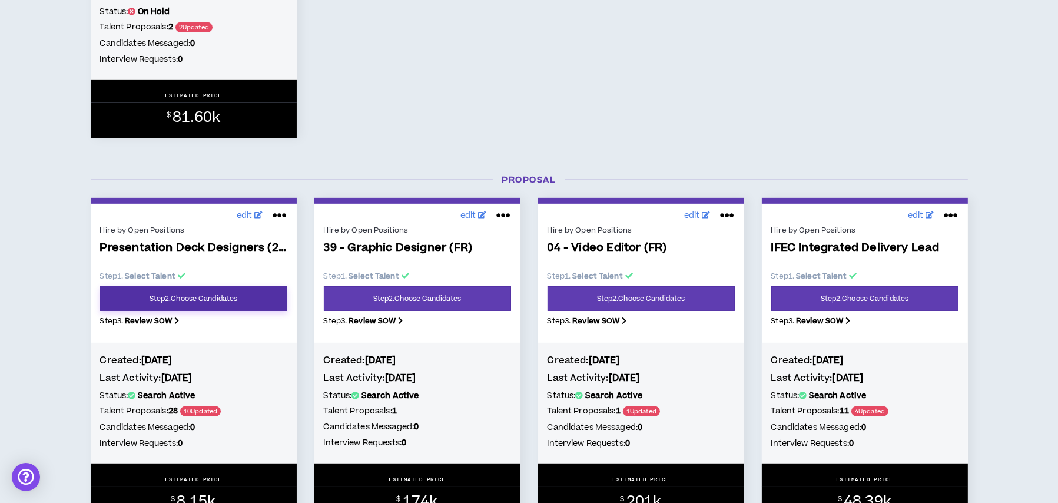
click at [223, 301] on link "Step 2 . Choose Candidates" at bounding box center [193, 298] width 187 height 25
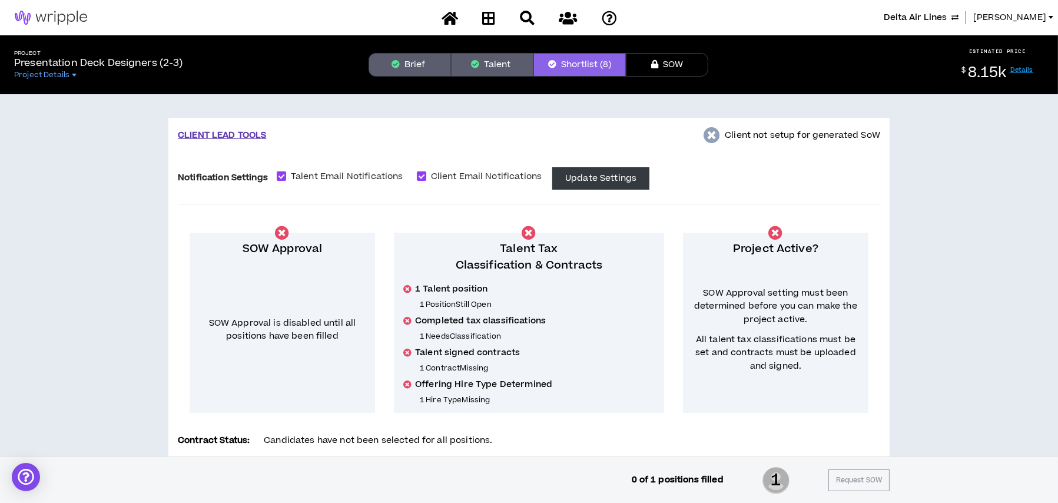
click at [485, 61] on button "Talent" at bounding box center [492, 65] width 82 height 24
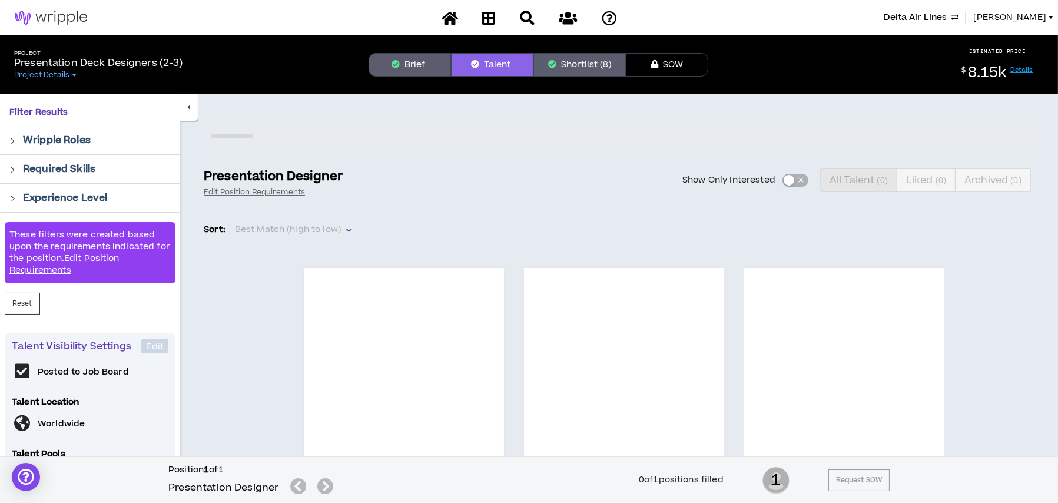
click at [785, 177] on div "Show Only Interested All Talent ( 0 ) Liked ( 0 ) Archived ( 0 )" at bounding box center [700, 180] width 687 height 24
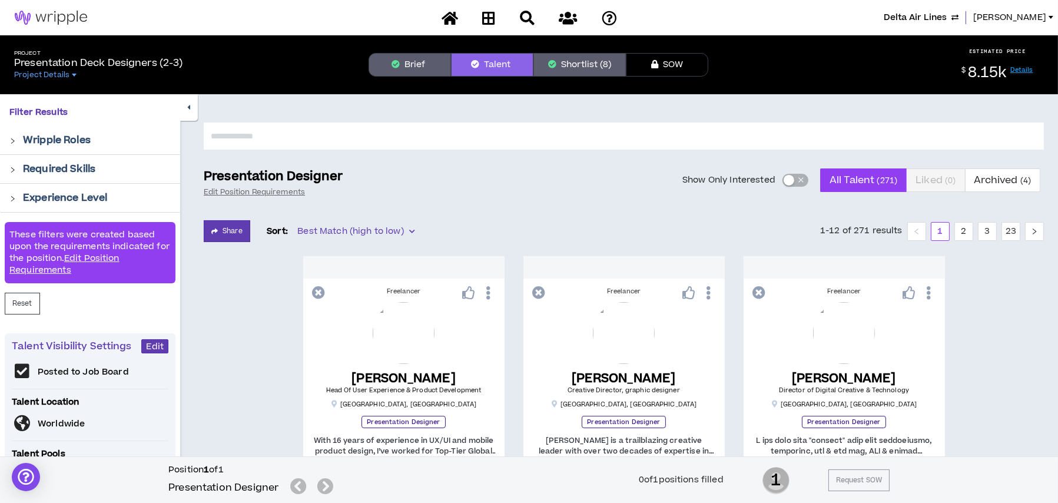
click at [788, 183] on div "button" at bounding box center [789, 180] width 11 height 11
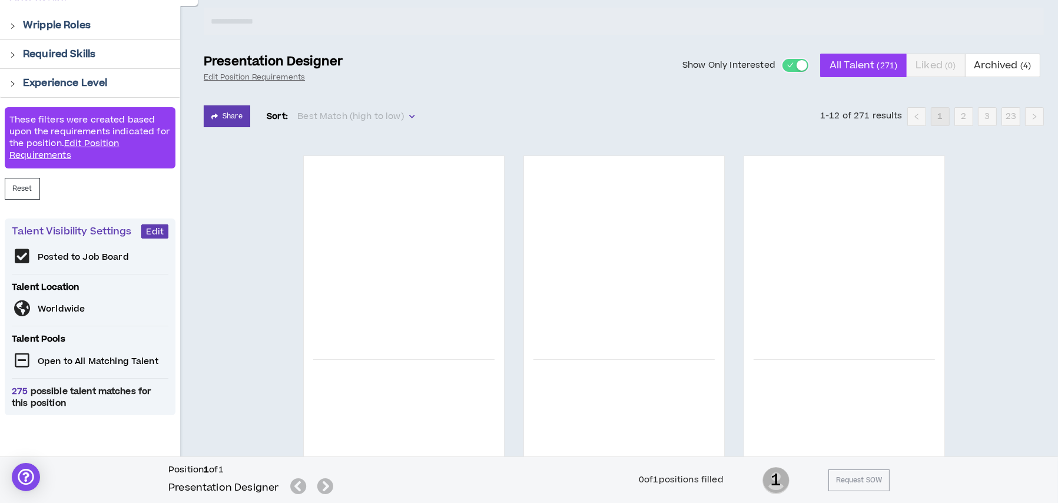
scroll to position [236, 0]
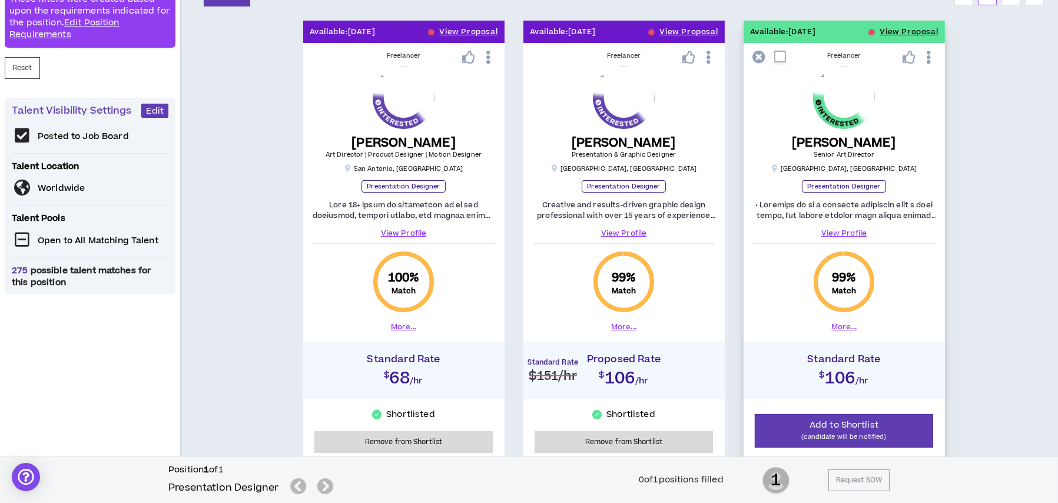
click at [831, 227] on div "View Profile" at bounding box center [844, 219] width 183 height 39
click at [836, 231] on link "View Profile" at bounding box center [844, 233] width 183 height 11
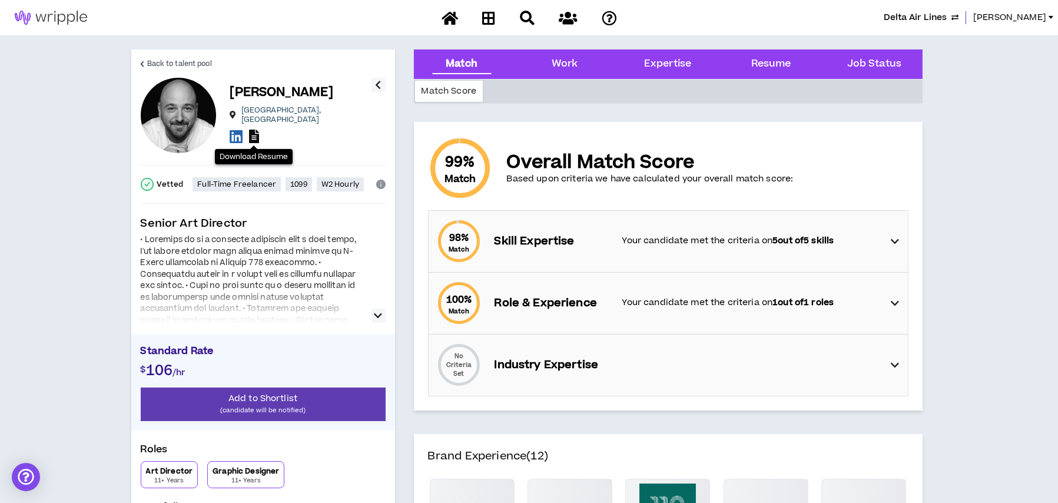
click at [255, 131] on icon at bounding box center [254, 137] width 10 height 14
click at [141, 64] on icon at bounding box center [143, 64] width 4 height 6
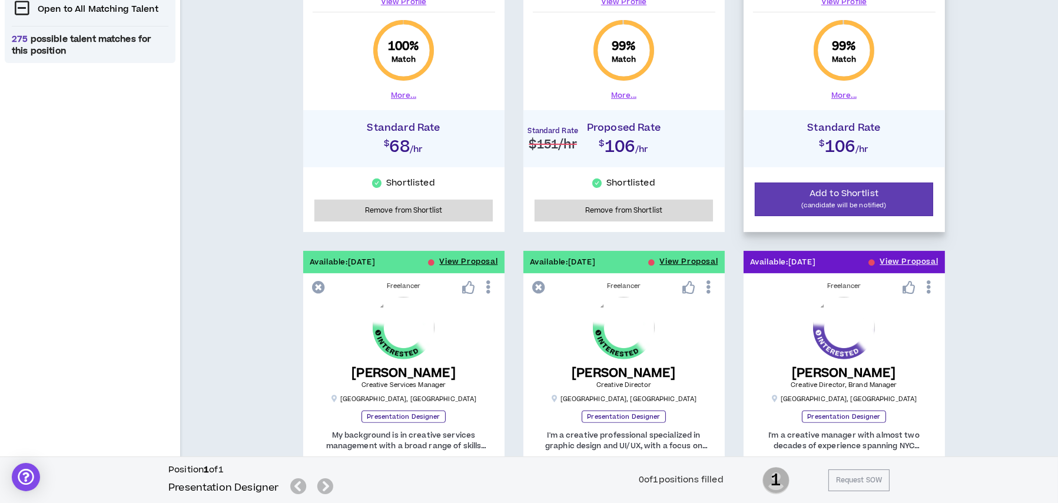
scroll to position [471, 0]
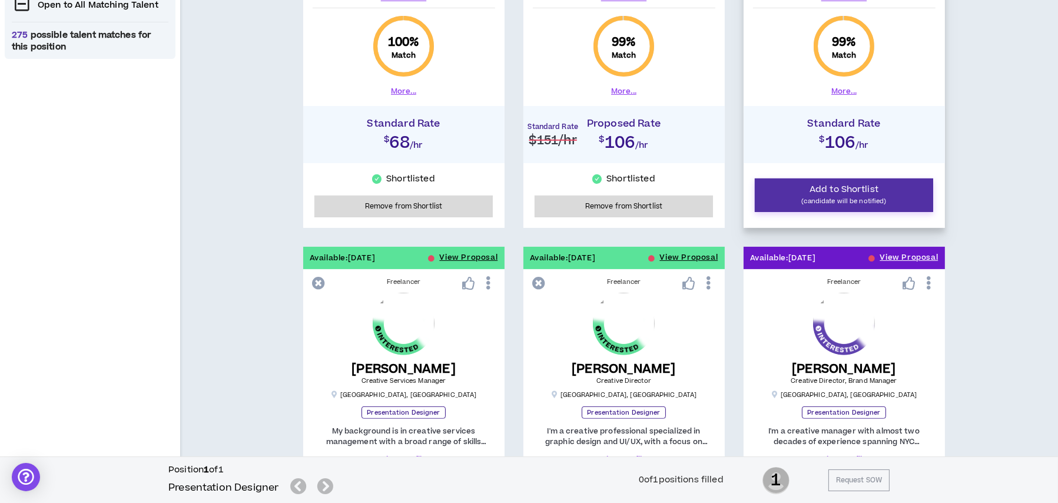
click at [837, 195] on p "(candidate will be notified)" at bounding box center [845, 200] width 164 height 11
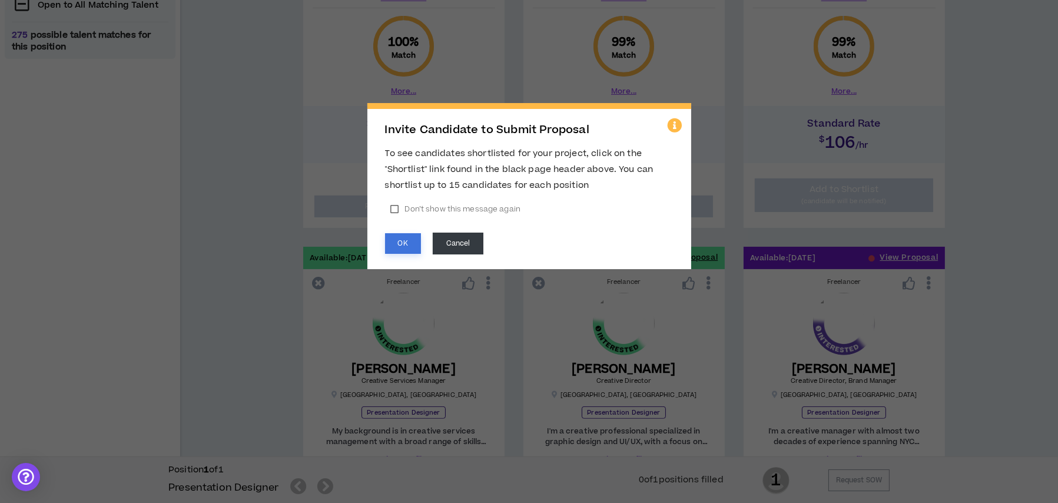
click at [400, 248] on button "OK" at bounding box center [403, 243] width 36 height 21
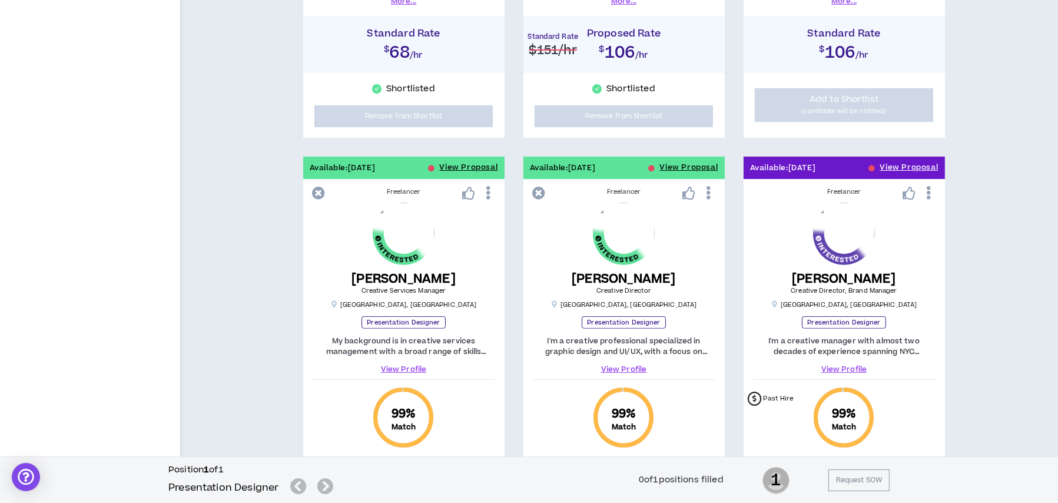
scroll to position [648, 0]
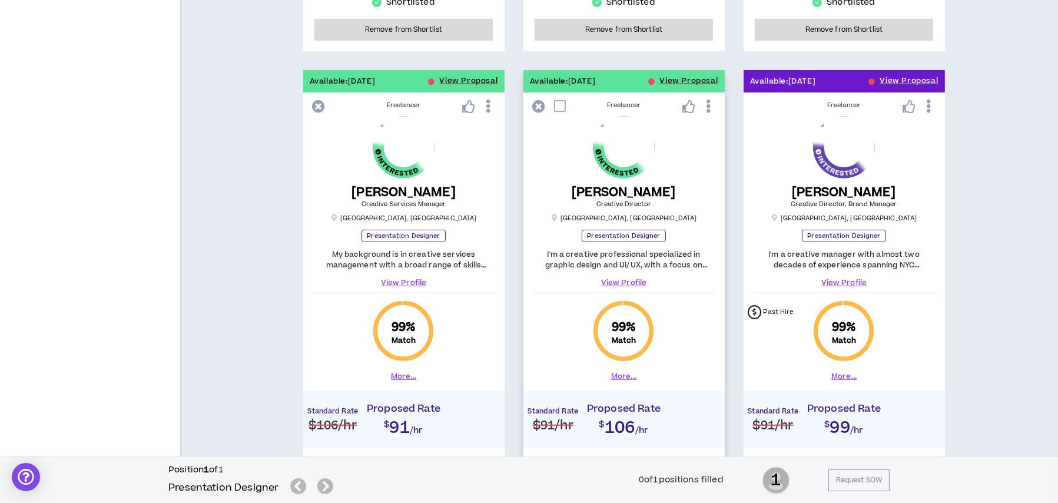
click at [539, 102] on icon at bounding box center [539, 106] width 13 height 13
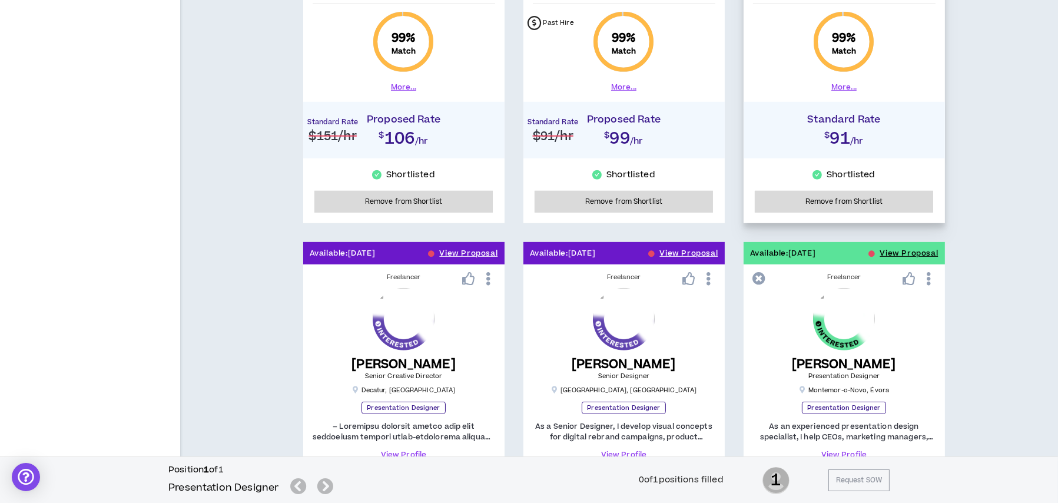
scroll to position [942, 0]
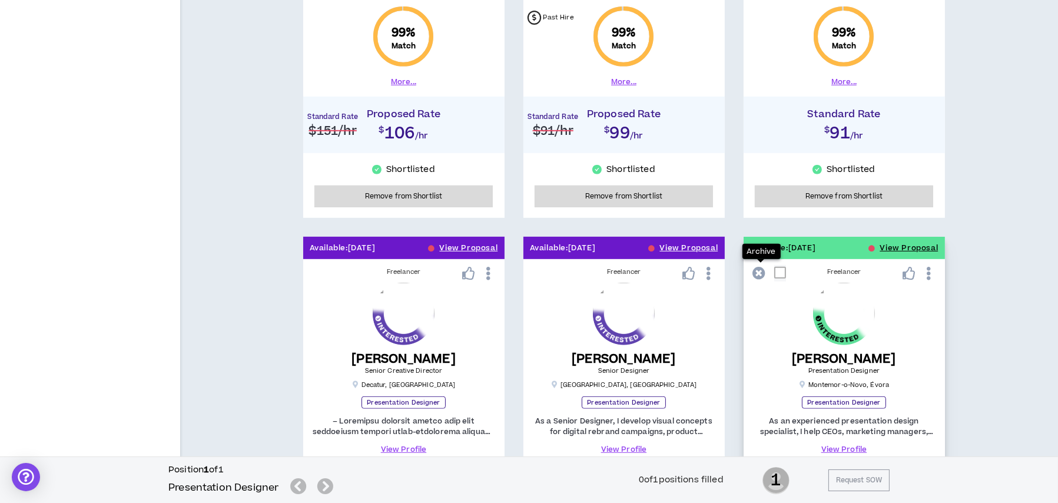
click at [759, 273] on icon at bounding box center [759, 273] width 13 height 13
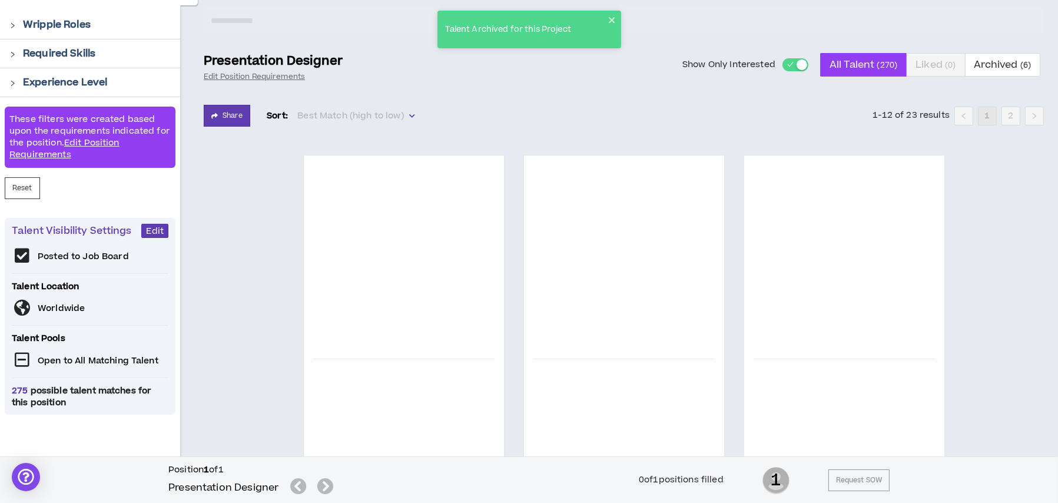
scroll to position [236, 0]
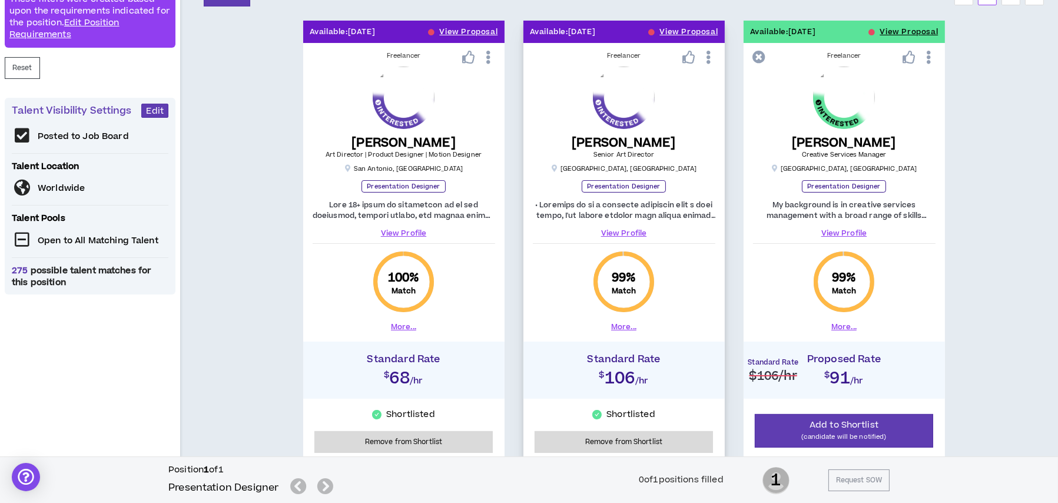
click at [623, 322] on button "More..." at bounding box center [623, 326] width 25 height 11
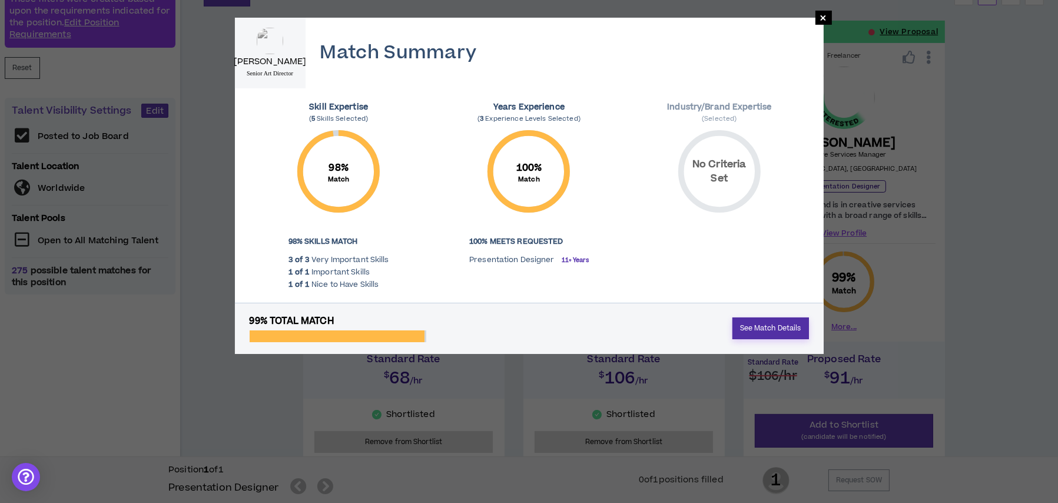
click at [747, 324] on link "See Match Details" at bounding box center [770, 328] width 77 height 22
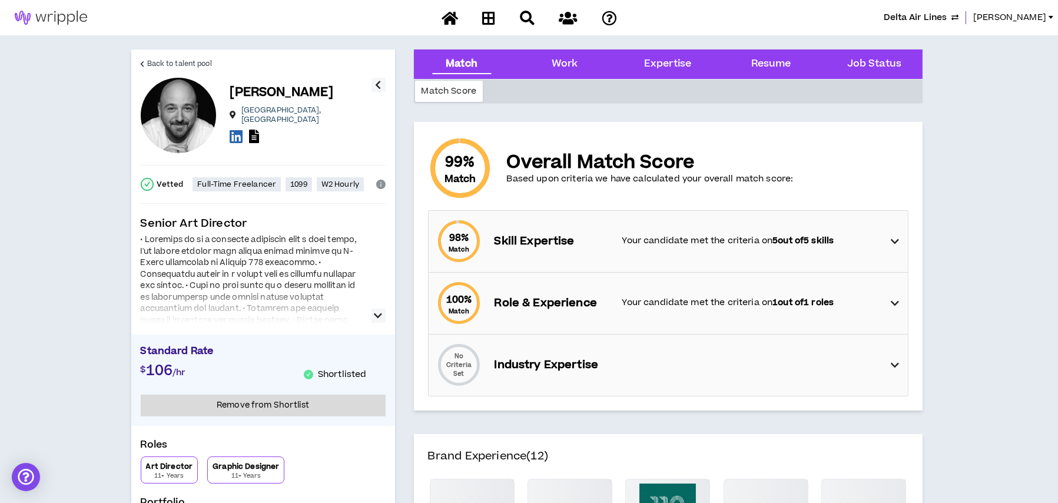
click at [463, 94] on div "Match Score" at bounding box center [449, 91] width 68 height 21
click at [459, 91] on div "Match Score" at bounding box center [449, 91] width 68 height 21
click at [728, 244] on p "Your candidate met the criteria on 5 out of 5 skills" at bounding box center [750, 240] width 257 height 13
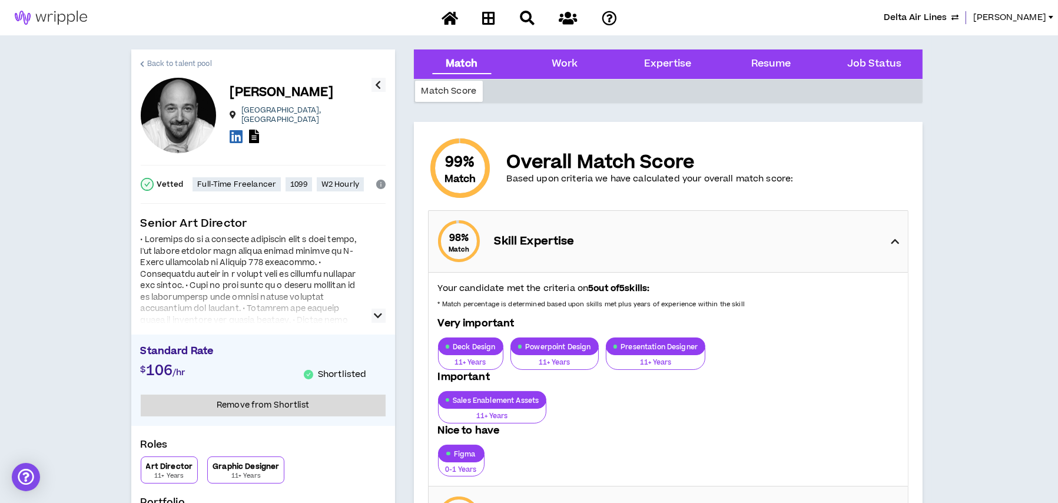
click at [170, 59] on span "Back to talent pool" at bounding box center [179, 63] width 65 height 11
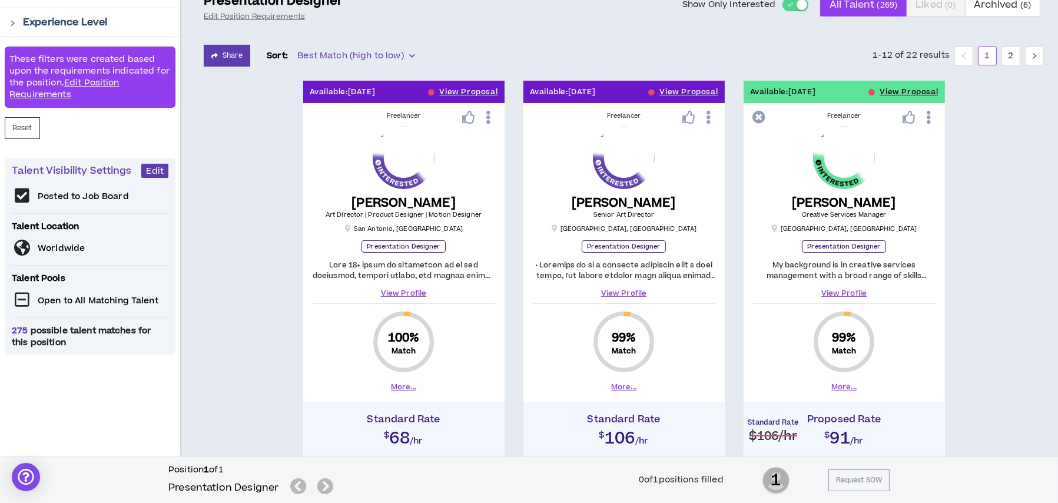
scroll to position [236, 0]
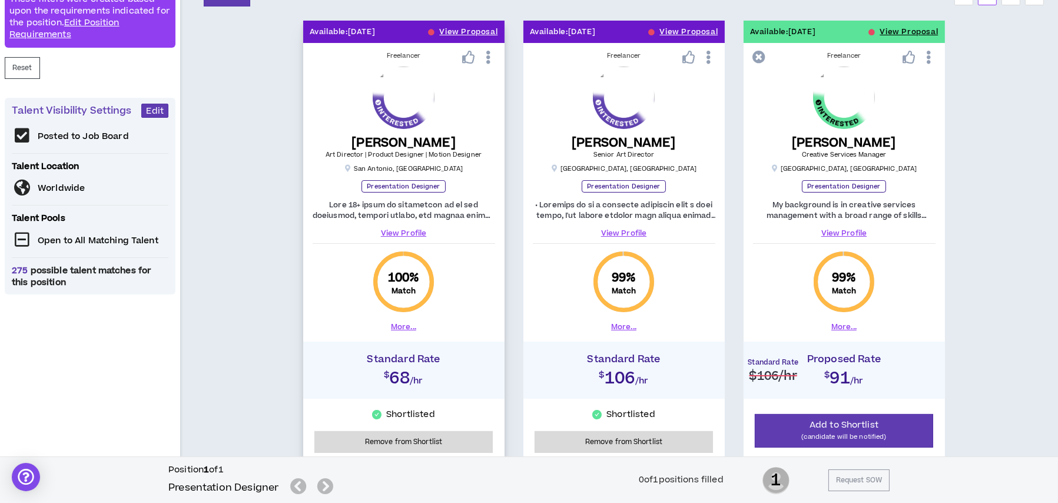
click at [402, 324] on button "More..." at bounding box center [403, 326] width 25 height 11
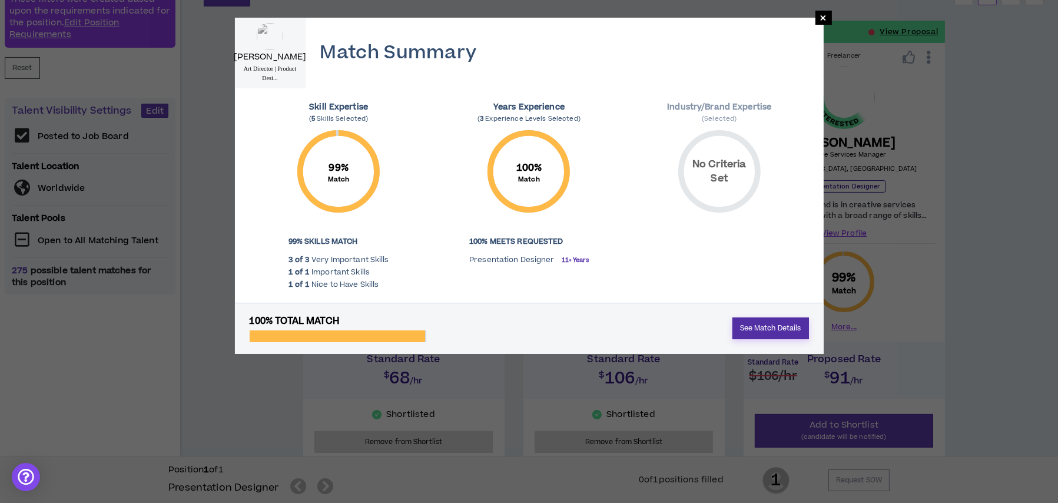
click at [749, 326] on link "See Match Details" at bounding box center [770, 328] width 77 height 22
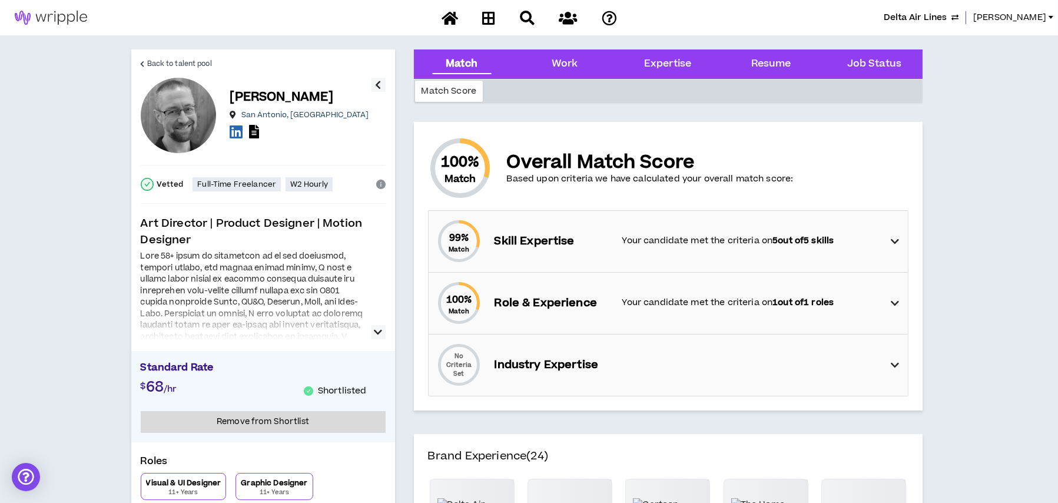
click at [731, 254] on div "99 % Match Skill Expertise Your candidate met the criteria on 5 out of 5 skills" at bounding box center [672, 241] width 472 height 61
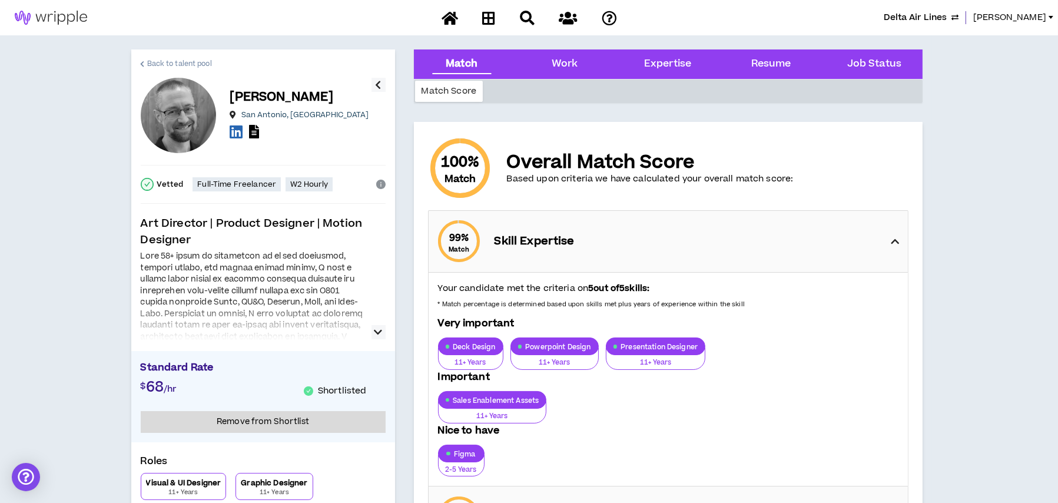
click at [194, 67] on span "Back to talent pool" at bounding box center [179, 63] width 65 height 11
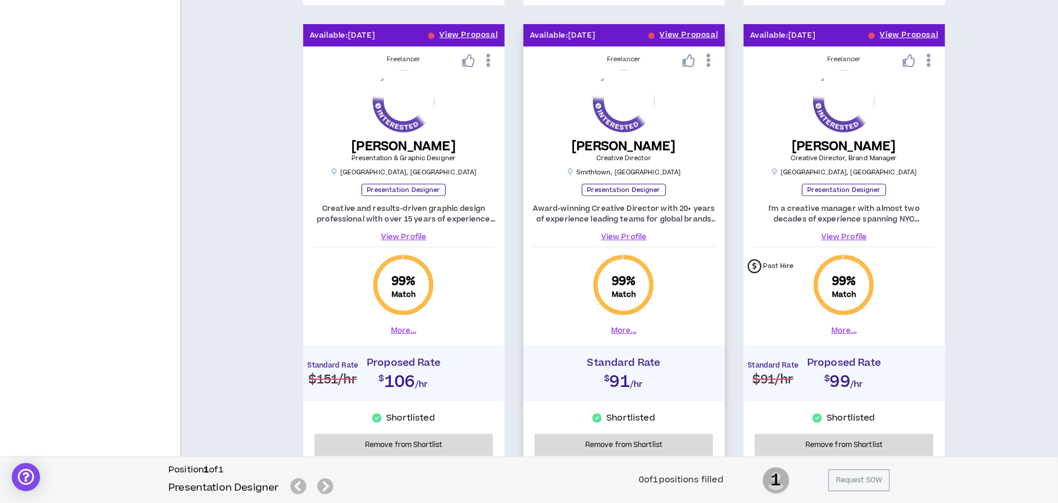
scroll to position [765, 0]
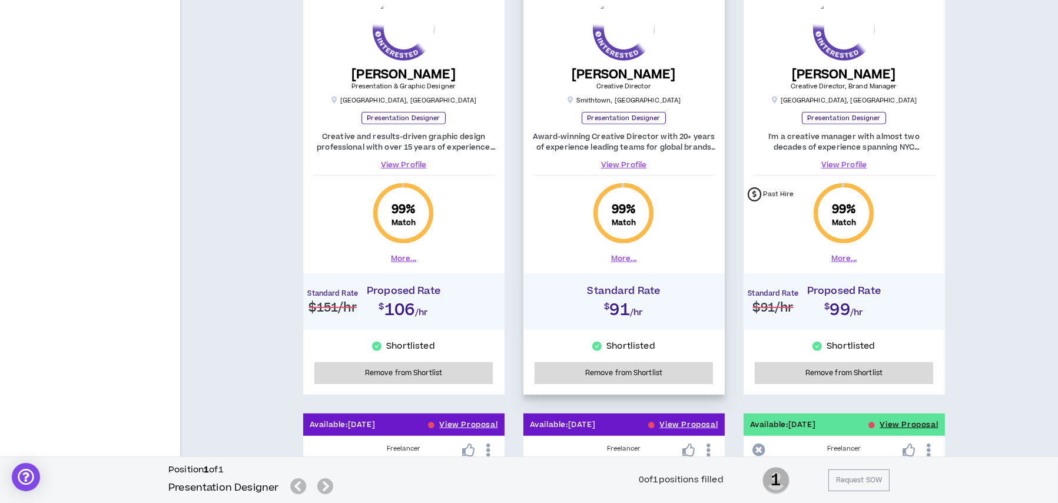
click at [626, 261] on button "More..." at bounding box center [623, 258] width 25 height 11
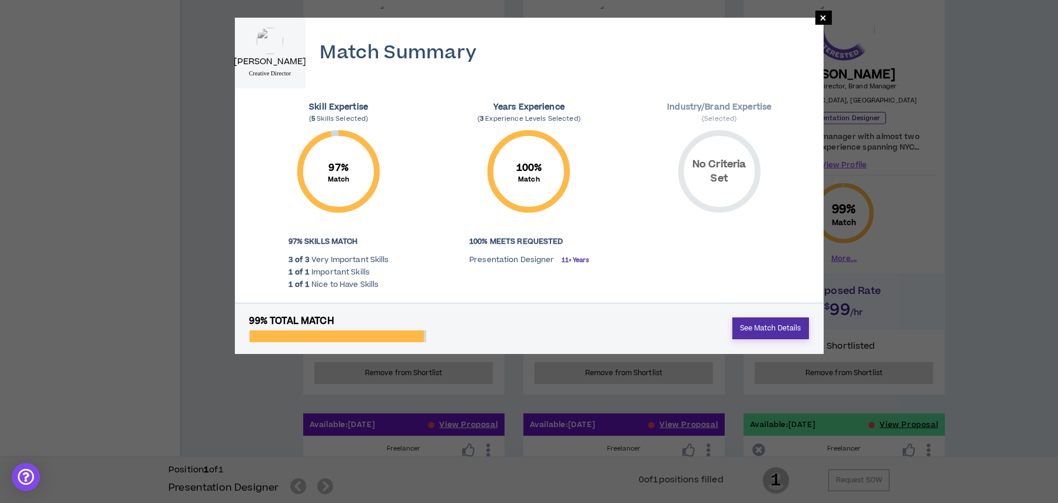
click at [770, 324] on link "See Match Details" at bounding box center [770, 328] width 77 height 22
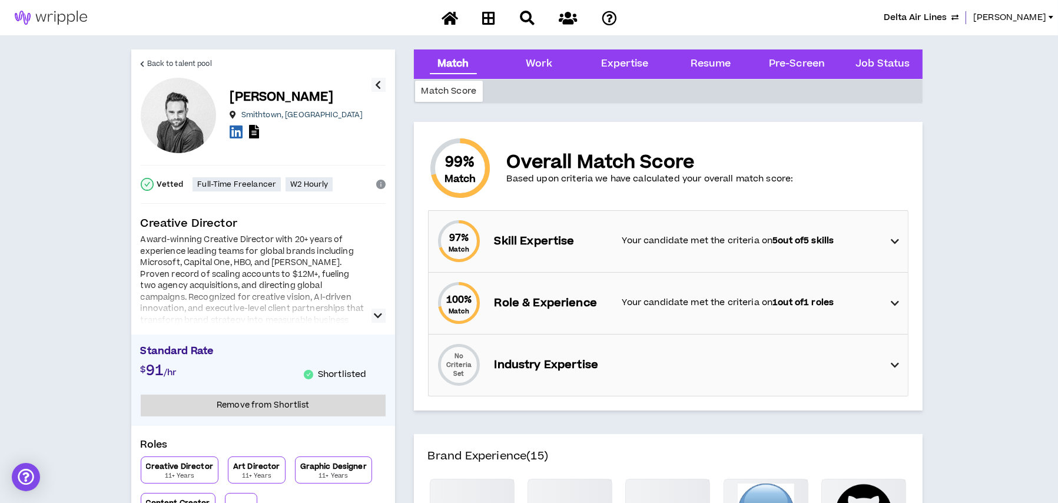
click at [751, 244] on p "Your candidate met the criteria on 5 out of 5 skills" at bounding box center [750, 240] width 257 height 13
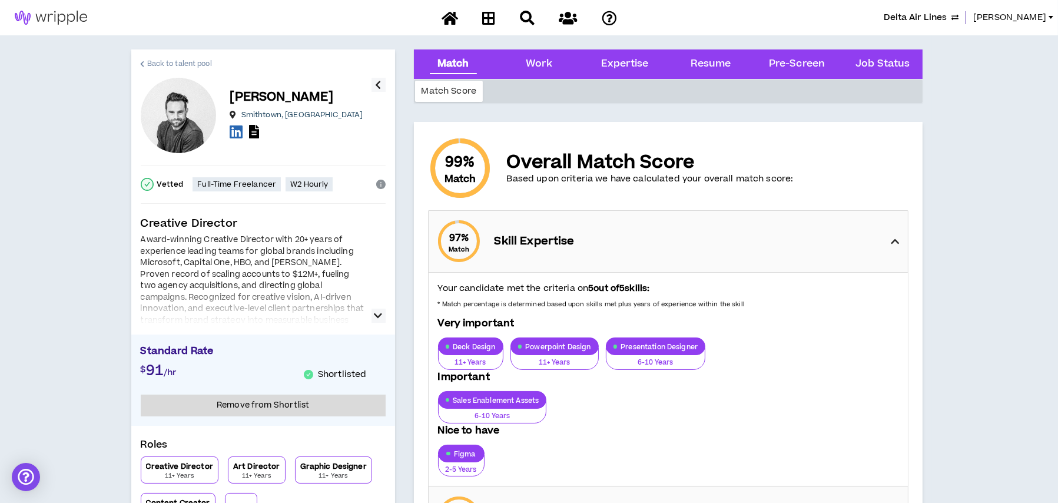
click at [184, 64] on span "Back to talent pool" at bounding box center [179, 63] width 65 height 11
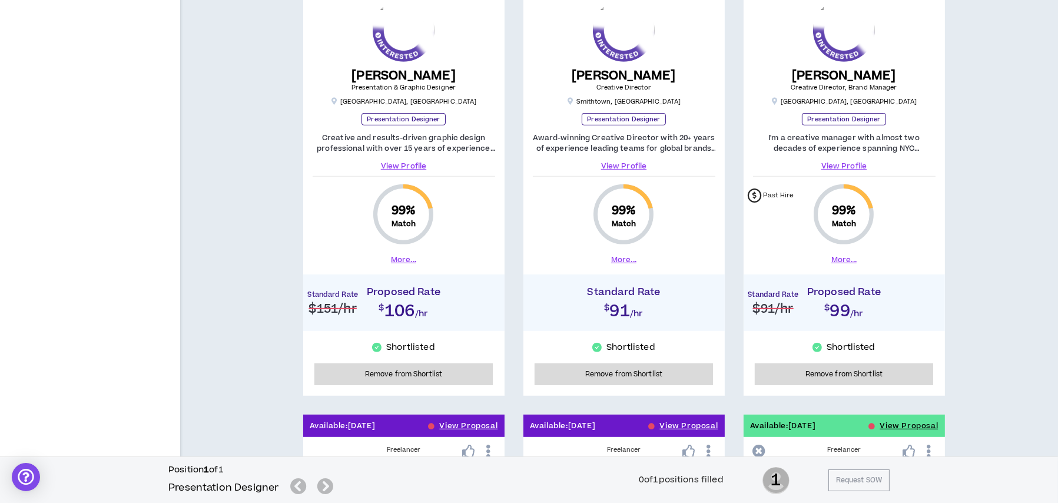
scroll to position [765, 0]
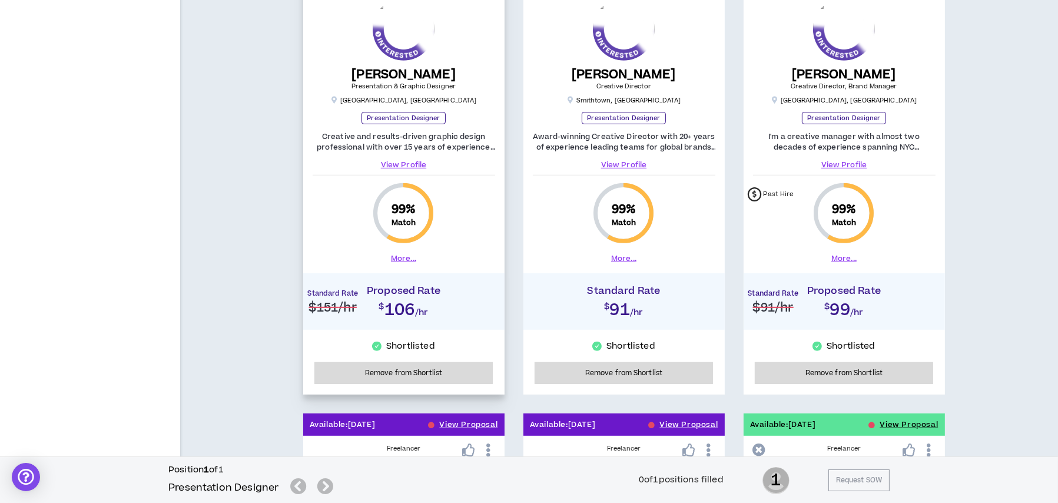
click at [397, 258] on button "More..." at bounding box center [403, 258] width 25 height 11
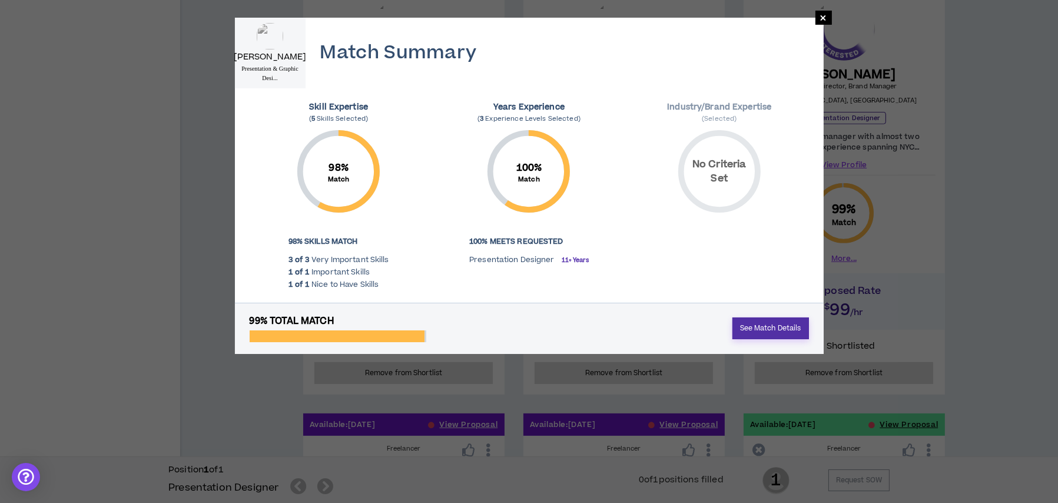
click at [754, 333] on link "See Match Details" at bounding box center [770, 328] width 77 height 22
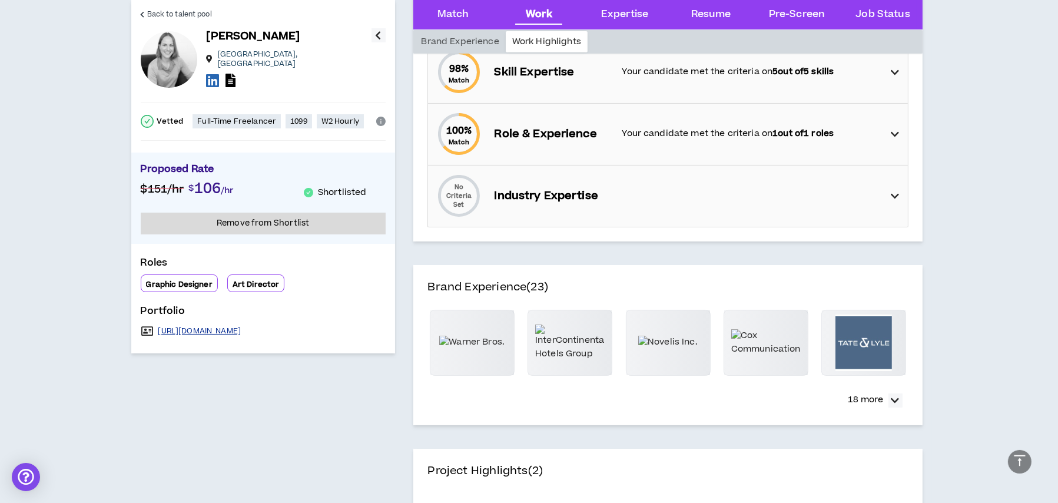
scroll to position [118, 0]
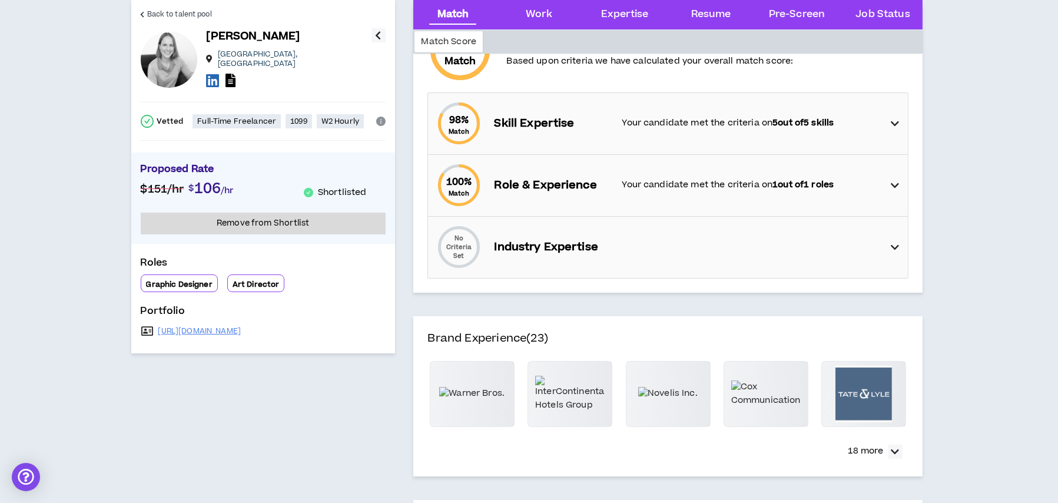
click at [533, 125] on p "Skill Expertise" at bounding box center [552, 123] width 116 height 16
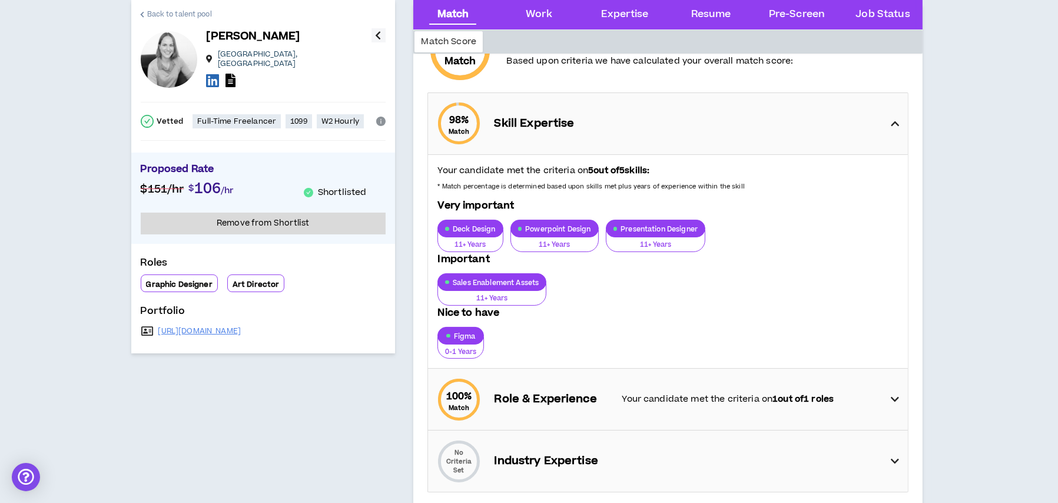
click at [200, 9] on span "Back to talent pool" at bounding box center [179, 14] width 65 height 11
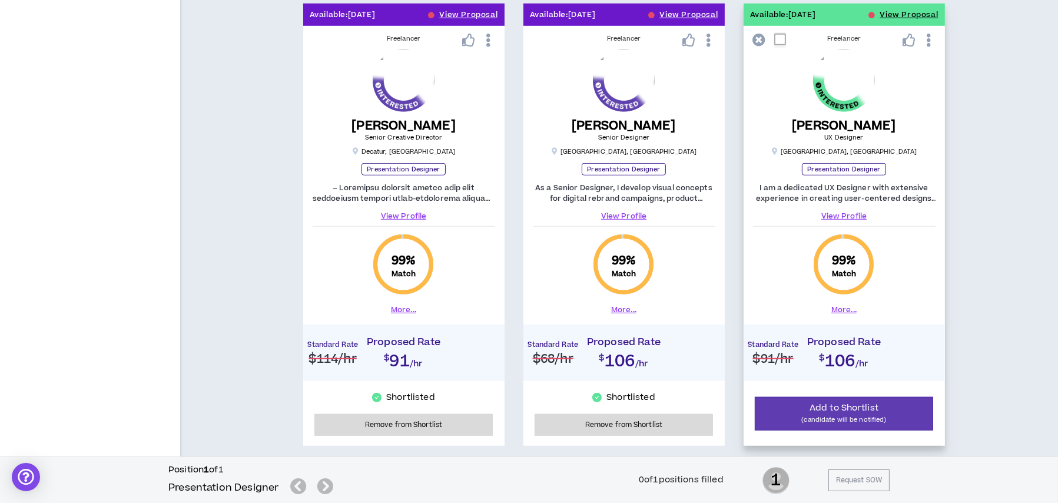
scroll to position [1060, 0]
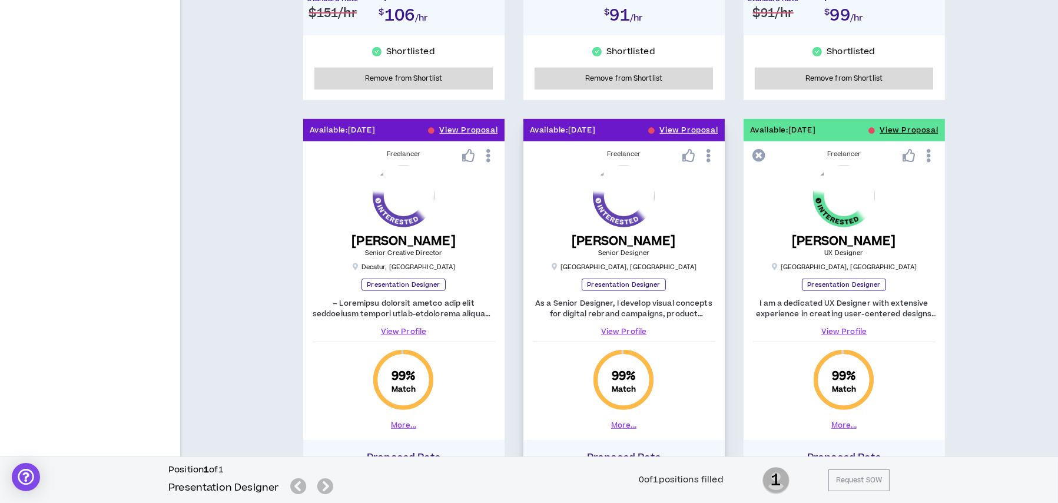
click at [619, 423] on button "More..." at bounding box center [623, 425] width 25 height 11
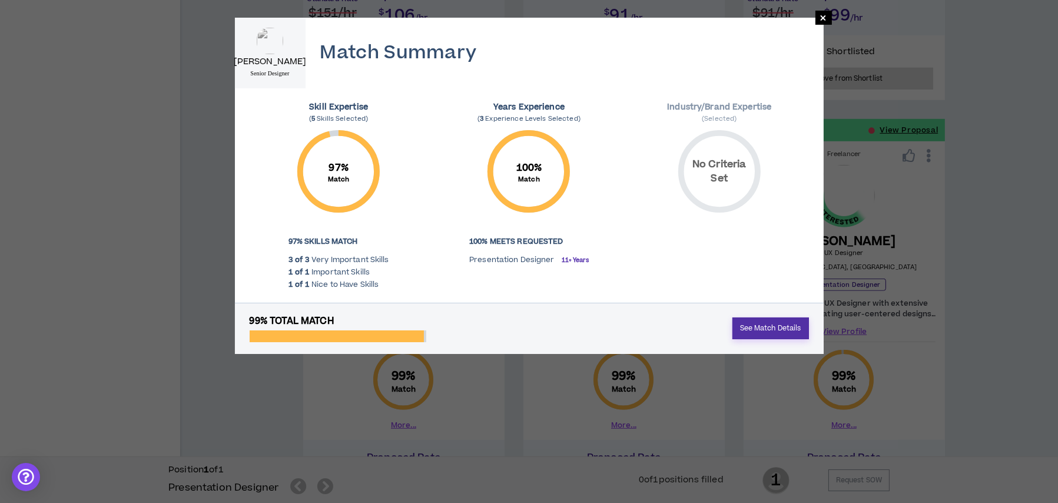
click at [764, 323] on link "See Match Details" at bounding box center [770, 328] width 77 height 22
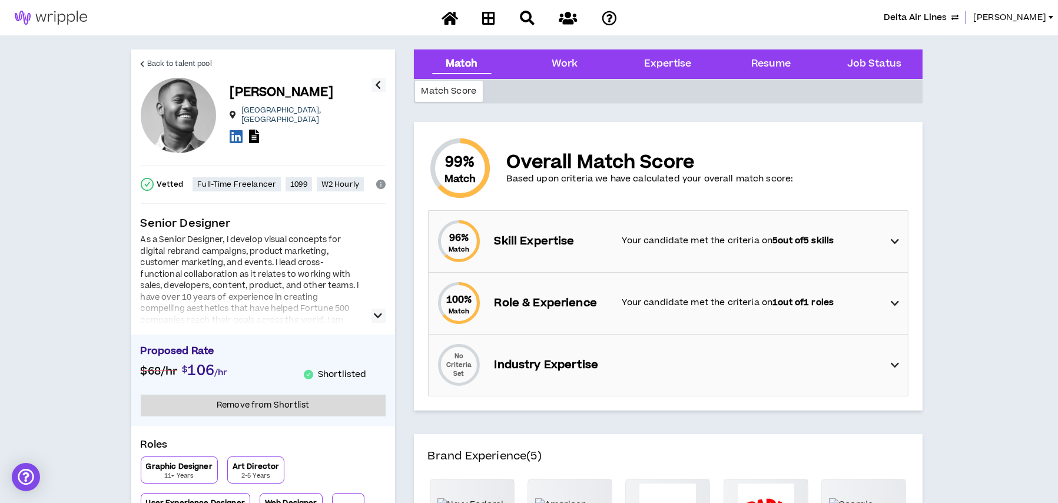
click at [707, 248] on div "96 % Match Skill Expertise Your candidate met the criteria on 5 out of 5 skills" at bounding box center [672, 241] width 472 height 61
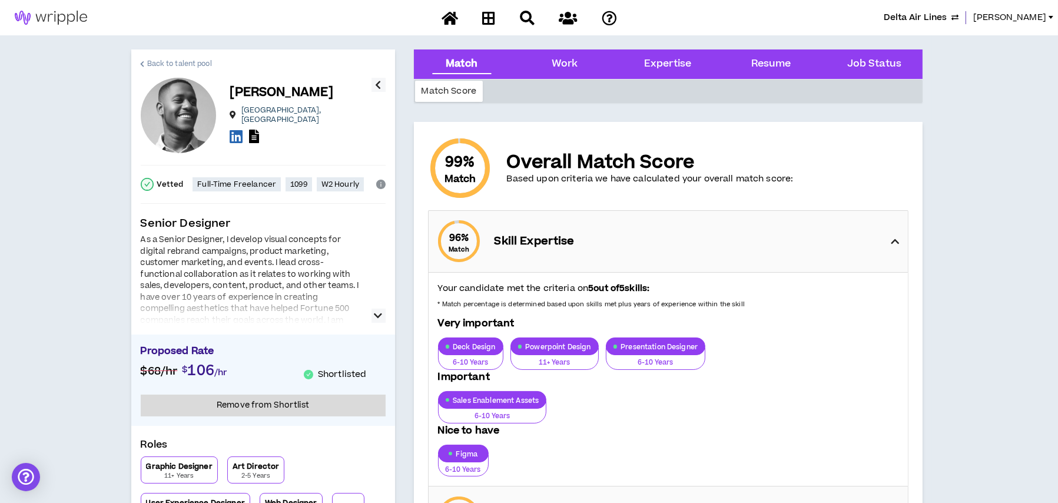
click at [178, 61] on span "Back to talent pool" at bounding box center [179, 63] width 65 height 11
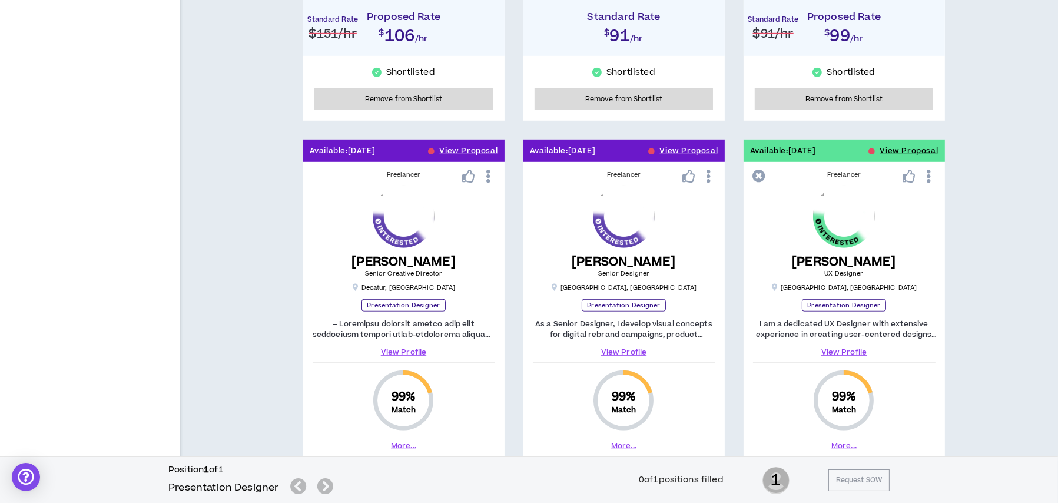
scroll to position [1050, 0]
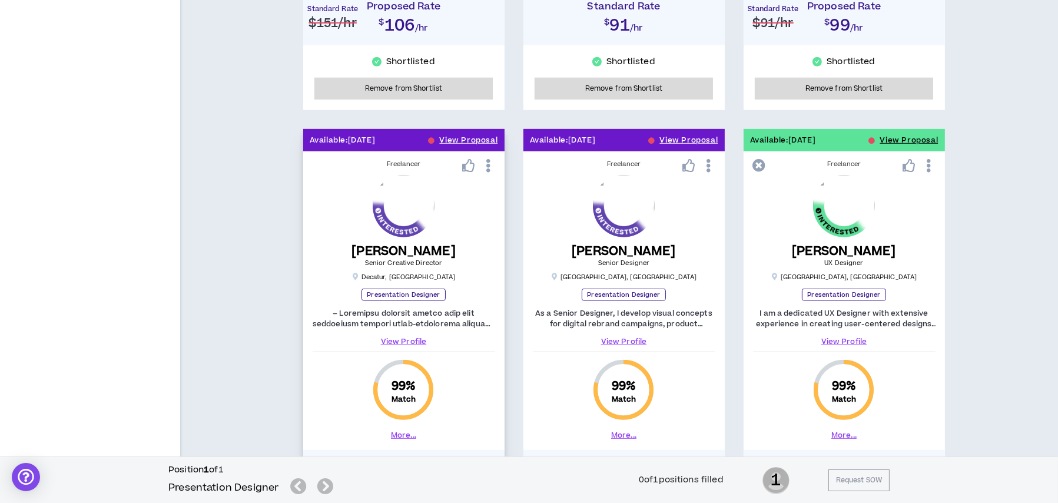
click at [410, 339] on link "View Profile" at bounding box center [404, 341] width 183 height 11
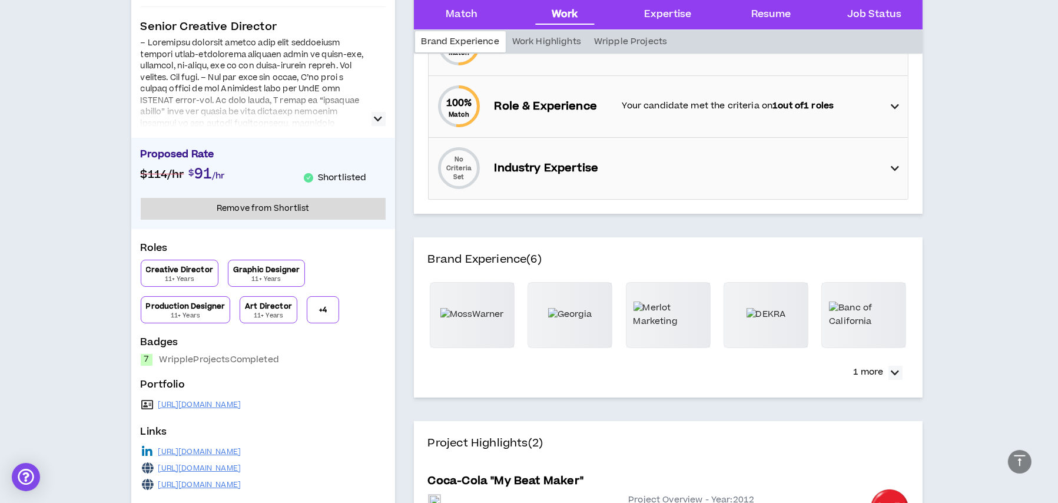
scroll to position [59, 0]
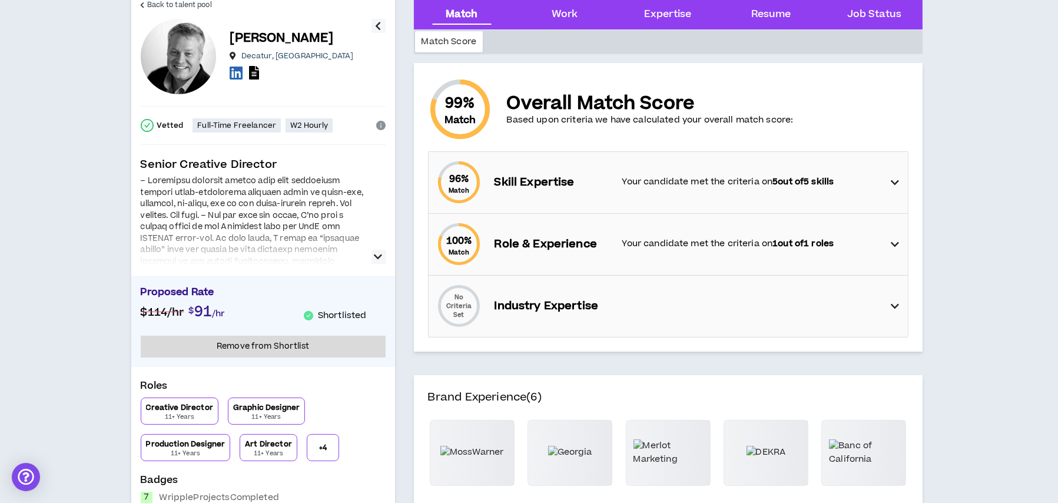
click at [503, 197] on div "96 % Match Skill Expertise Your candidate met the criteria on 5 out of 5 skills" at bounding box center [672, 182] width 472 height 61
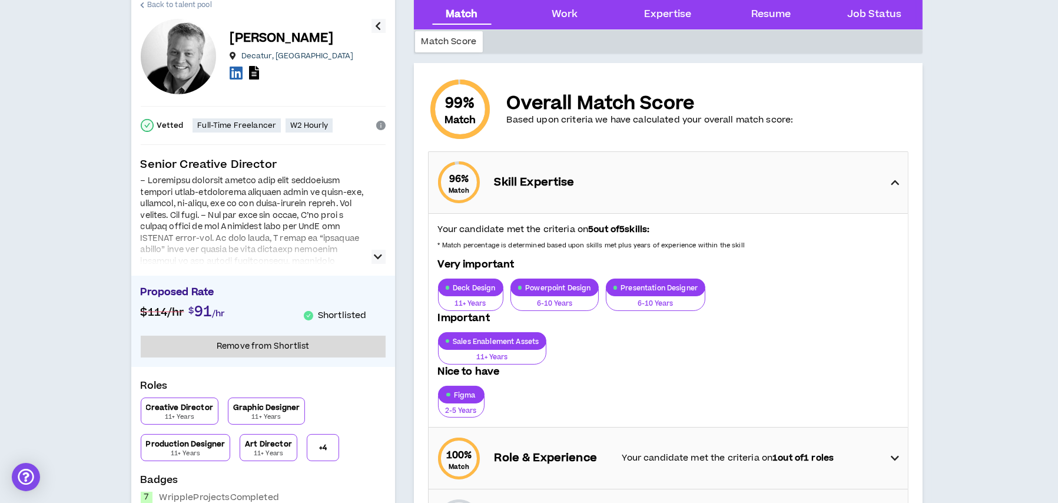
click at [194, 7] on span "Back to talent pool" at bounding box center [179, 4] width 65 height 11
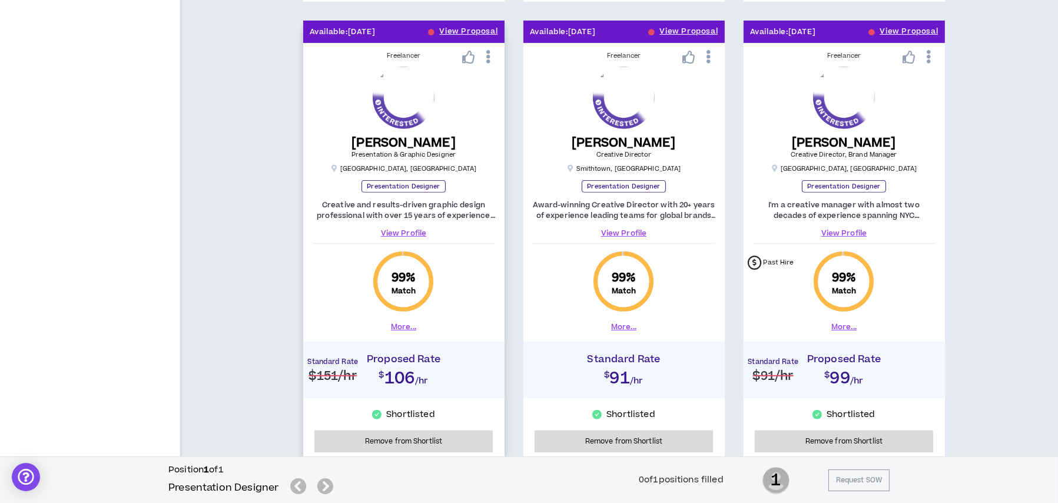
scroll to position [752, 0]
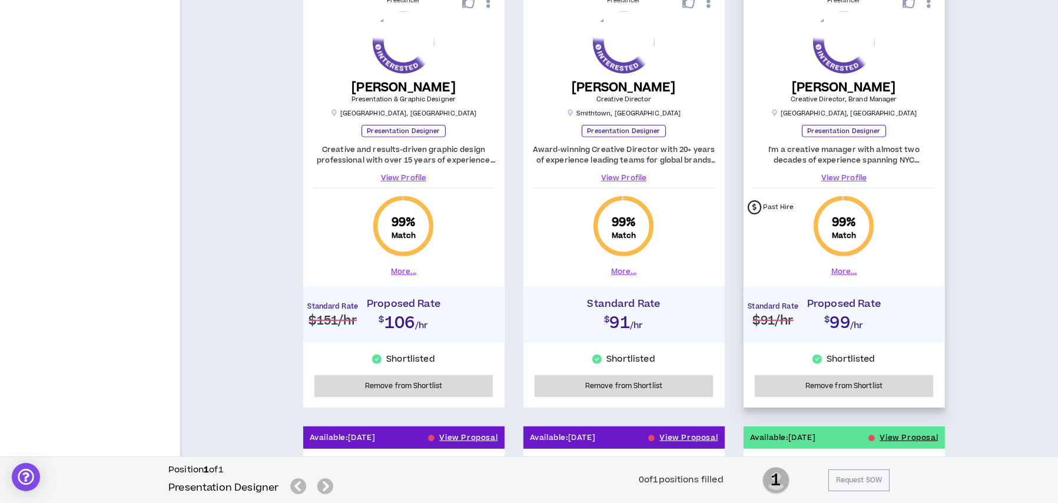
click at [844, 271] on button "More..." at bounding box center [843, 271] width 25 height 11
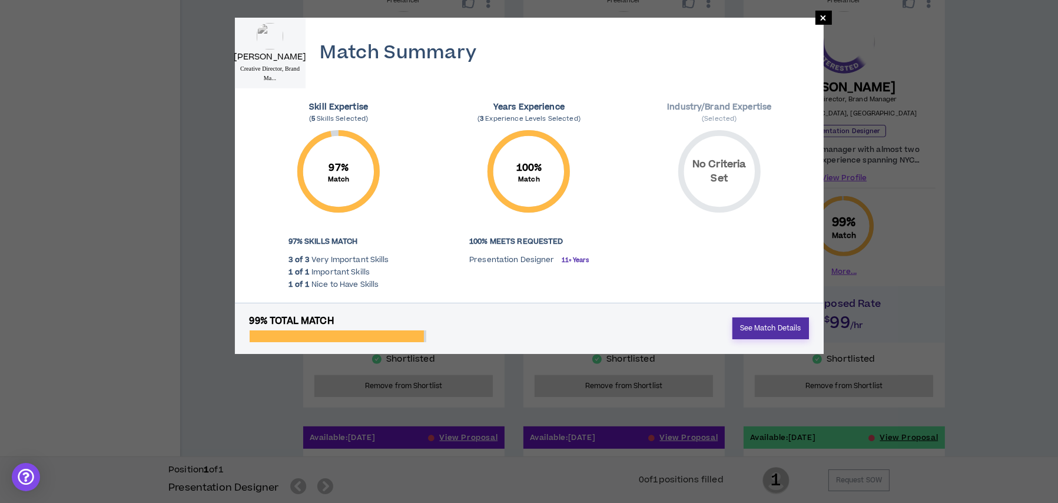
click at [775, 325] on link "See Match Details" at bounding box center [770, 328] width 77 height 22
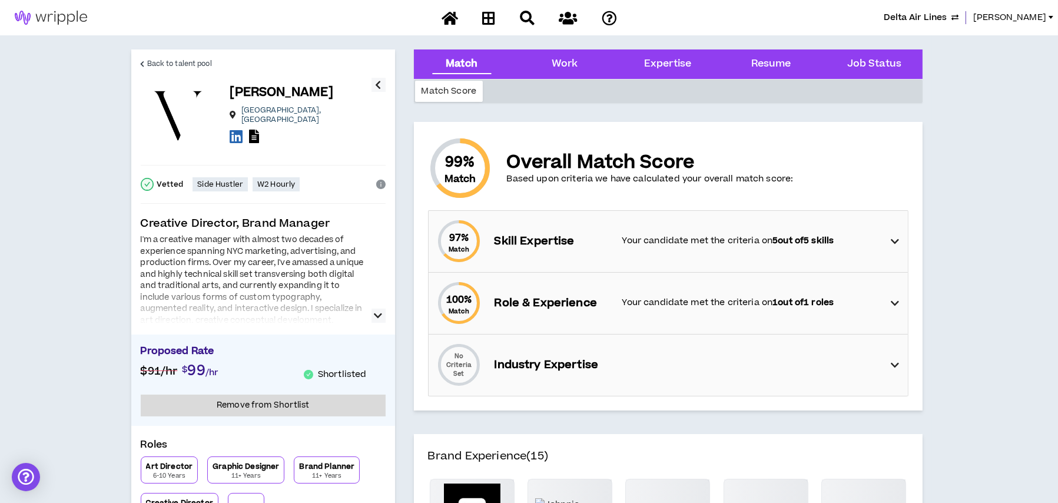
click at [757, 257] on div "97 % Match Skill Expertise Your candidate met the criteria on 5 out of 5 skills" at bounding box center [672, 241] width 472 height 61
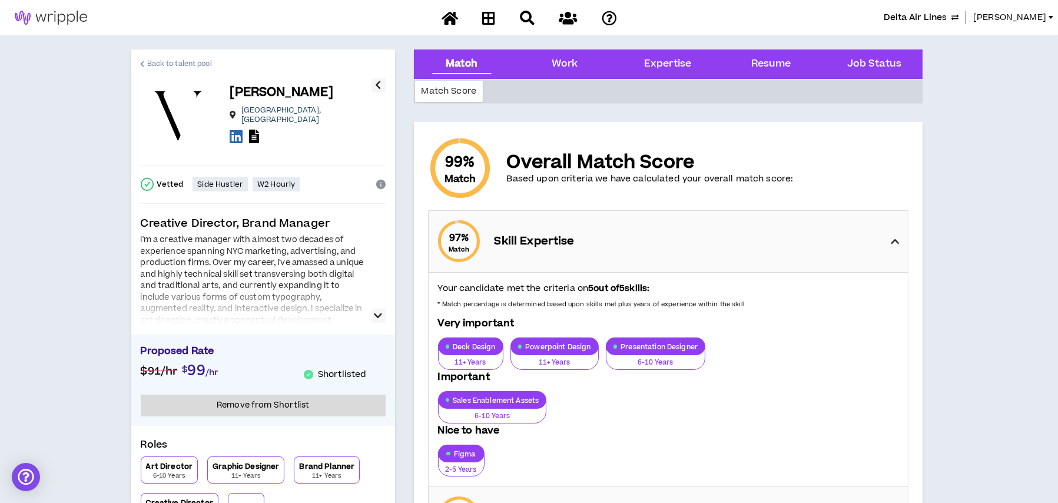
click at [164, 59] on span "Back to talent pool" at bounding box center [179, 63] width 65 height 11
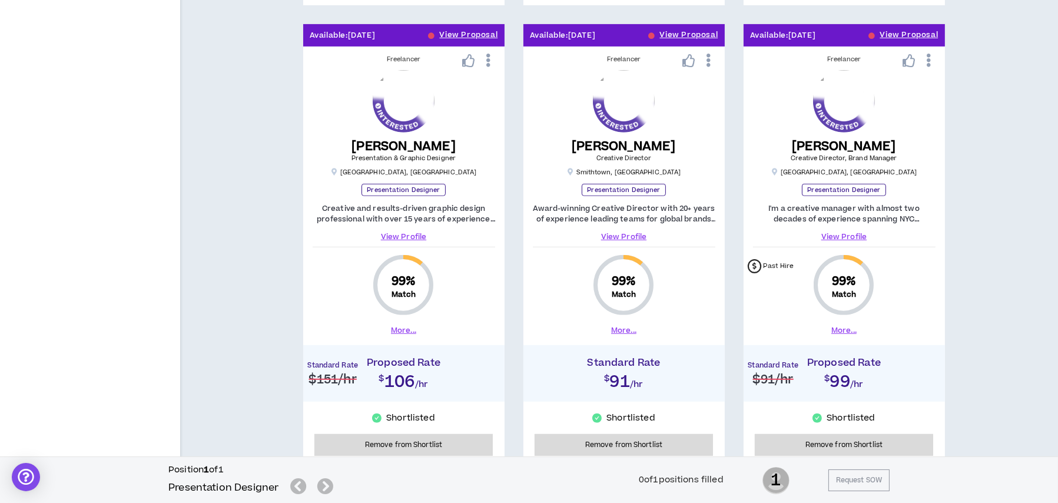
scroll to position [752, 0]
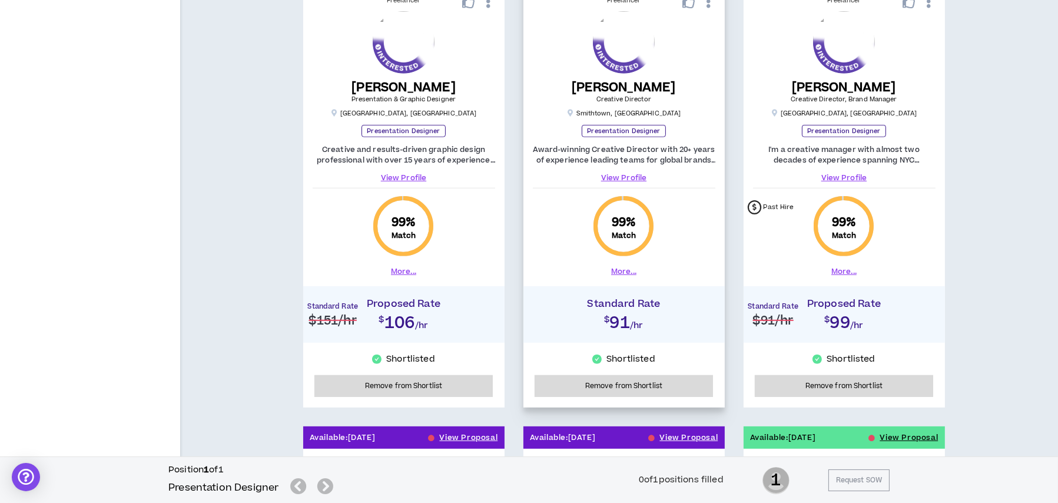
click at [619, 267] on button "More..." at bounding box center [623, 271] width 25 height 11
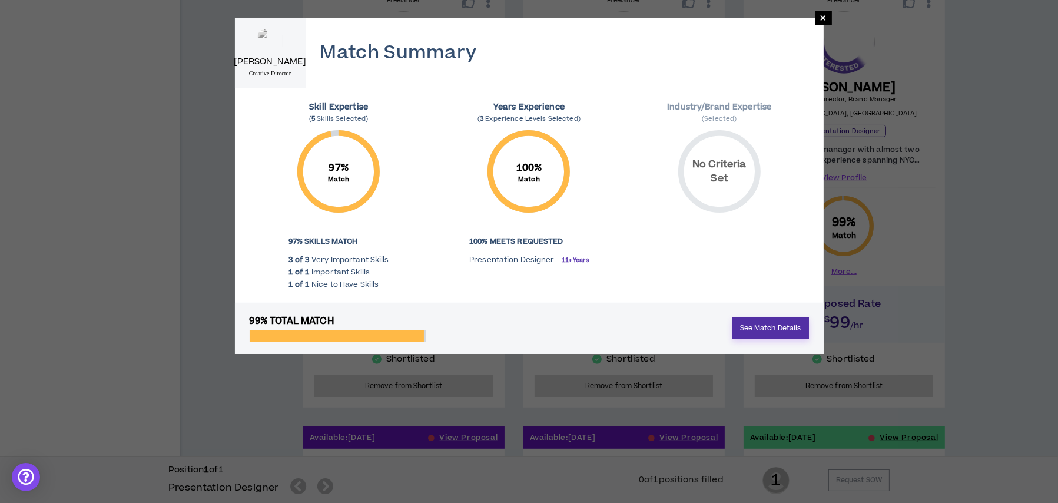
click at [760, 336] on link "See Match Details" at bounding box center [770, 328] width 77 height 22
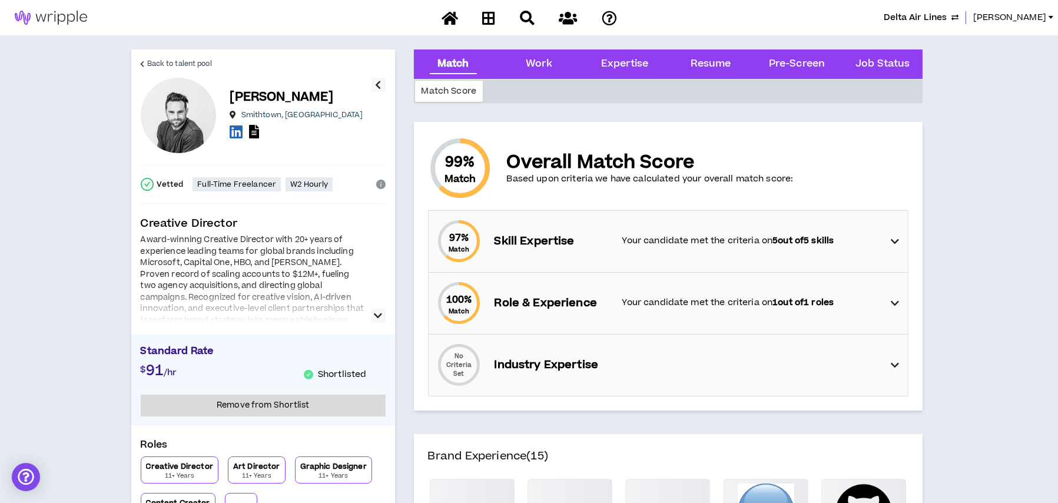
click at [541, 253] on div "97 % Match Skill Expertise Your candidate met the criteria on 5 out of 5 skills" at bounding box center [672, 241] width 472 height 61
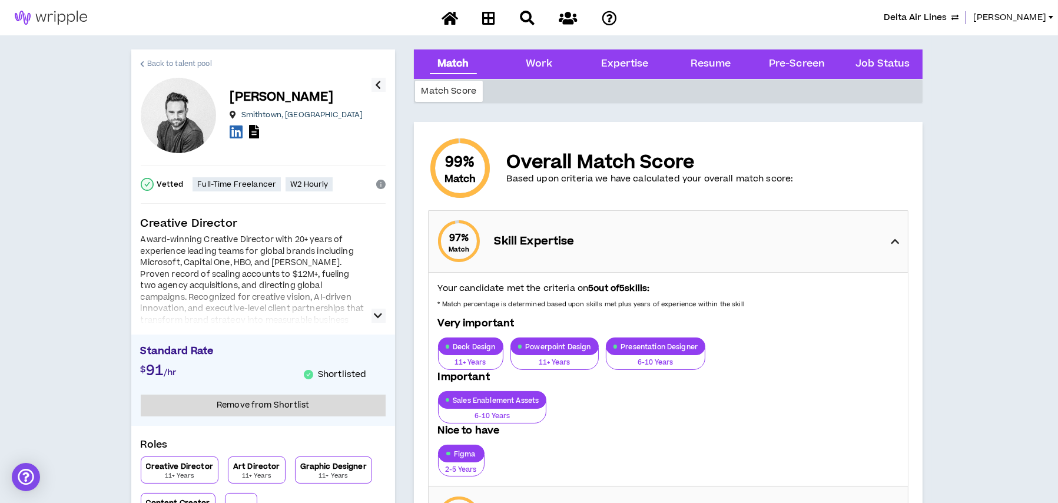
click at [177, 59] on span "Back to talent pool" at bounding box center [179, 63] width 65 height 11
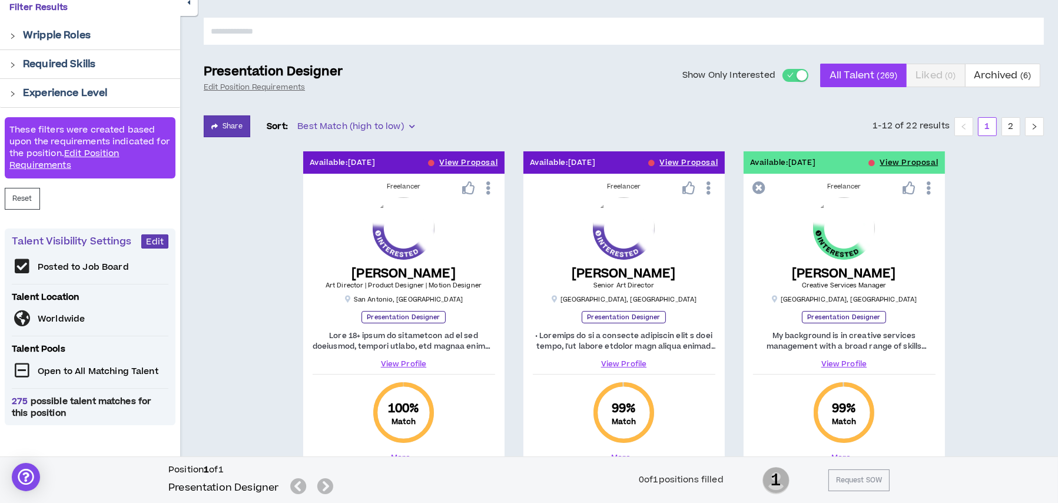
scroll to position [281, 0]
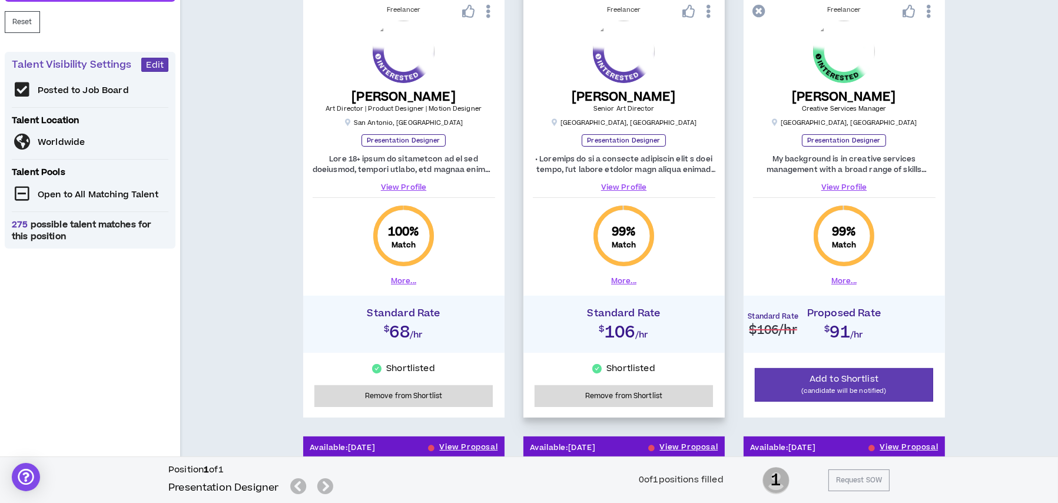
click at [633, 185] on link "View Profile" at bounding box center [624, 187] width 183 height 11
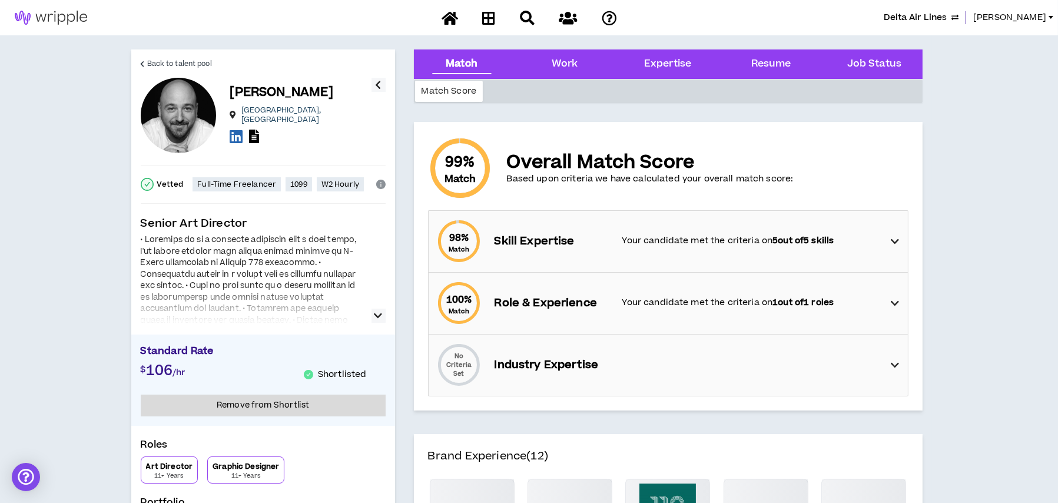
click at [490, 262] on div "98 % Match Skill Expertise Your candidate met the criteria on 5 out of 5 skills" at bounding box center [672, 241] width 472 height 61
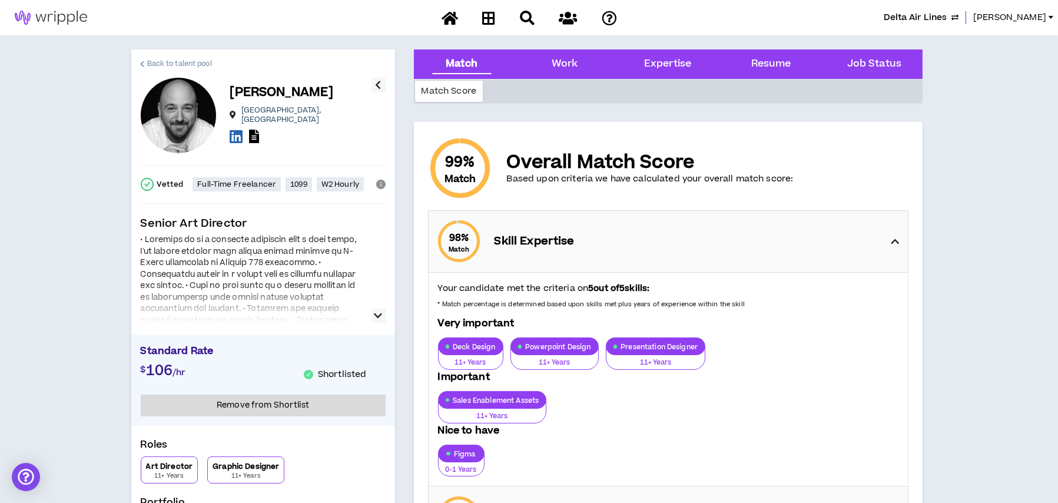
click at [167, 61] on span "Back to talent pool" at bounding box center [179, 63] width 65 height 11
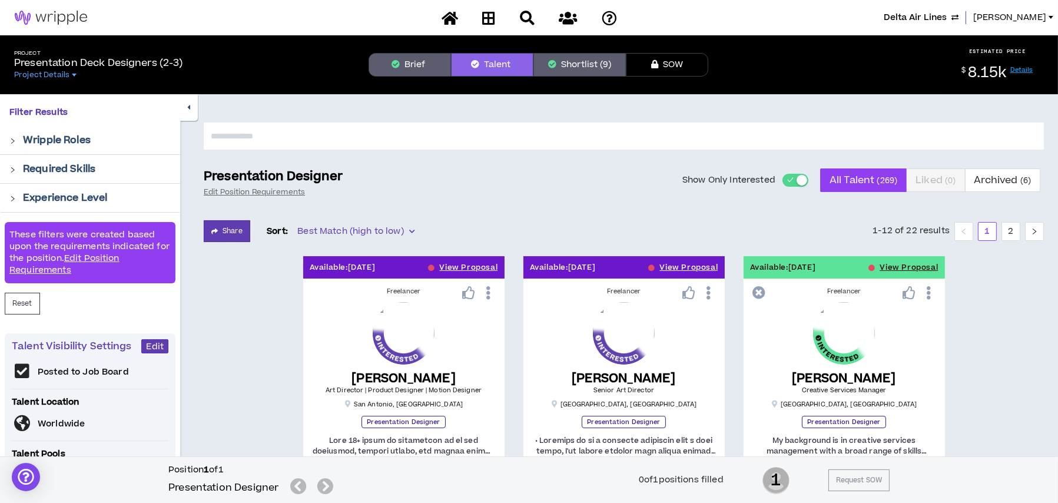
click at [575, 62] on button "Shortlist (9)" at bounding box center [579, 65] width 92 height 24
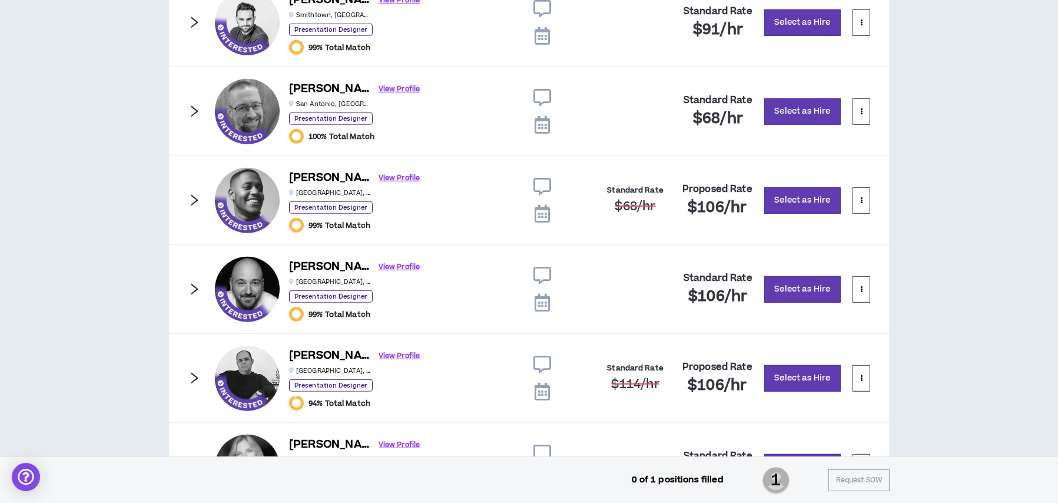
scroll to position [1057, 0]
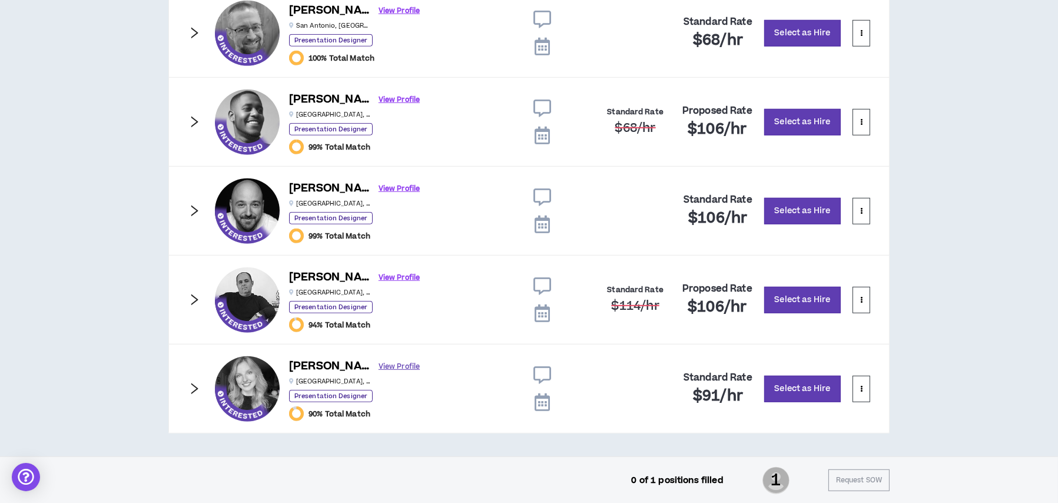
click at [379, 364] on link "View Profile" at bounding box center [399, 366] width 41 height 21
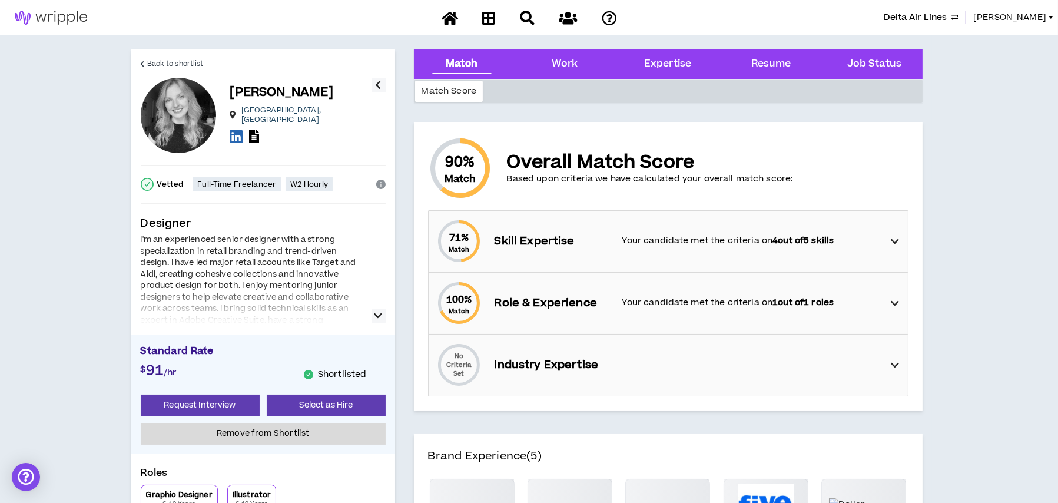
click at [588, 246] on p "Skill Expertise" at bounding box center [553, 241] width 116 height 16
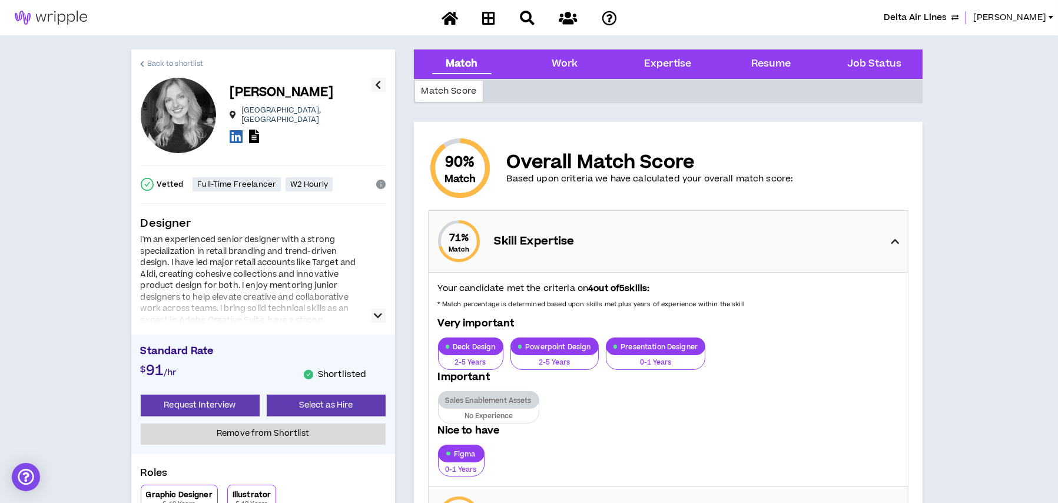
click at [180, 62] on span "Back to shortlist" at bounding box center [175, 63] width 57 height 11
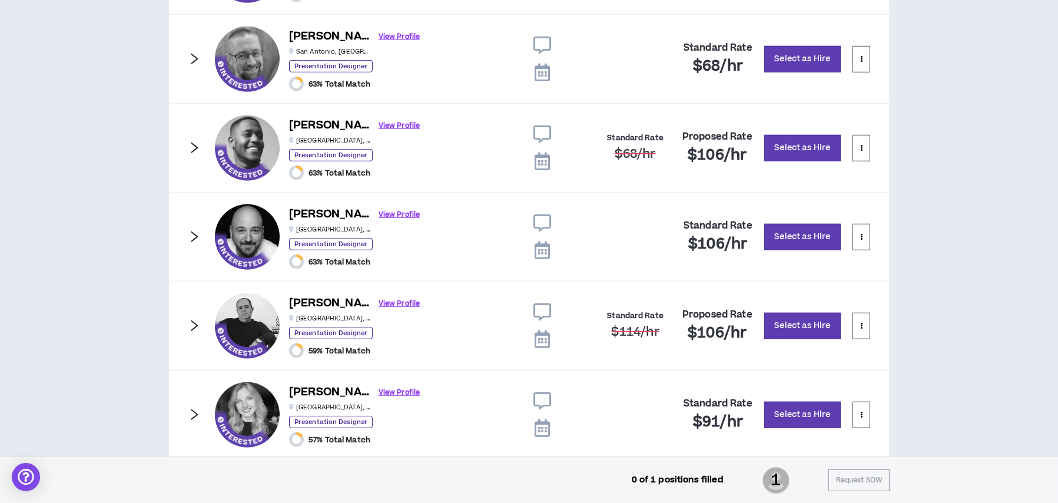
scroll to position [1057, 0]
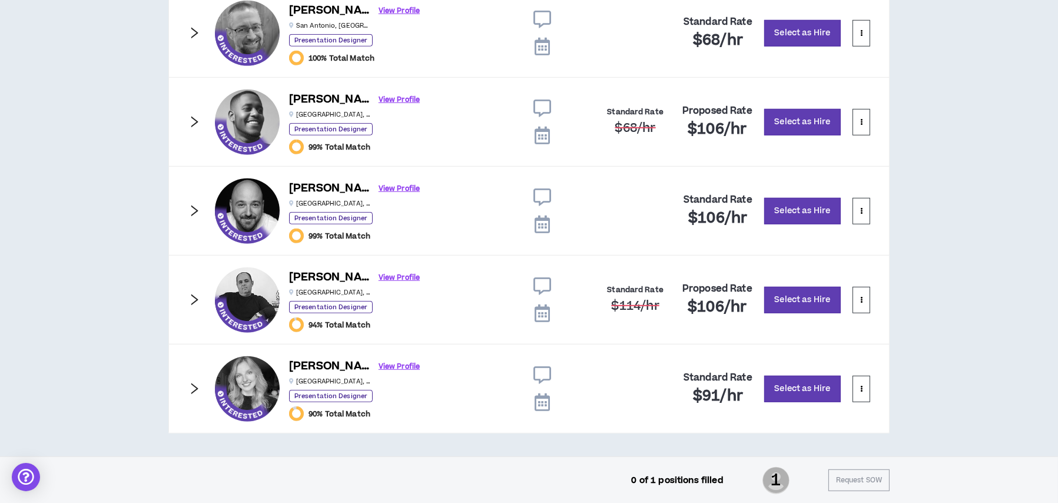
click at [190, 294] on icon "right" at bounding box center [194, 299] width 13 height 13
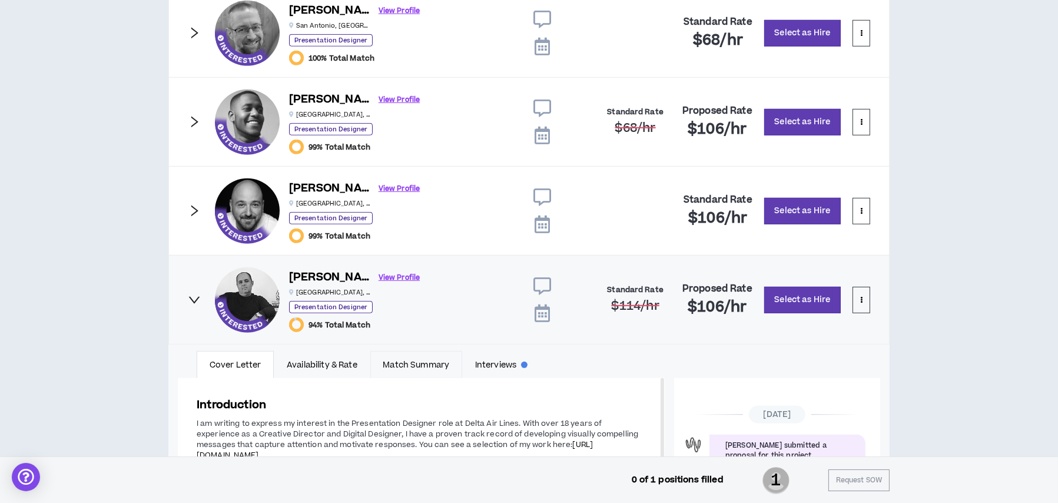
click at [389, 362] on link "Match Summary" at bounding box center [416, 364] width 92 height 27
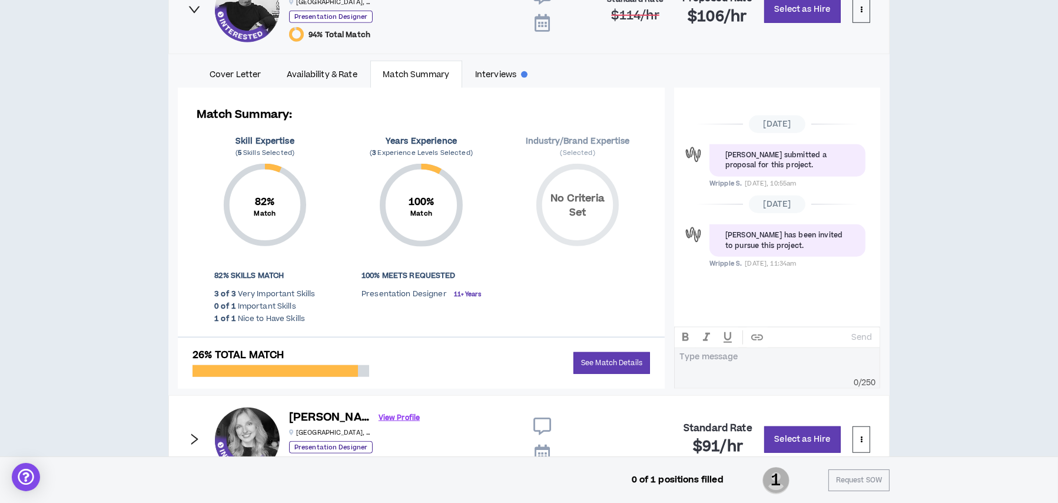
scroll to position [1352, 0]
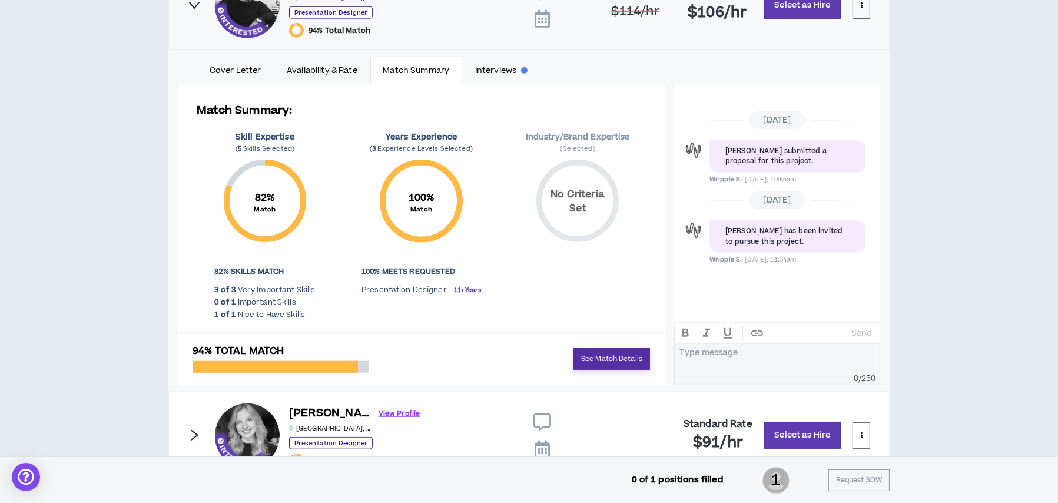
click at [591, 357] on link "See Match Details" at bounding box center [611, 359] width 77 height 22
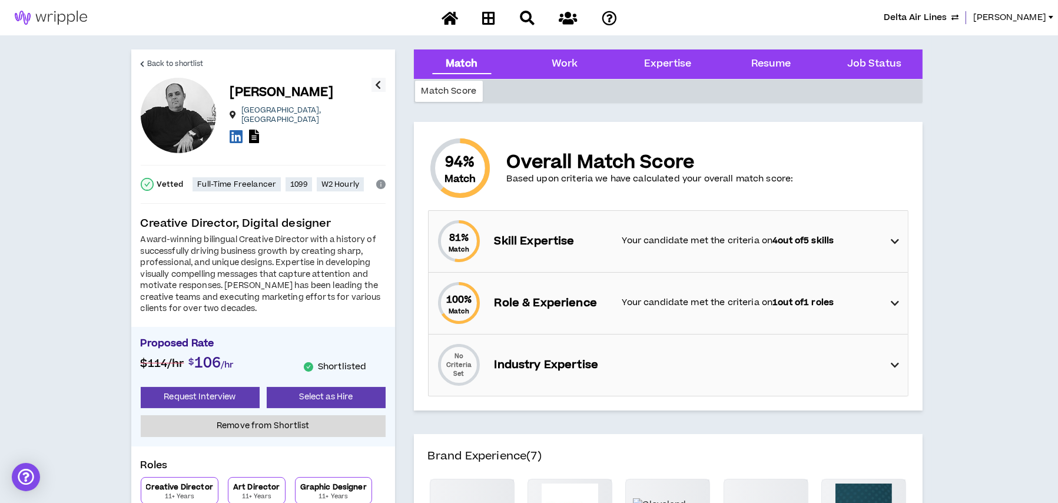
click at [615, 244] on div "81 % Match Skill Expertise Your candidate met the criteria on 4 out of 5 skills" at bounding box center [672, 241] width 472 height 61
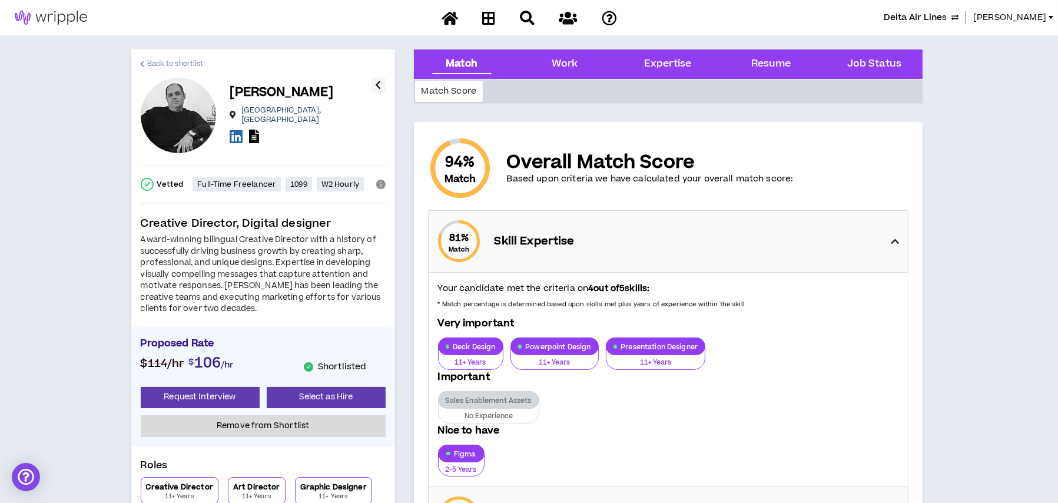
click at [196, 56] on link "Back to shortlist" at bounding box center [172, 63] width 63 height 28
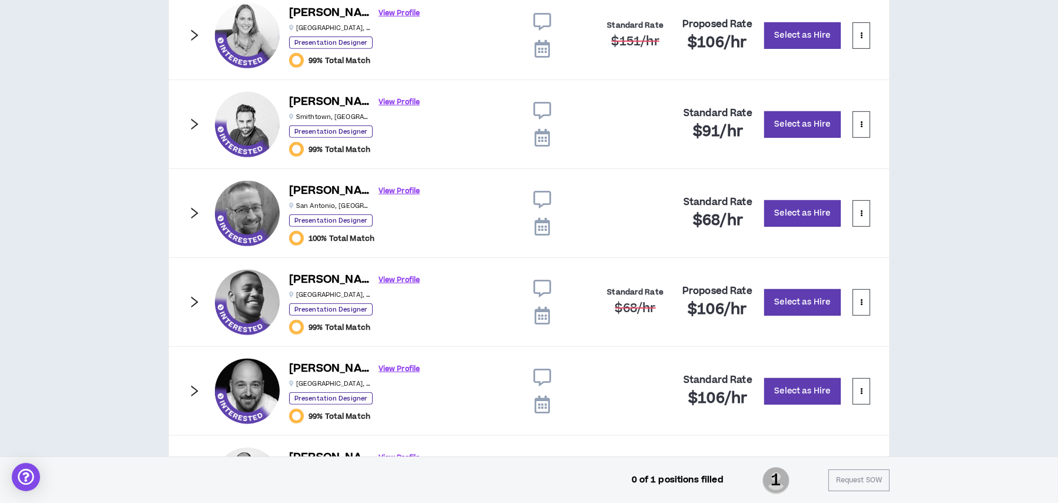
scroll to position [881, 0]
